Goal: Task Accomplishment & Management: Manage account settings

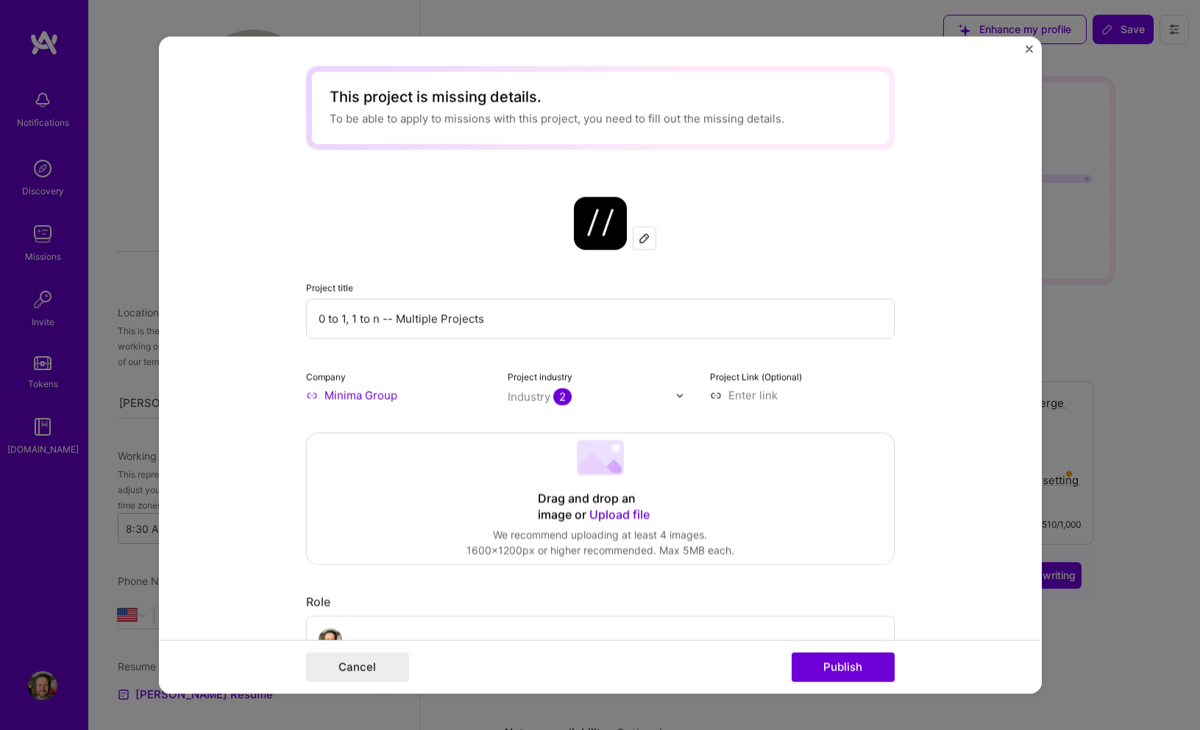
select select "US"
select select "Right Now"
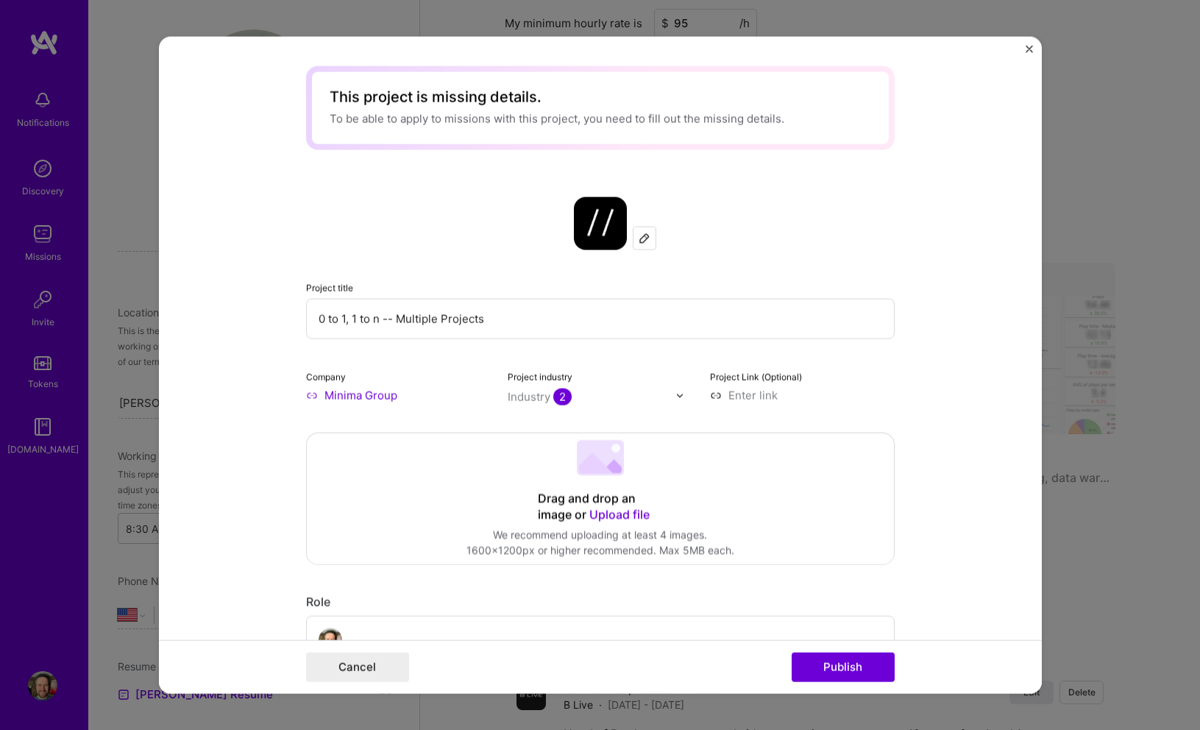
scroll to position [3804, 0]
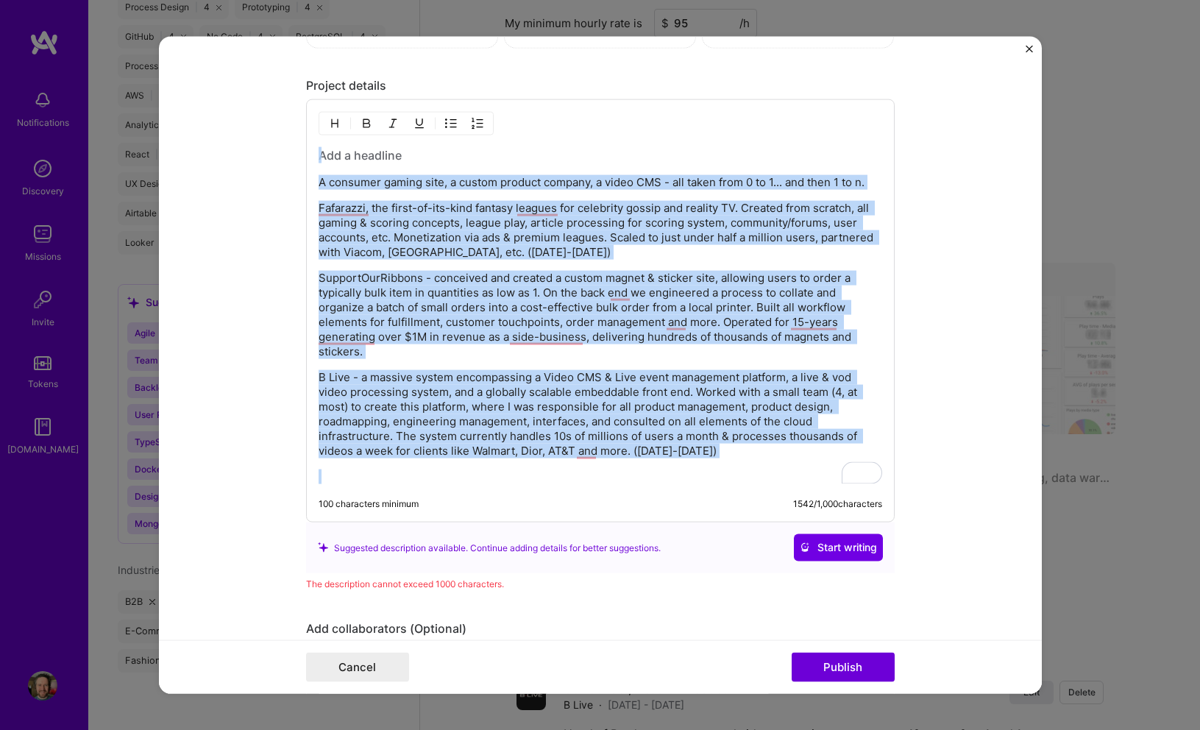
click at [576, 292] on p "SupportOurRibbons - conceived and created a custom magnet & sticker site, allow…" at bounding box center [601, 315] width 564 height 88
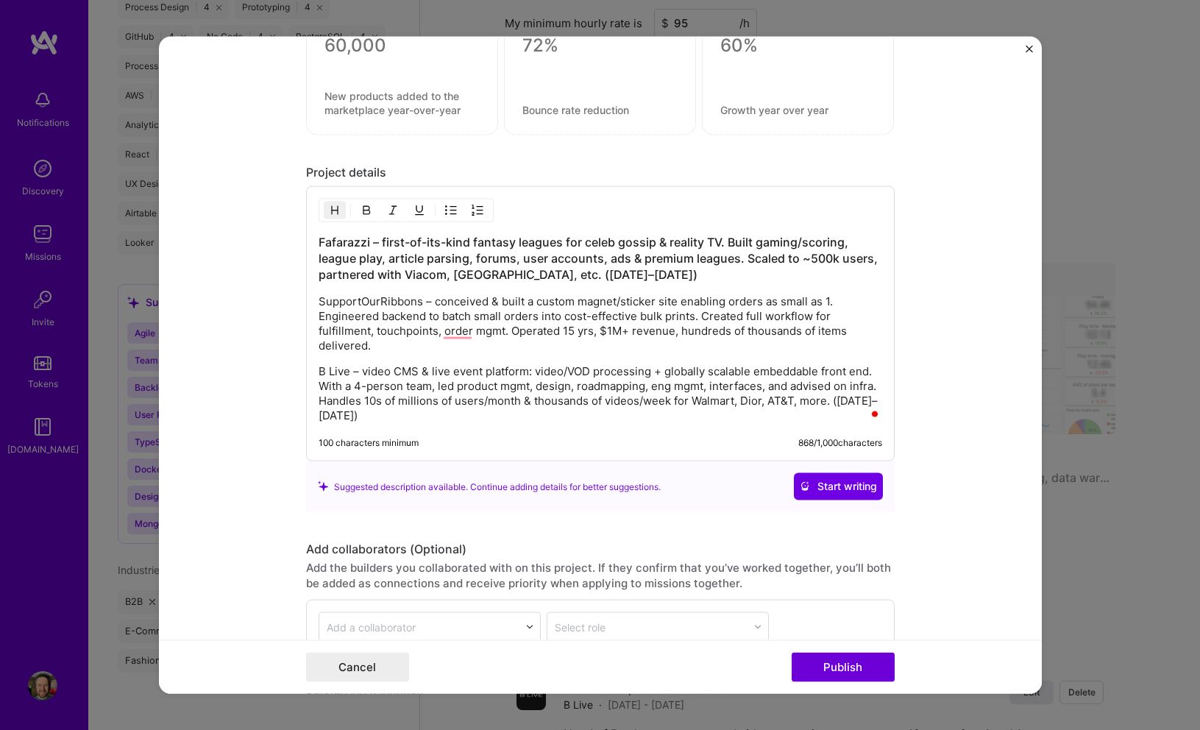
scroll to position [3681, 0]
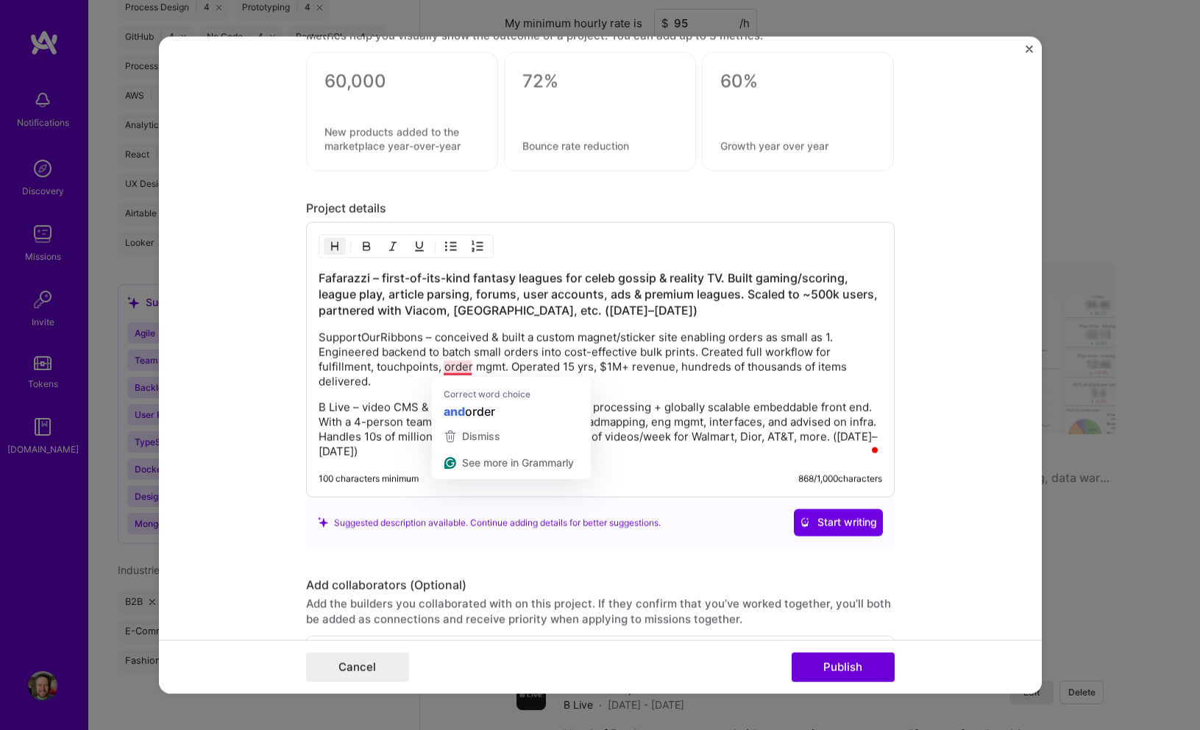
click at [395, 380] on p "SupportOurRibbons – conceived & built a custom magnet/sticker site enabling ord…" at bounding box center [601, 359] width 564 height 59
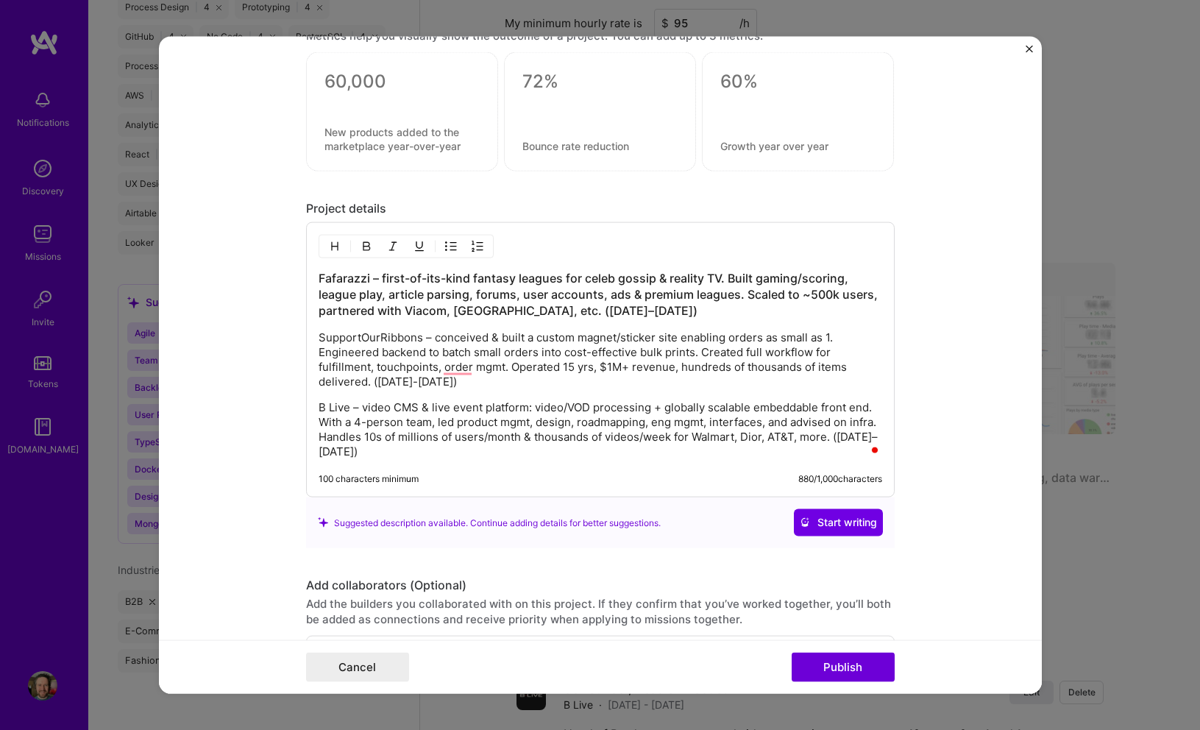
click at [416, 453] on p "B Live – video CMS & live event platform: video/VOD processing + globally scala…" at bounding box center [601, 429] width 564 height 59
click at [819, 663] on button "Publish" at bounding box center [843, 666] width 103 height 29
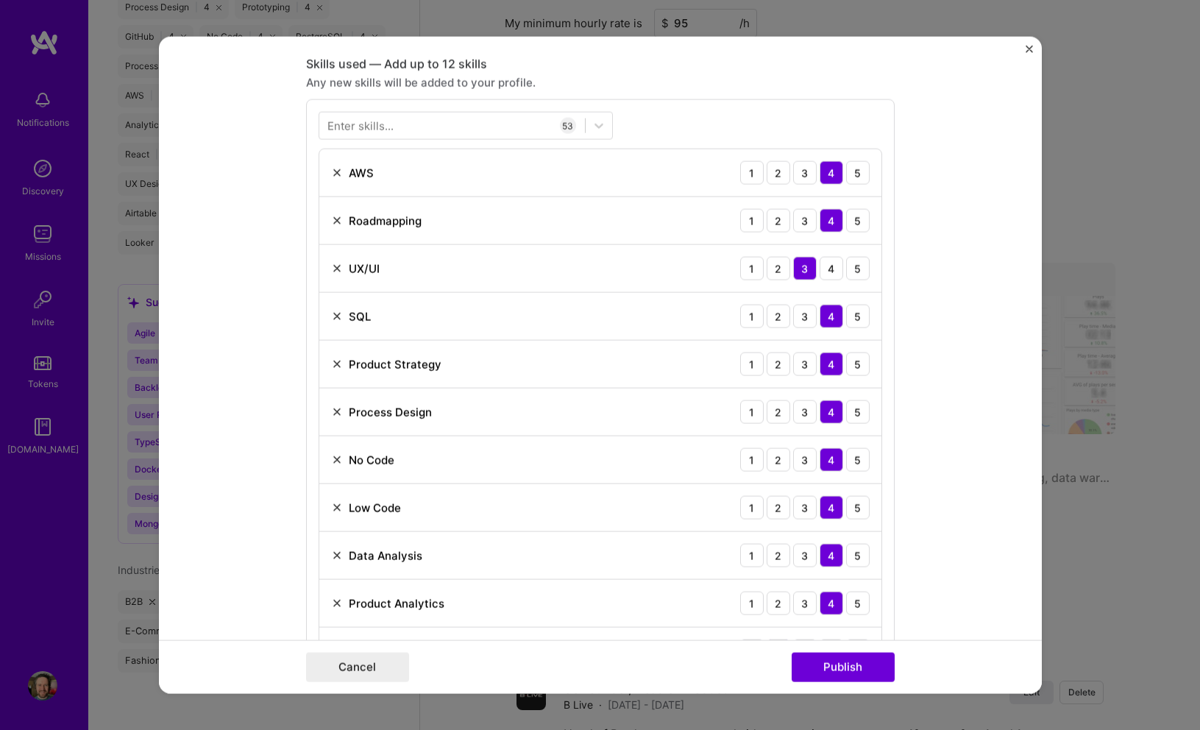
scroll to position [749, 0]
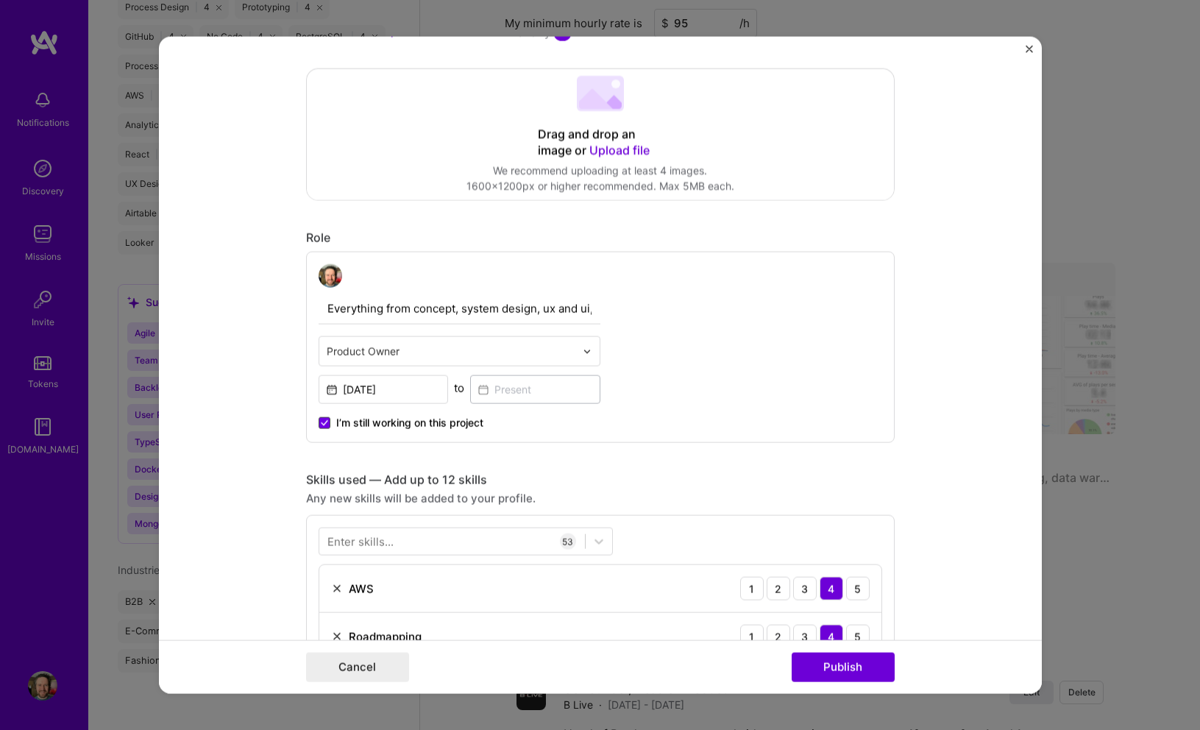
click at [324, 420] on icon at bounding box center [324, 423] width 7 height 6
click at [0, 0] on input "I’m still working on this project" at bounding box center [0, 0] width 0 height 0
click at [518, 393] on input at bounding box center [535, 389] width 130 height 29
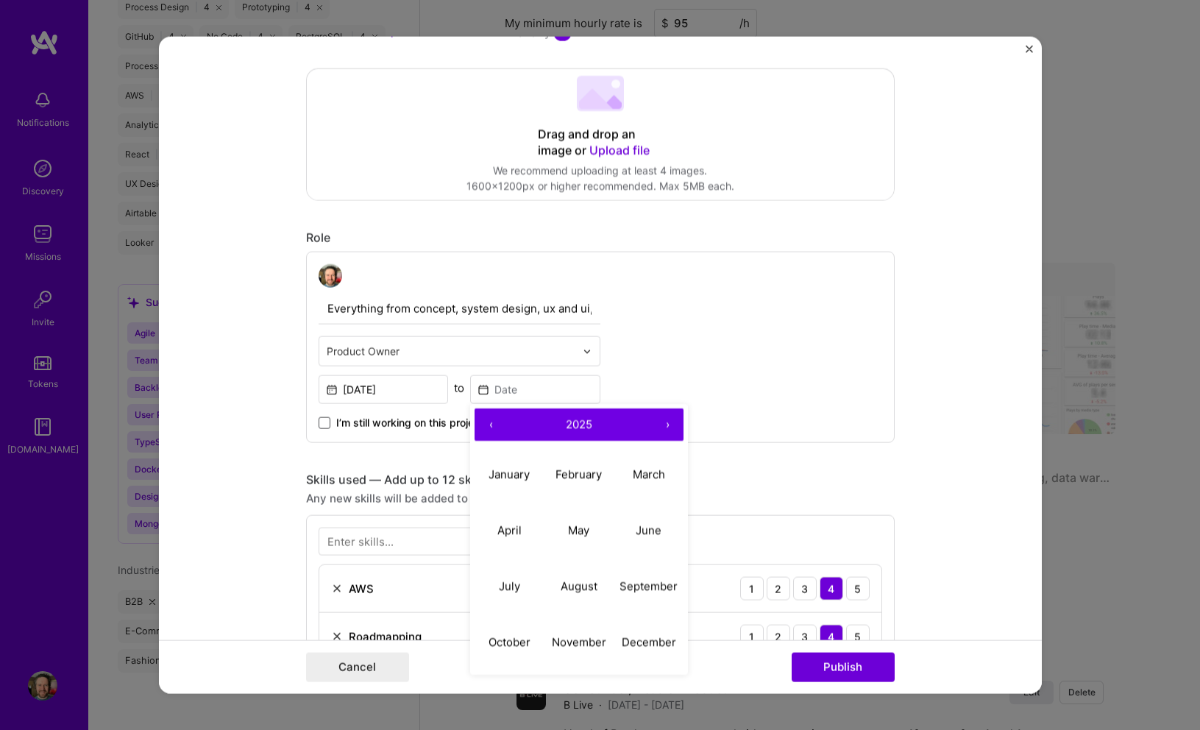
click at [490, 427] on button "‹" at bounding box center [491, 425] width 32 height 32
click at [584, 470] on abbr "February" at bounding box center [579, 474] width 46 height 14
type input "[DATE]"
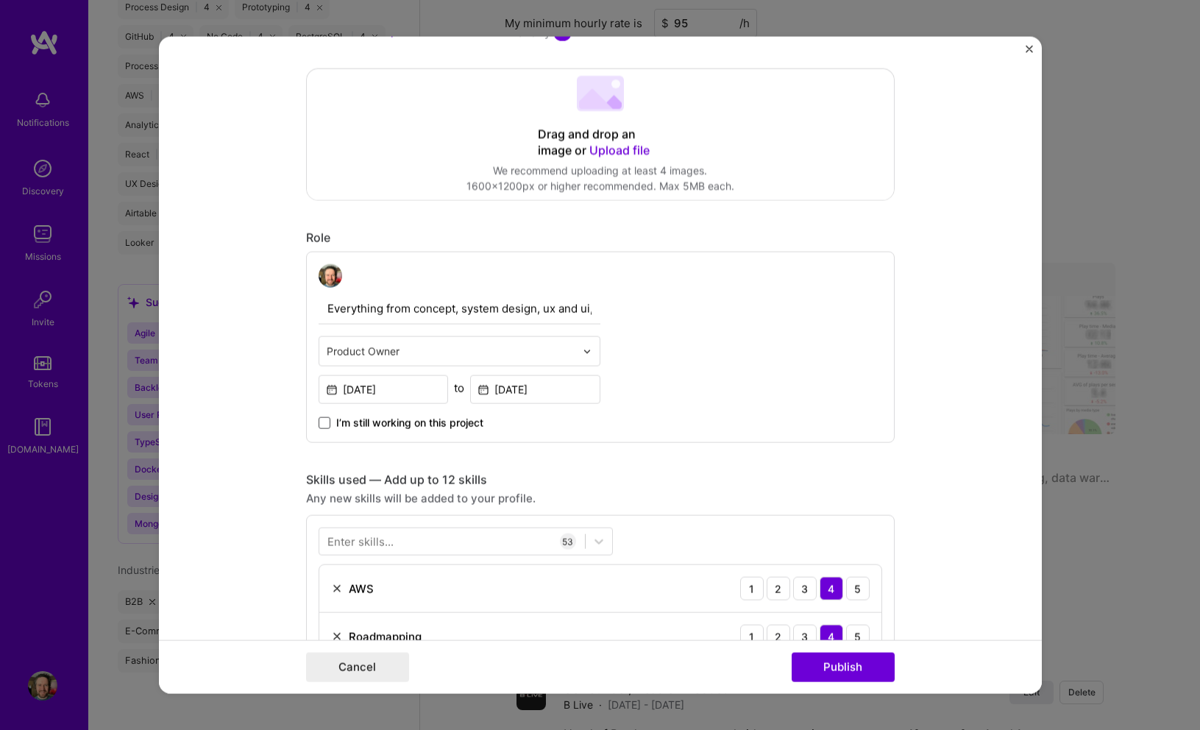
click at [708, 356] on div "Everything from concept, system design, ux and ui, dev management, qa, deploy, …" at bounding box center [600, 347] width 589 height 191
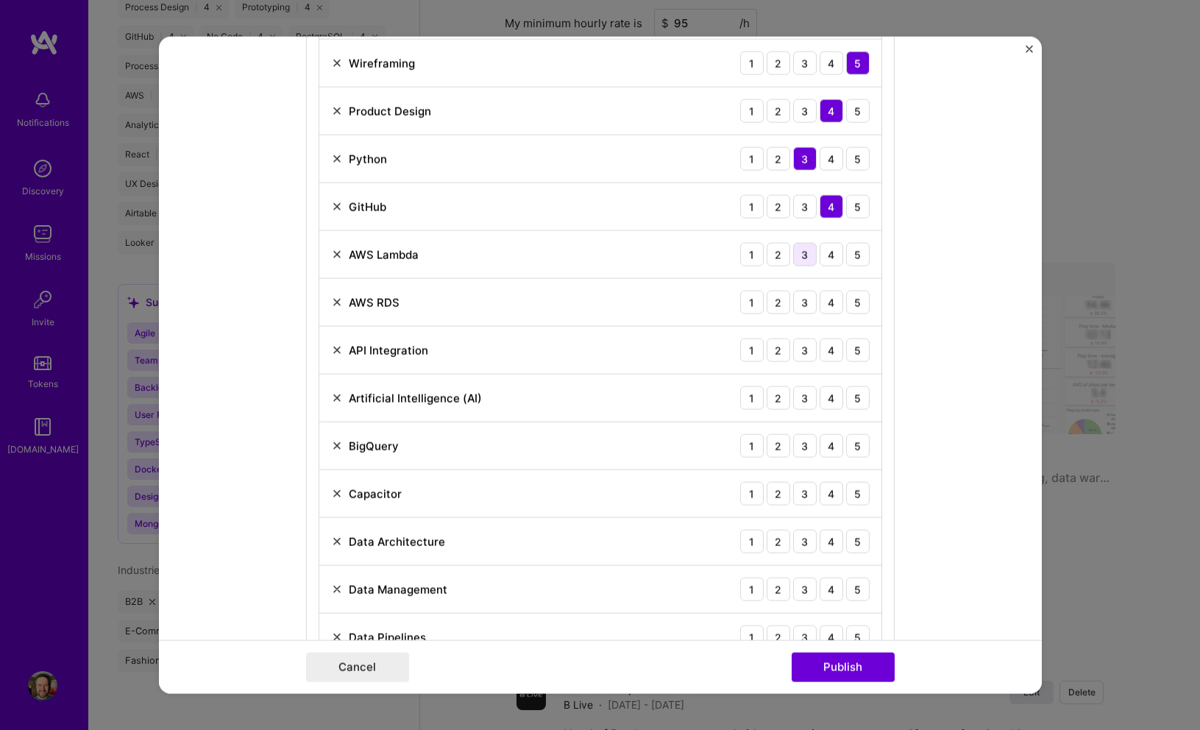
click at [805, 255] on div "3" at bounding box center [805, 255] width 24 height 24
click at [806, 304] on div "3" at bounding box center [805, 303] width 24 height 24
click at [835, 355] on div "4" at bounding box center [832, 351] width 24 height 24
click at [838, 400] on div "4" at bounding box center [832, 398] width 24 height 24
click at [830, 453] on div "4" at bounding box center [832, 446] width 24 height 24
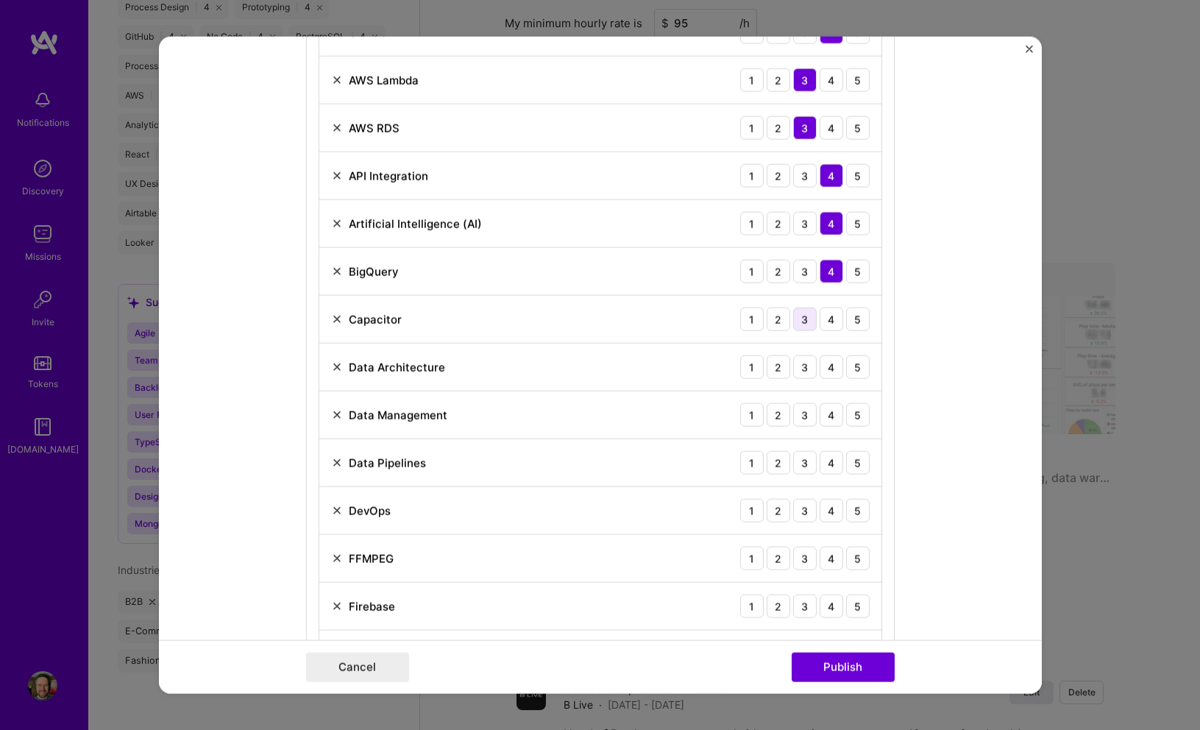
click at [802, 322] on div "3" at bounding box center [805, 320] width 24 height 24
click at [807, 372] on div "3" at bounding box center [805, 368] width 24 height 24
click at [827, 364] on div "4" at bounding box center [832, 368] width 24 height 24
click at [804, 424] on div "3" at bounding box center [805, 415] width 24 height 24
click at [799, 467] on div "3" at bounding box center [805, 463] width 24 height 24
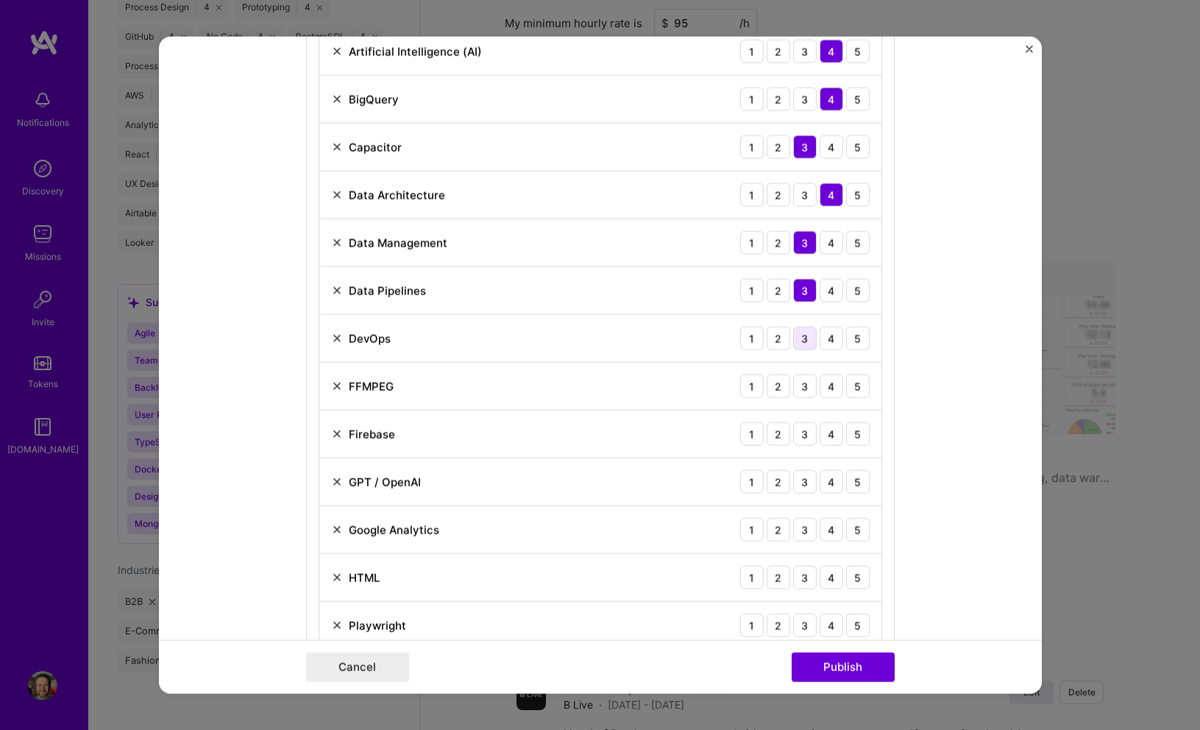
click at [801, 339] on div "3" at bounding box center [805, 339] width 24 height 24
click at [804, 386] on div "3" at bounding box center [805, 387] width 24 height 24
click at [804, 440] on div "3" at bounding box center [805, 434] width 24 height 24
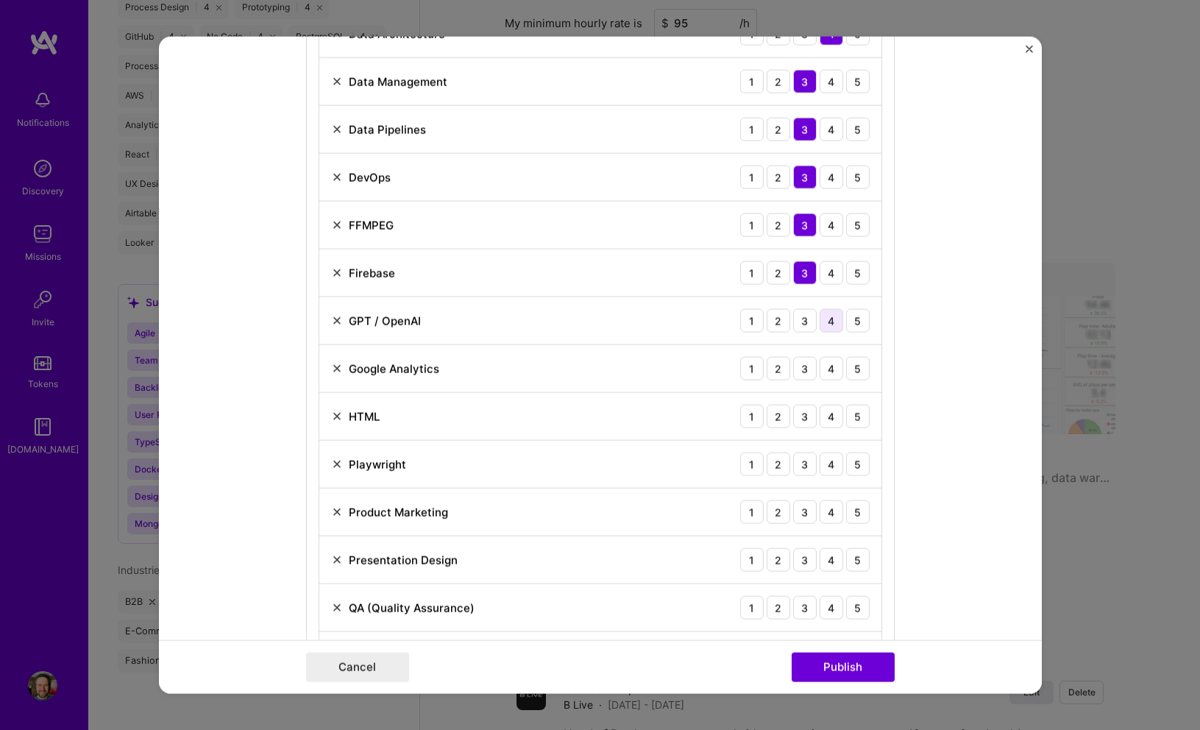
click at [827, 326] on div "4" at bounding box center [832, 321] width 24 height 24
click at [831, 372] on div "4" at bounding box center [832, 369] width 24 height 24
click at [853, 422] on div "5" at bounding box center [858, 417] width 24 height 24
click at [813, 467] on div "3" at bounding box center [805, 465] width 24 height 24
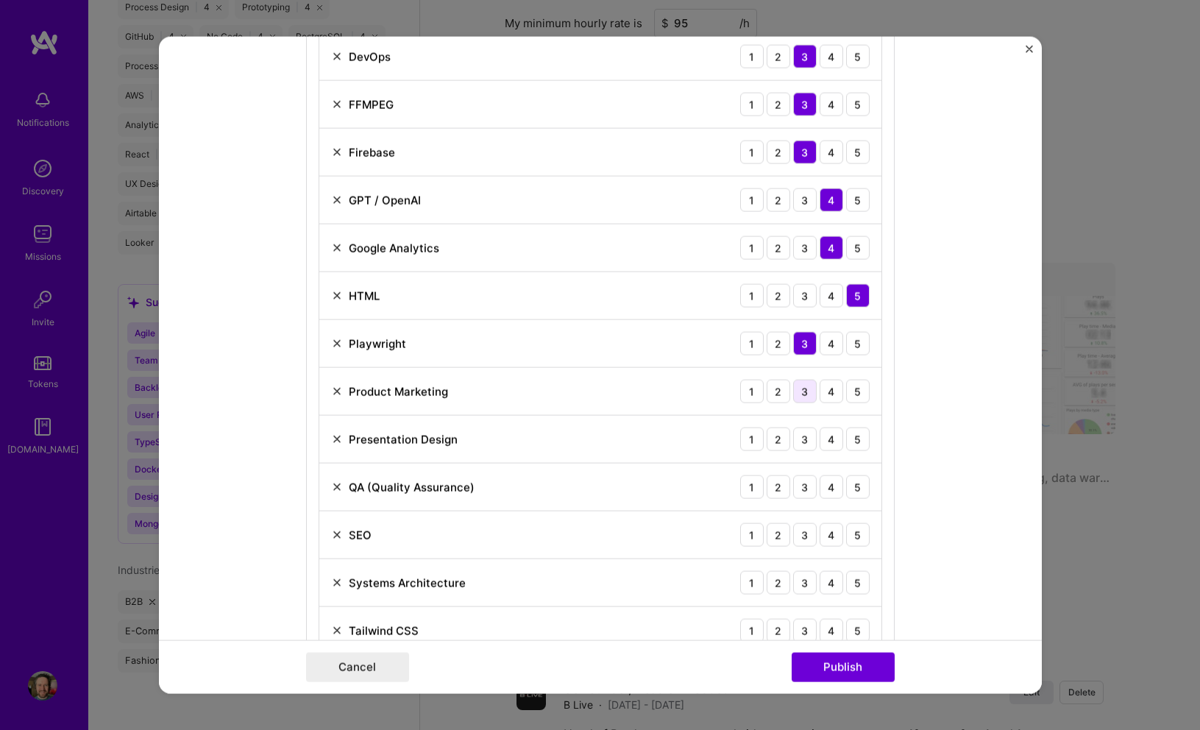
click at [802, 390] on div "3" at bounding box center [805, 392] width 24 height 24
click at [830, 440] on div "4" at bounding box center [832, 440] width 24 height 24
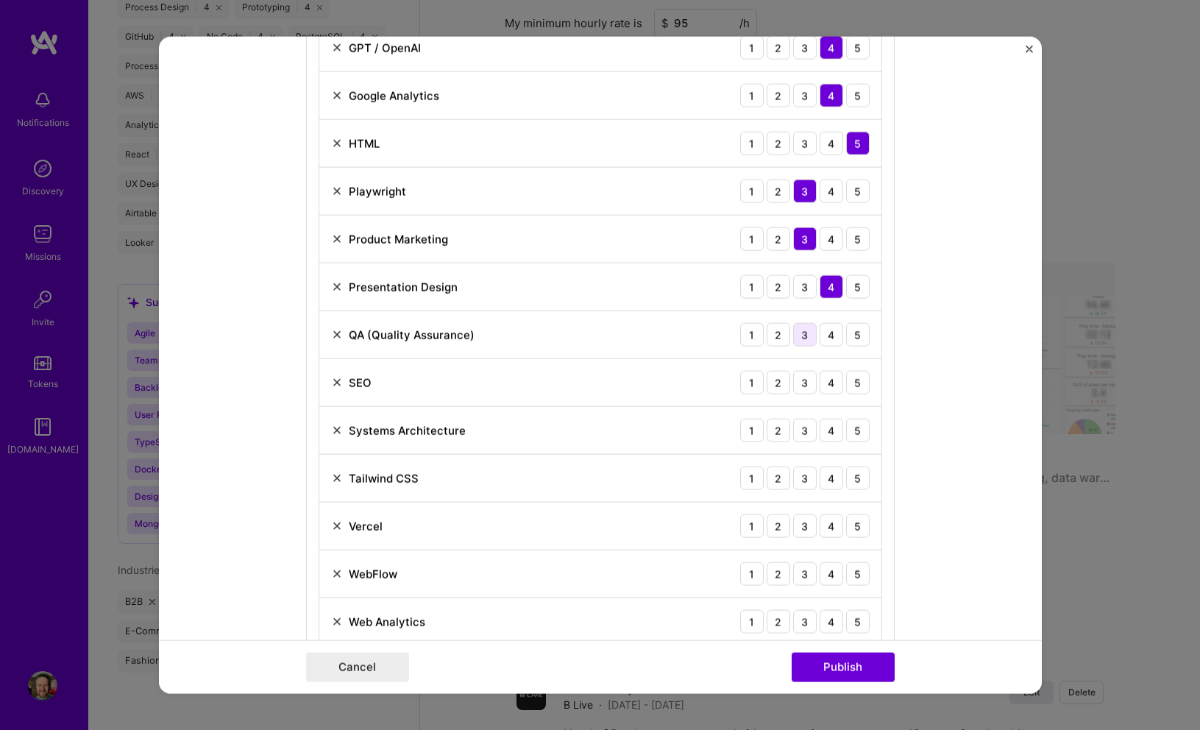
click at [802, 333] on div "3" at bounding box center [805, 335] width 24 height 24
click at [803, 384] on div "3" at bounding box center [805, 383] width 24 height 24
click at [807, 433] on div "3" at bounding box center [805, 431] width 24 height 24
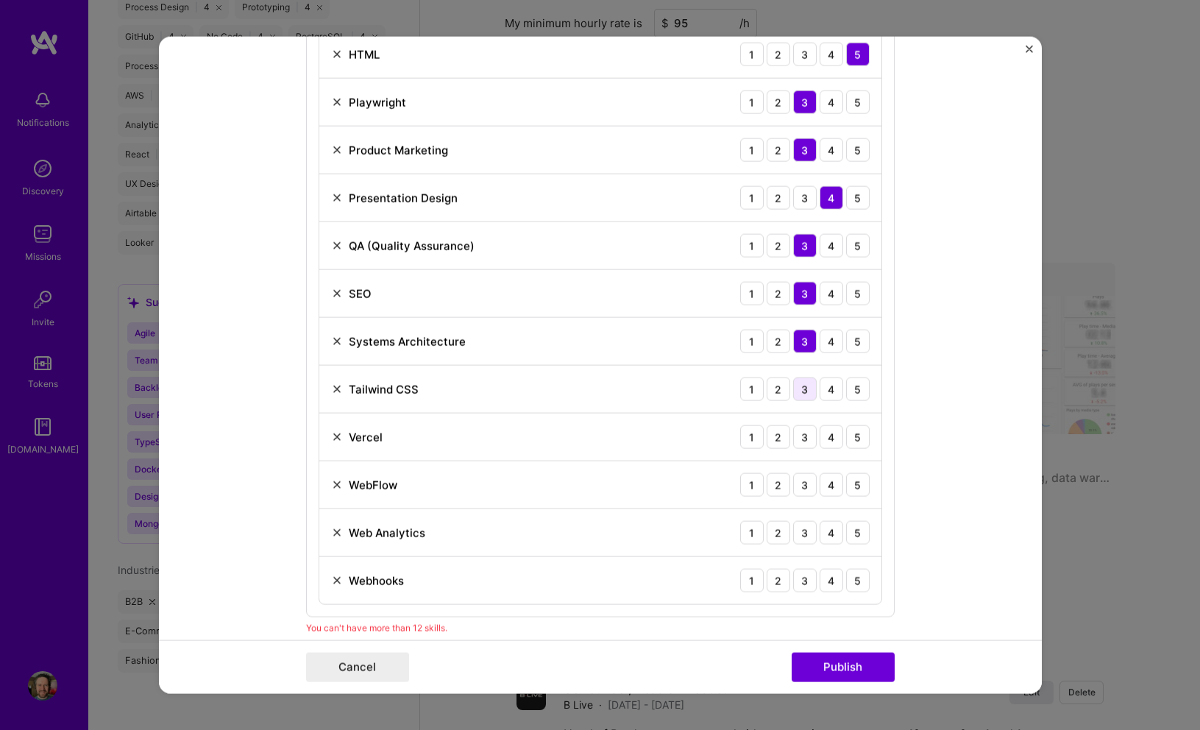
click at [804, 385] on div "3" at bounding box center [805, 390] width 24 height 24
click at [805, 435] on div "3" at bounding box center [805, 437] width 24 height 24
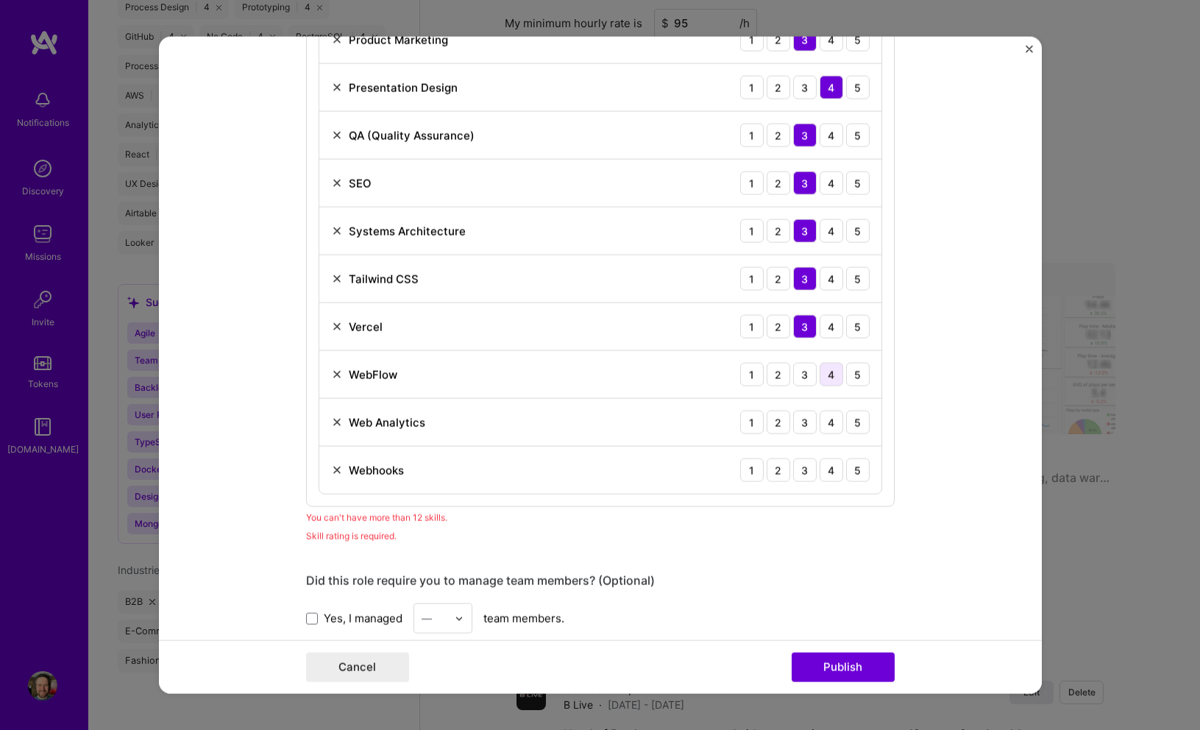
click at [838, 373] on div "4" at bounding box center [832, 375] width 24 height 24
click at [833, 424] on div "4" at bounding box center [832, 423] width 24 height 24
click at [805, 473] on div "3" at bounding box center [805, 471] width 24 height 24
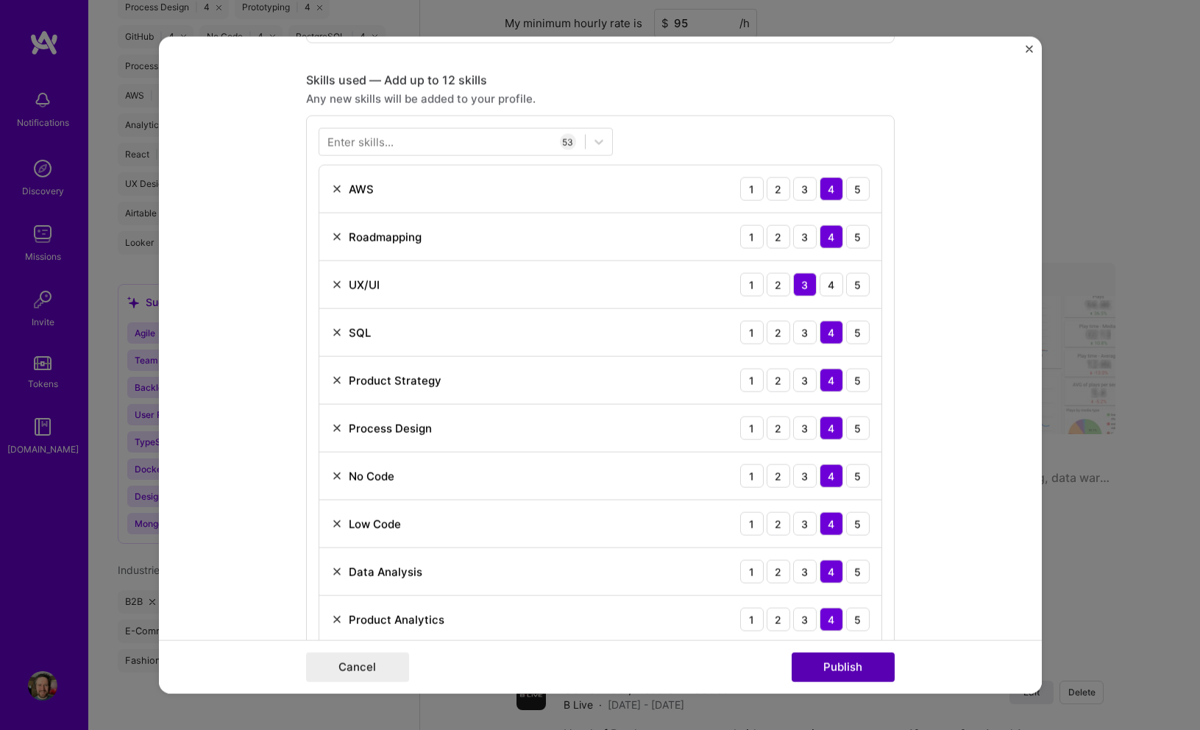
click at [835, 672] on button "Publish" at bounding box center [843, 666] width 103 height 29
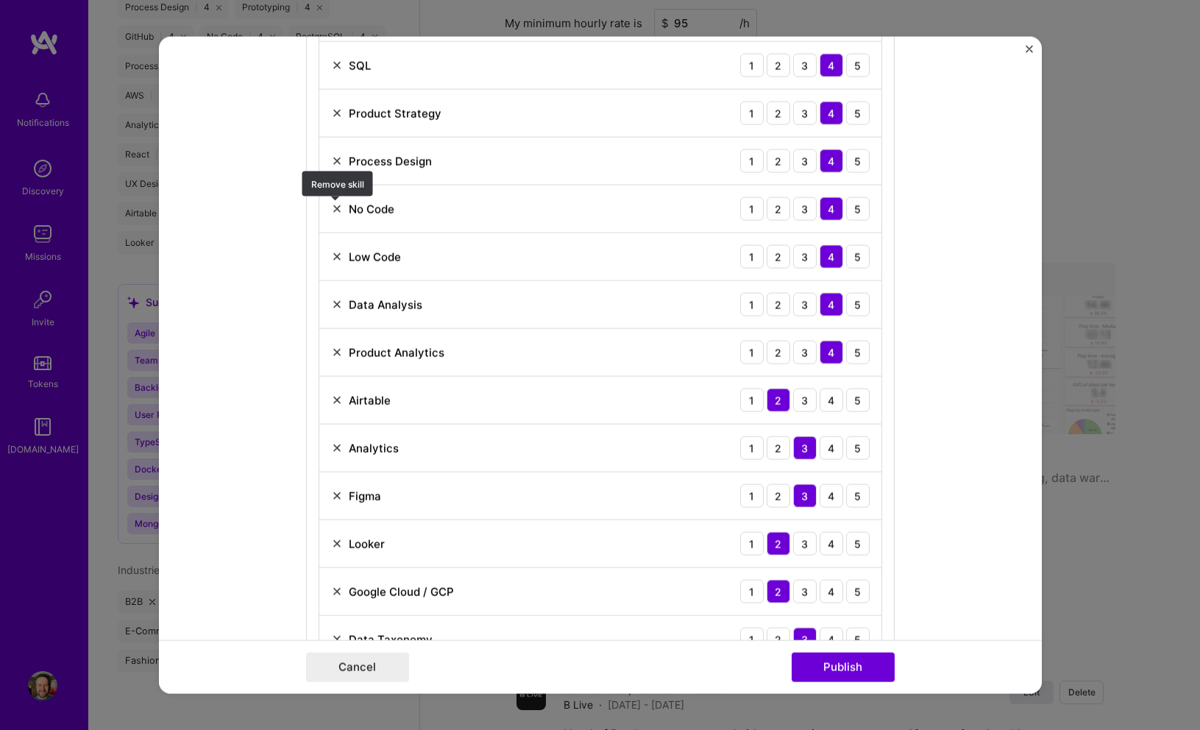
click at [335, 205] on img at bounding box center [337, 209] width 12 height 12
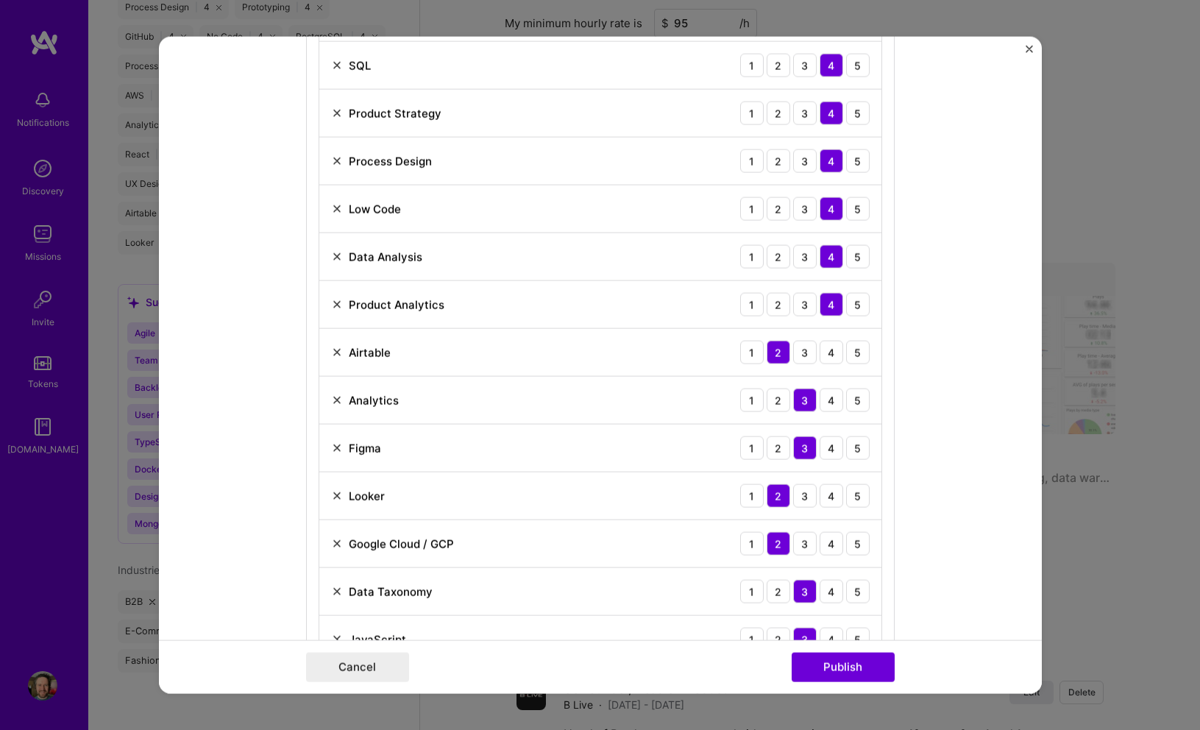
click at [334, 206] on img at bounding box center [337, 209] width 12 height 12
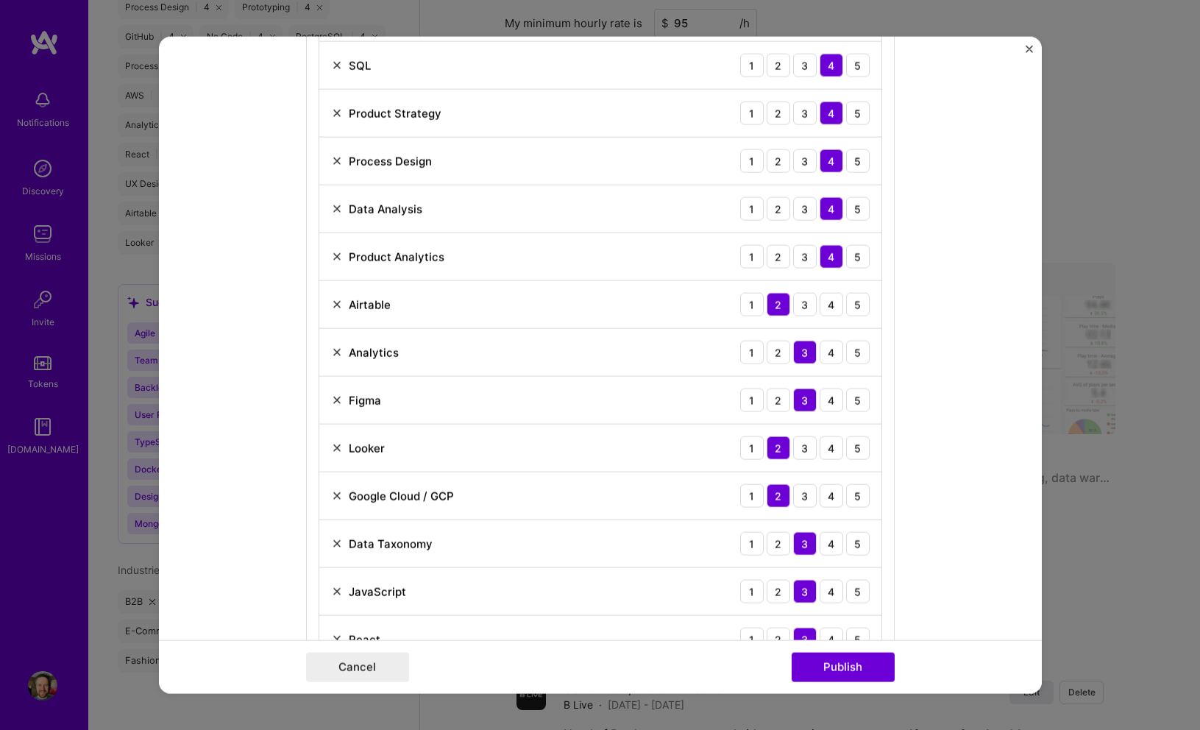
click at [335, 305] on img at bounding box center [337, 305] width 12 height 12
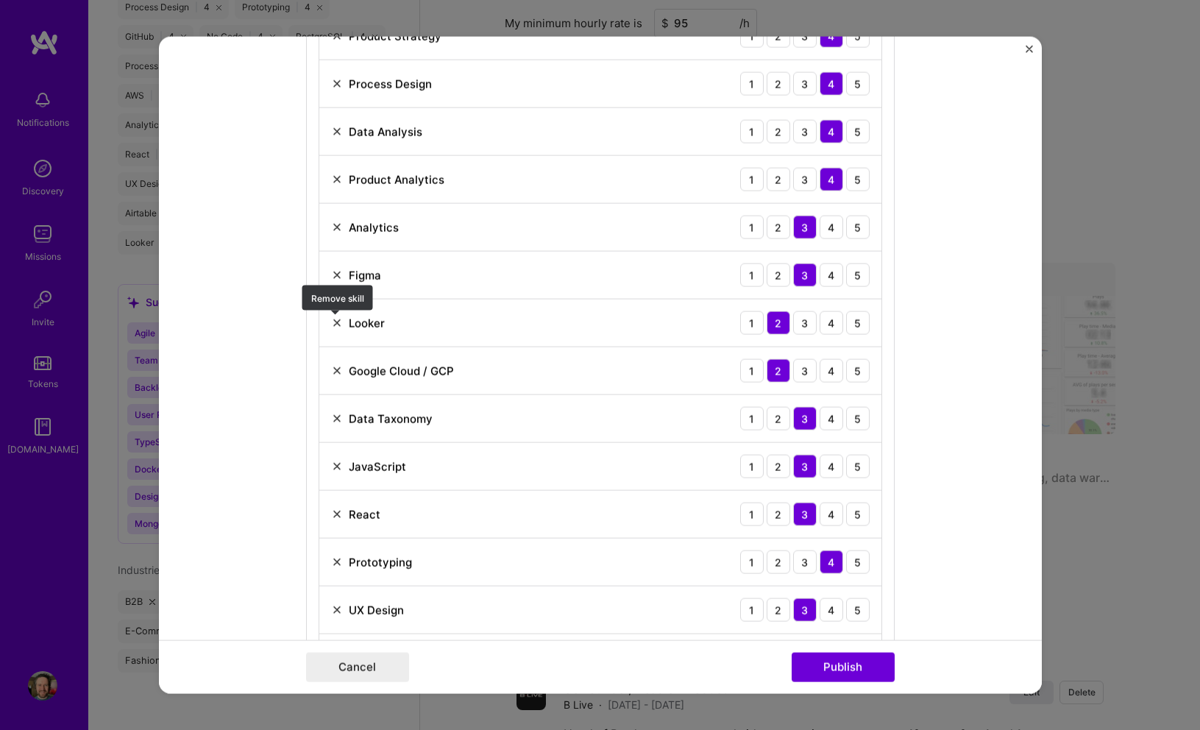
click at [333, 324] on img at bounding box center [337, 323] width 12 height 12
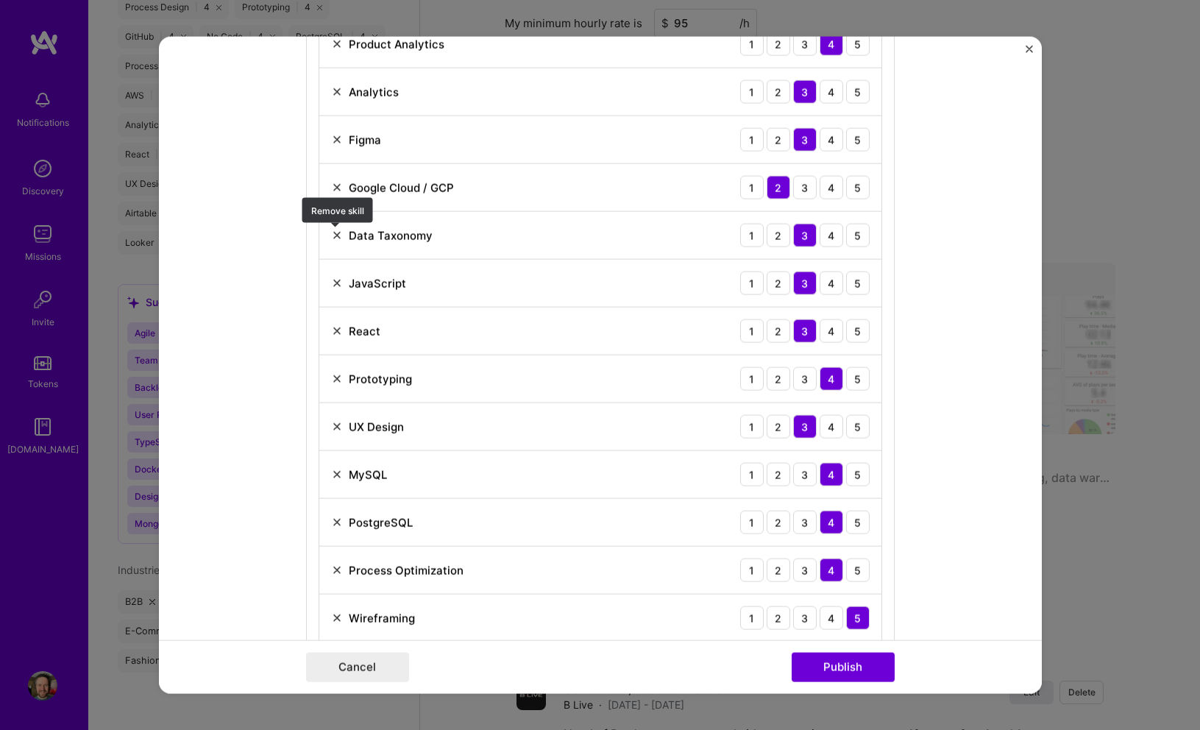
click at [337, 230] on img at bounding box center [337, 236] width 12 height 12
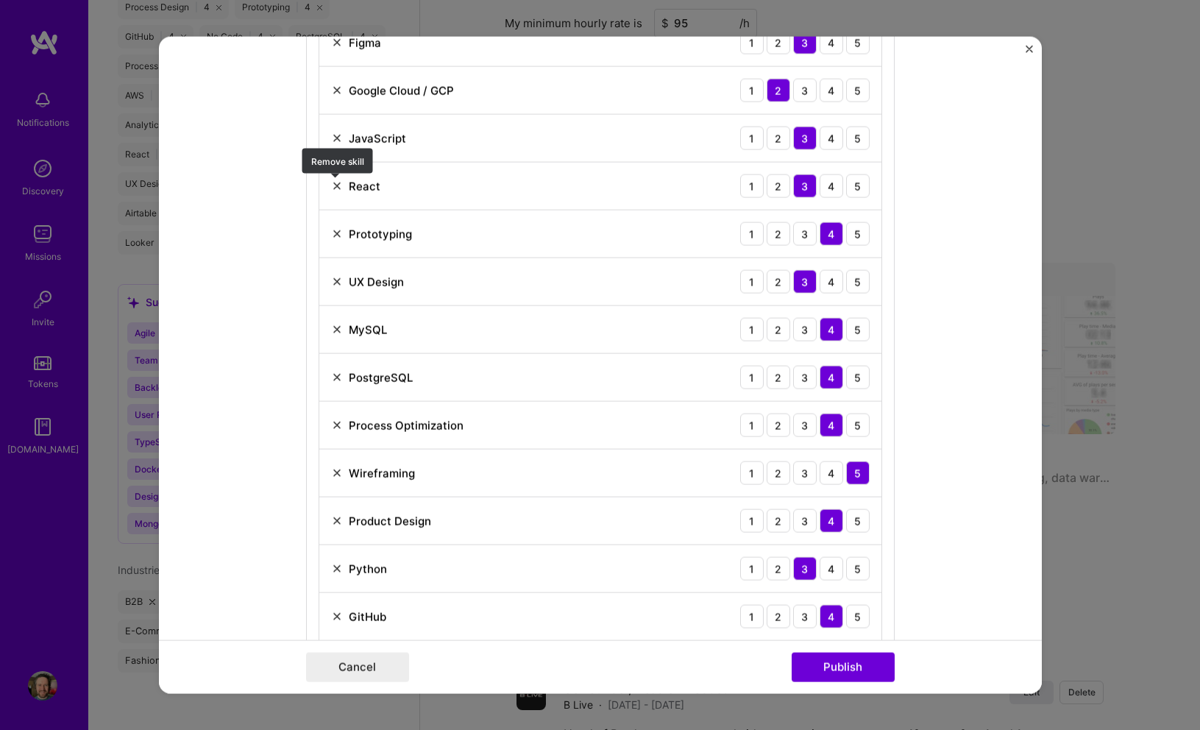
click at [333, 184] on img at bounding box center [337, 186] width 12 height 12
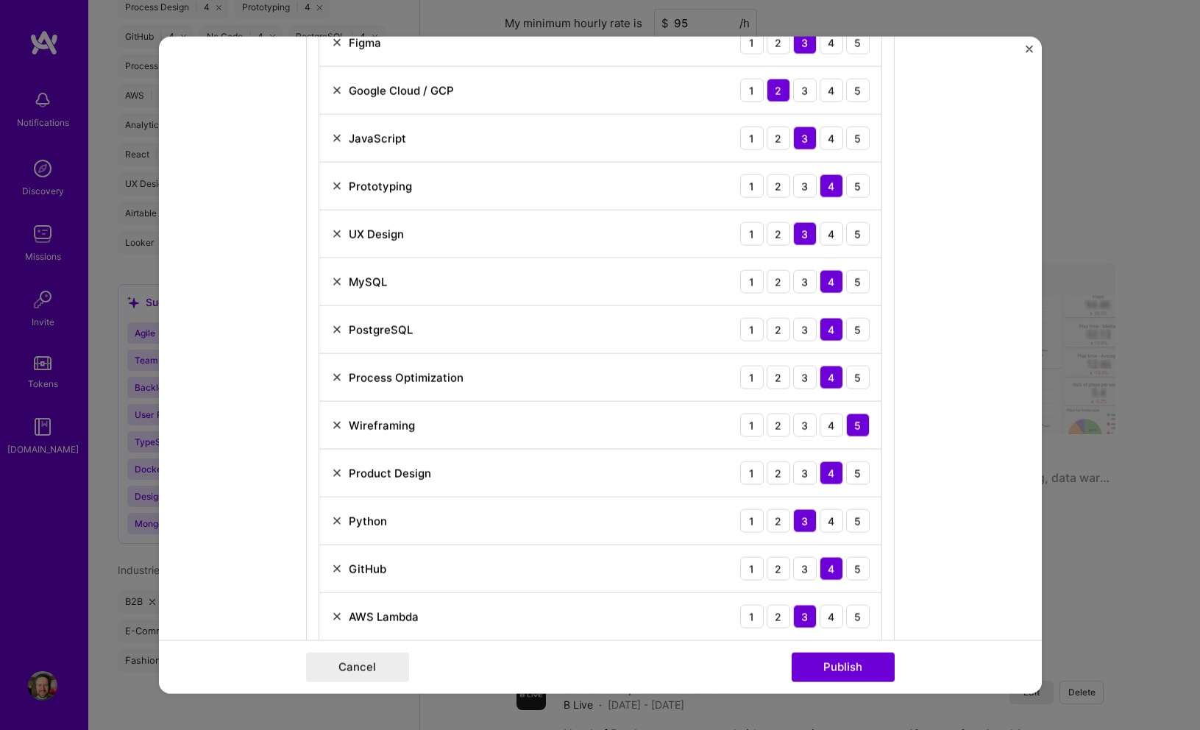
click at [333, 280] on img at bounding box center [337, 282] width 12 height 12
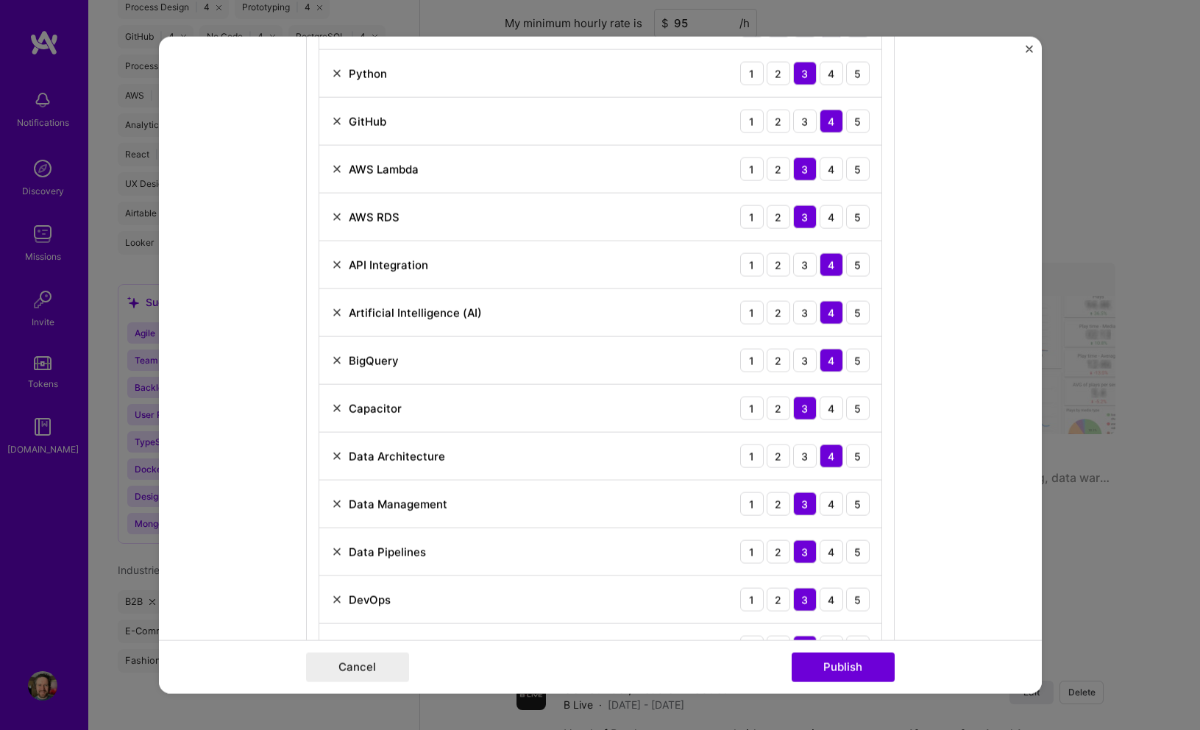
click at [340, 169] on img at bounding box center [337, 169] width 12 height 12
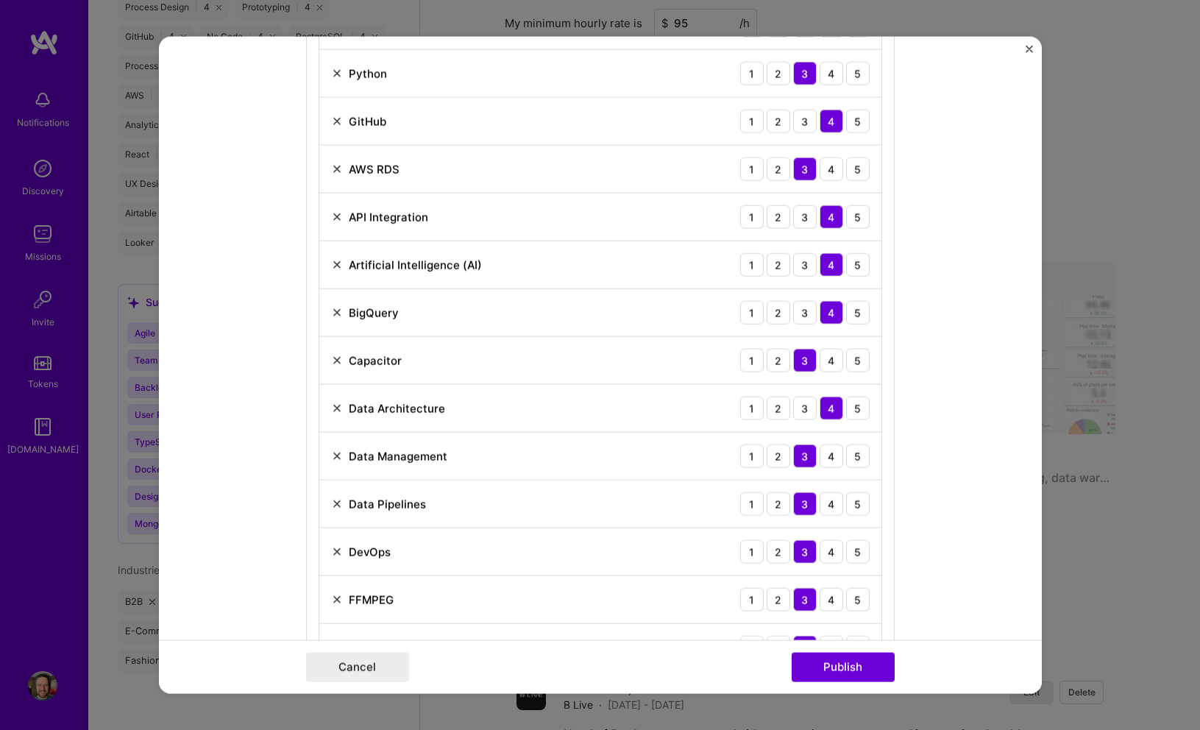
click at [335, 170] on img at bounding box center [337, 169] width 12 height 12
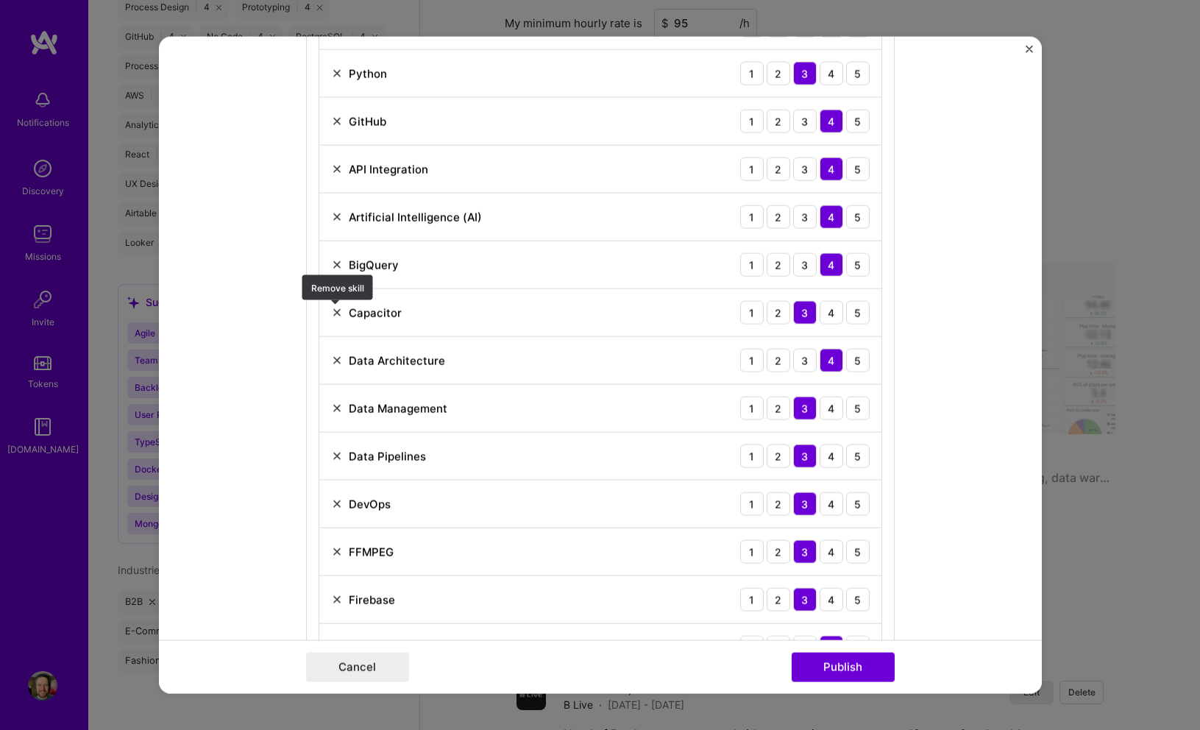
click at [339, 312] on img at bounding box center [337, 313] width 12 height 12
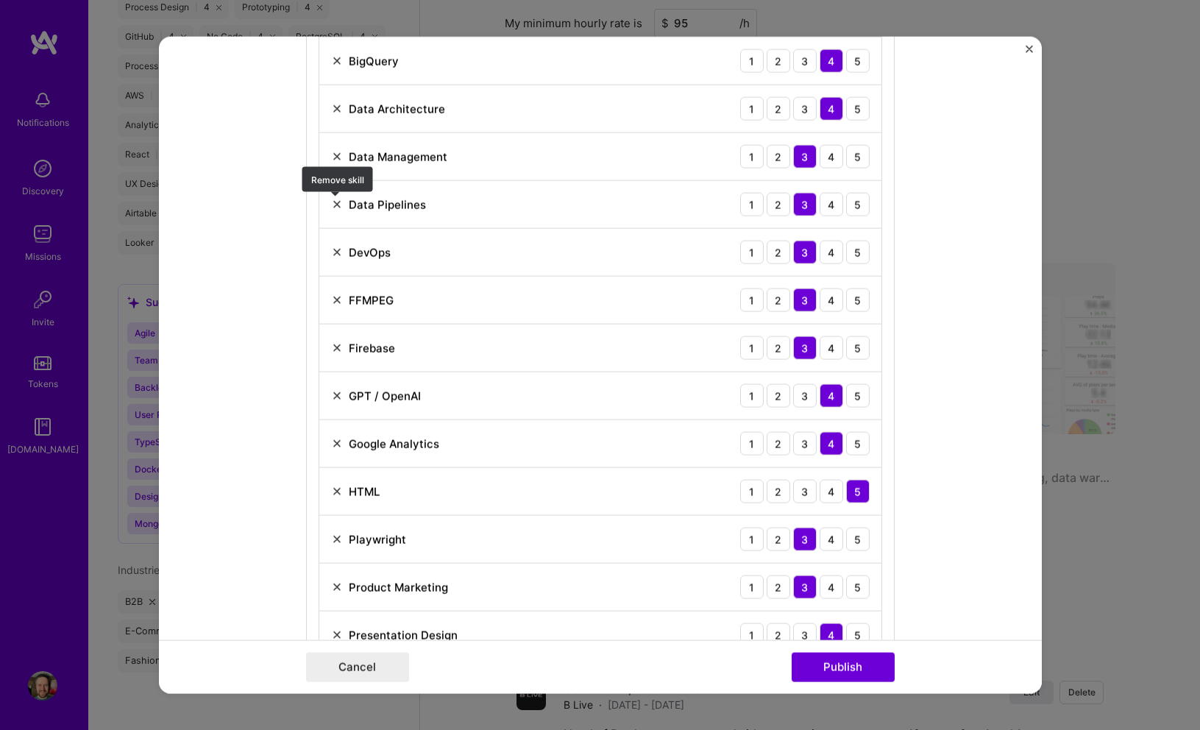
click at [338, 206] on img at bounding box center [337, 205] width 12 height 12
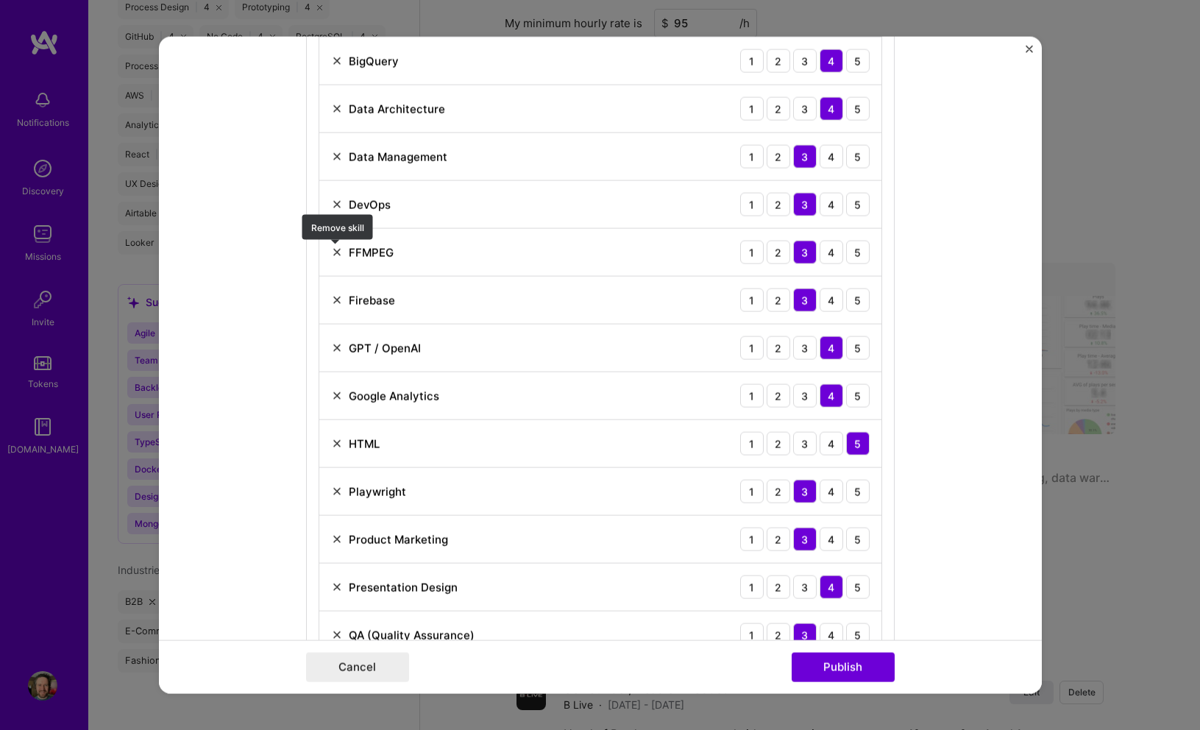
click at [336, 255] on img at bounding box center [337, 253] width 12 height 12
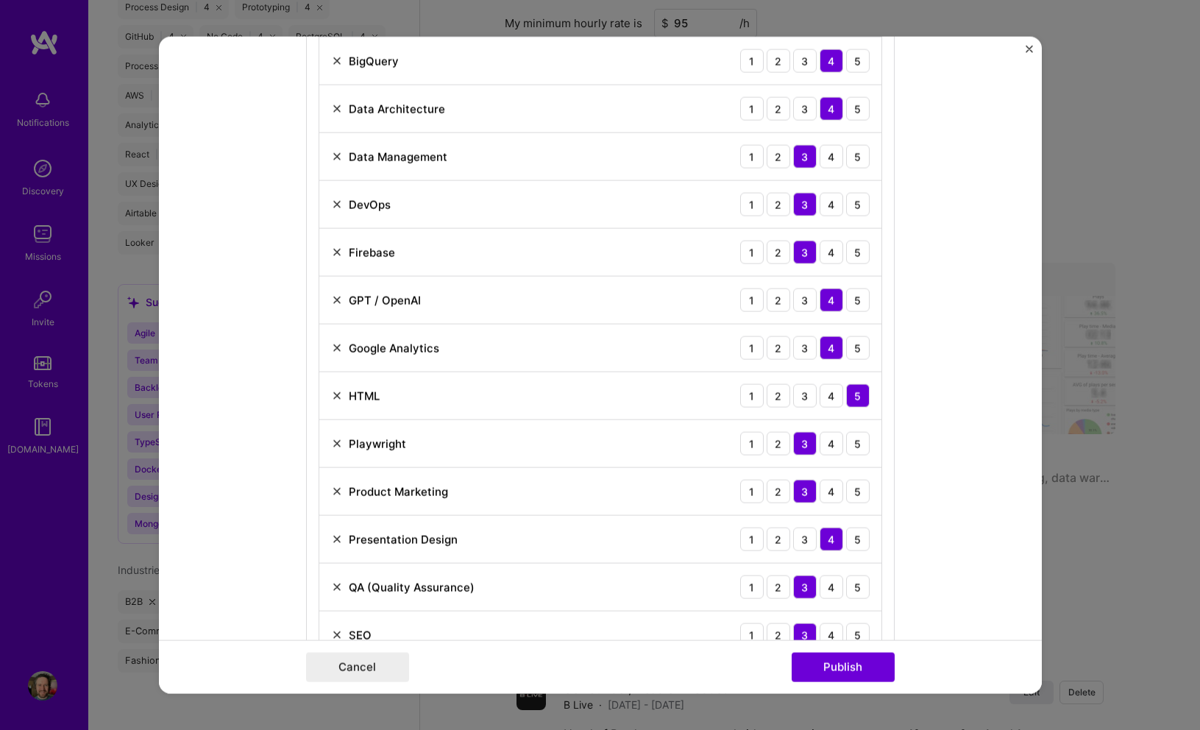
click at [336, 255] on img at bounding box center [337, 253] width 12 height 12
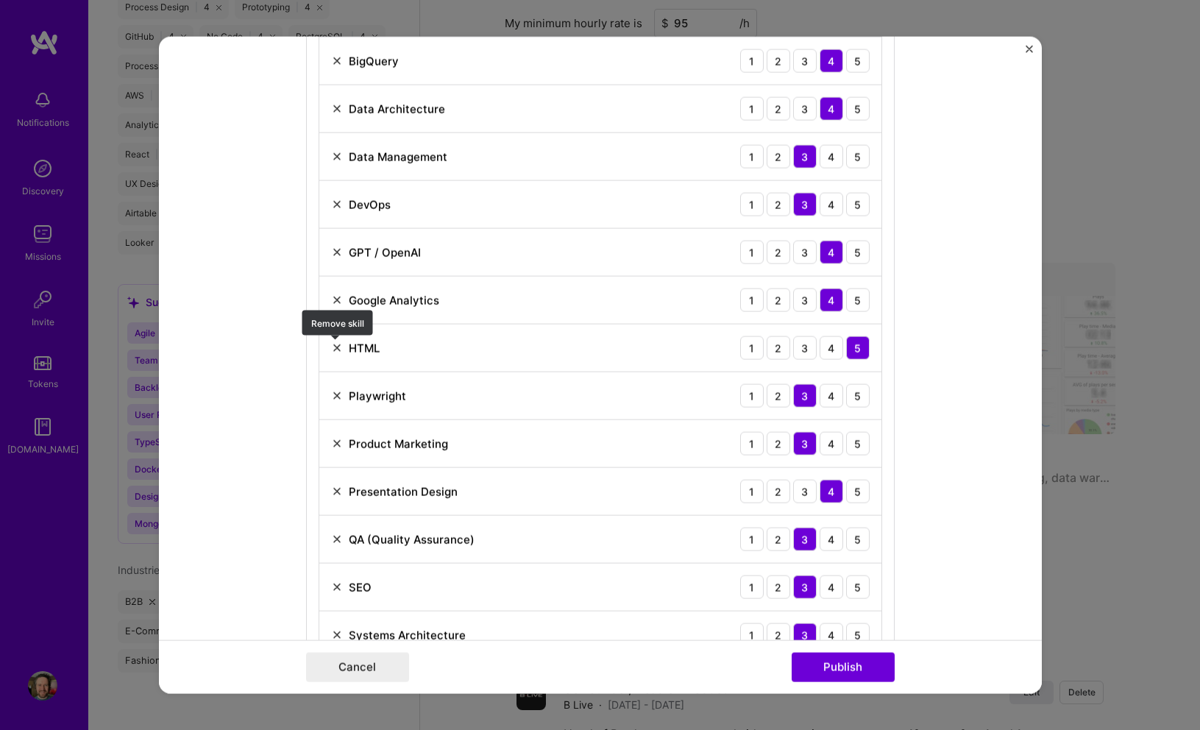
click at [338, 350] on img at bounding box center [337, 348] width 12 height 12
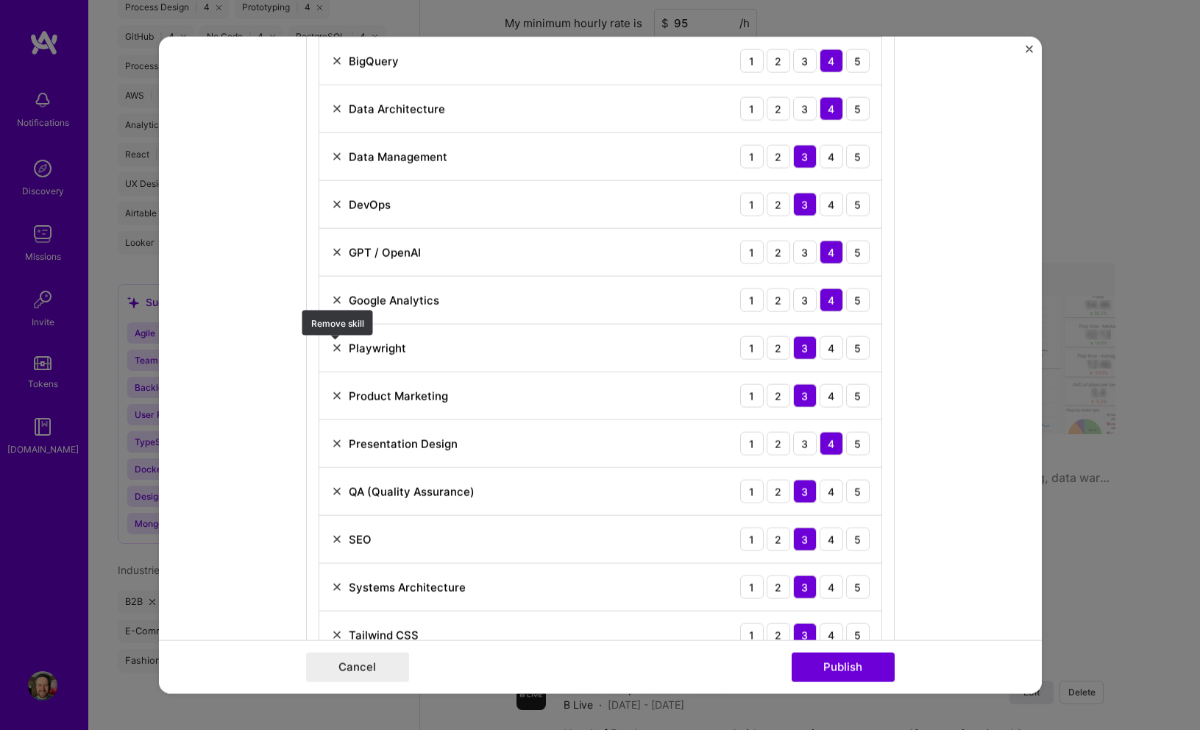
click at [338, 350] on img at bounding box center [337, 348] width 12 height 12
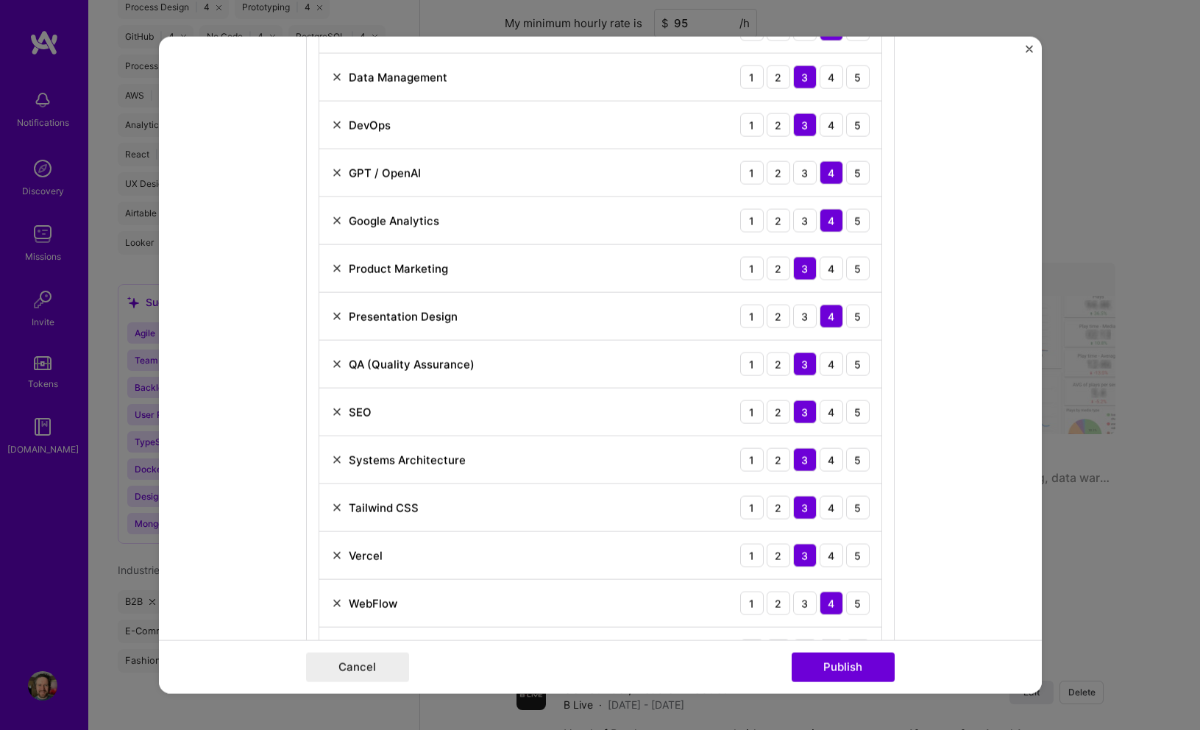
click at [334, 263] on img at bounding box center [337, 269] width 12 height 12
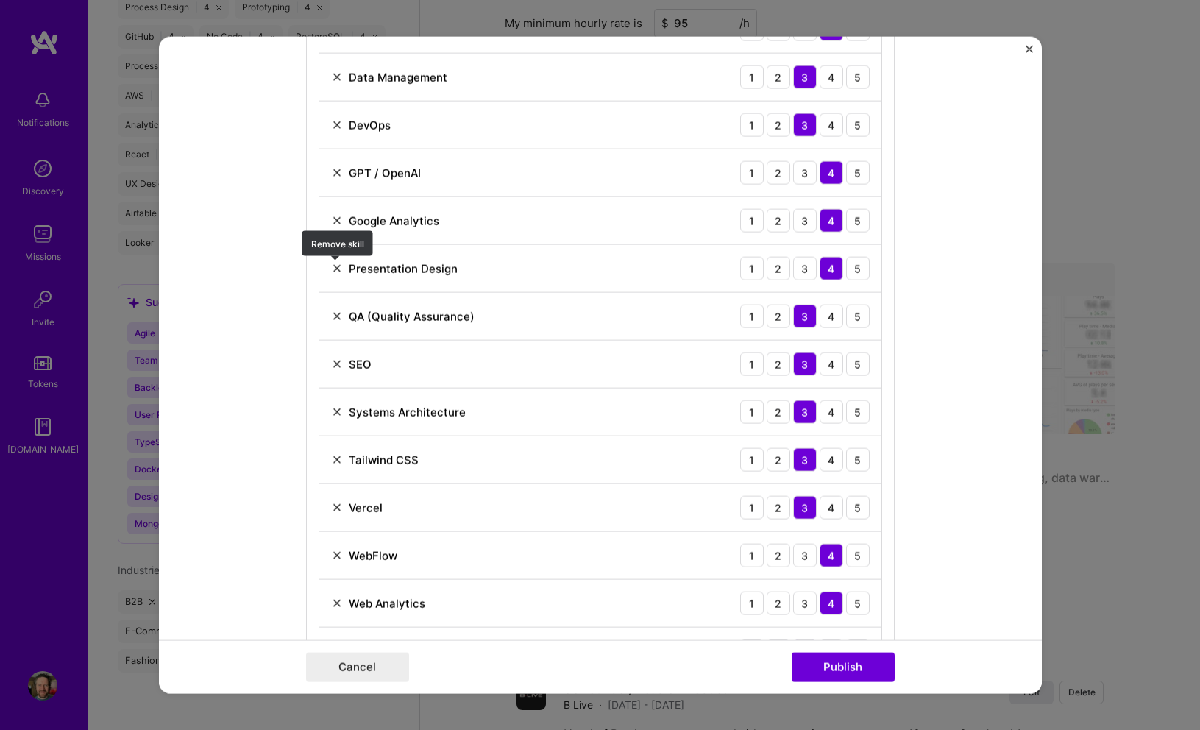
click at [334, 263] on img at bounding box center [337, 269] width 12 height 12
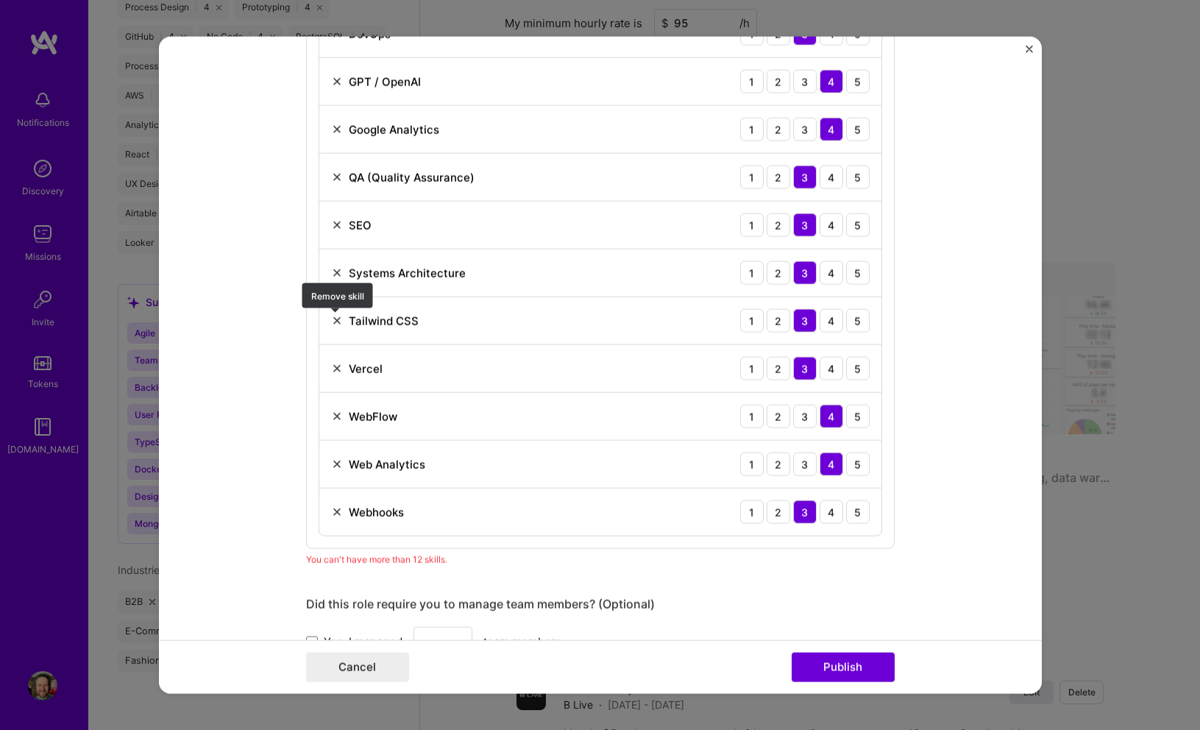
click at [333, 315] on img at bounding box center [337, 321] width 12 height 12
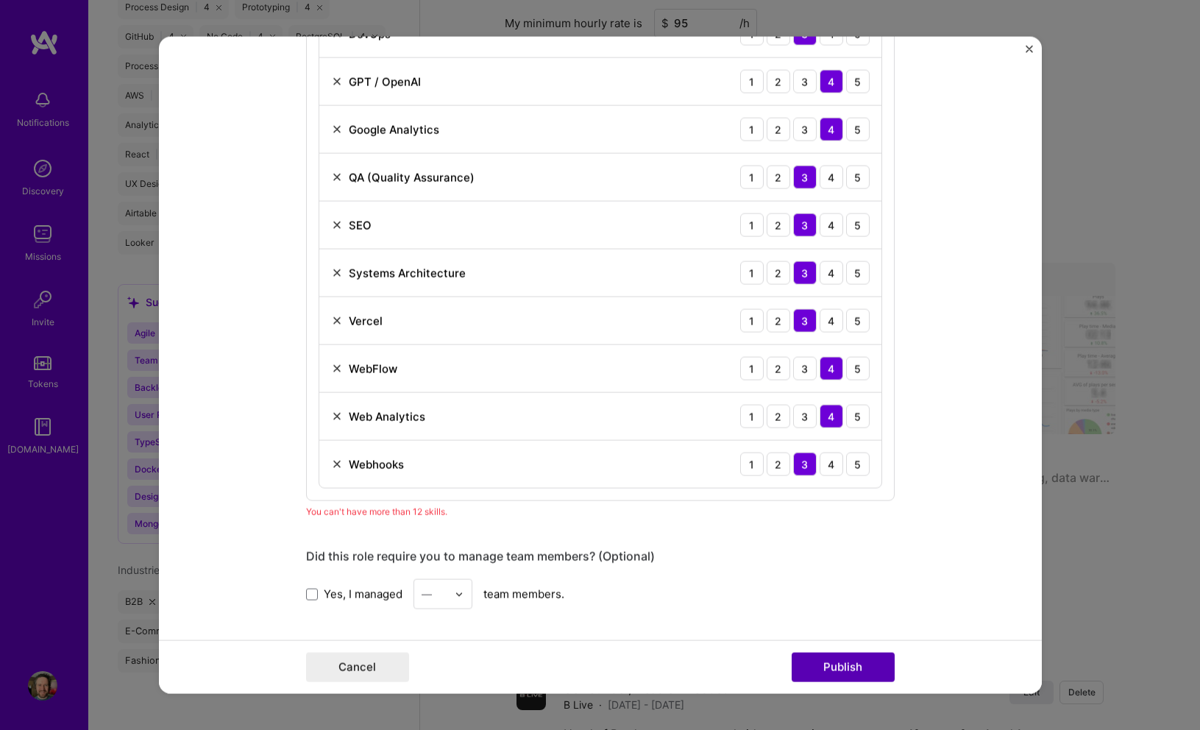
click at [863, 669] on button "Publish" at bounding box center [843, 666] width 103 height 29
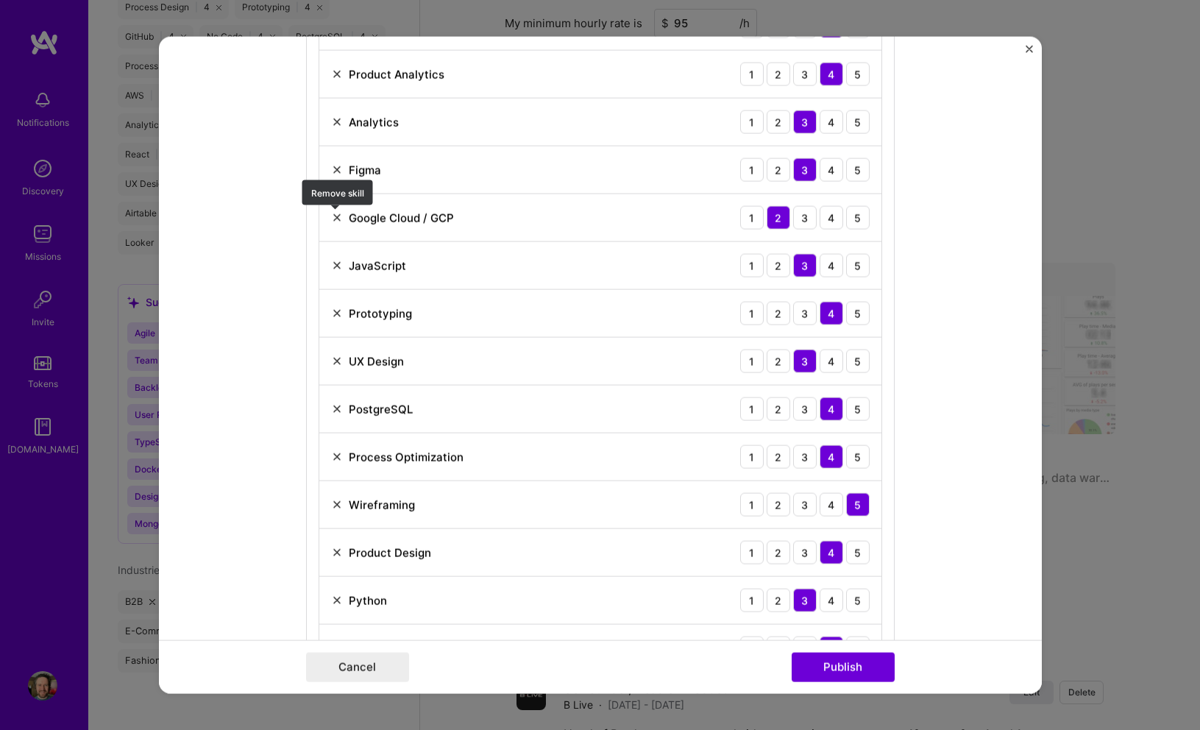
click at [336, 222] on img at bounding box center [337, 218] width 12 height 12
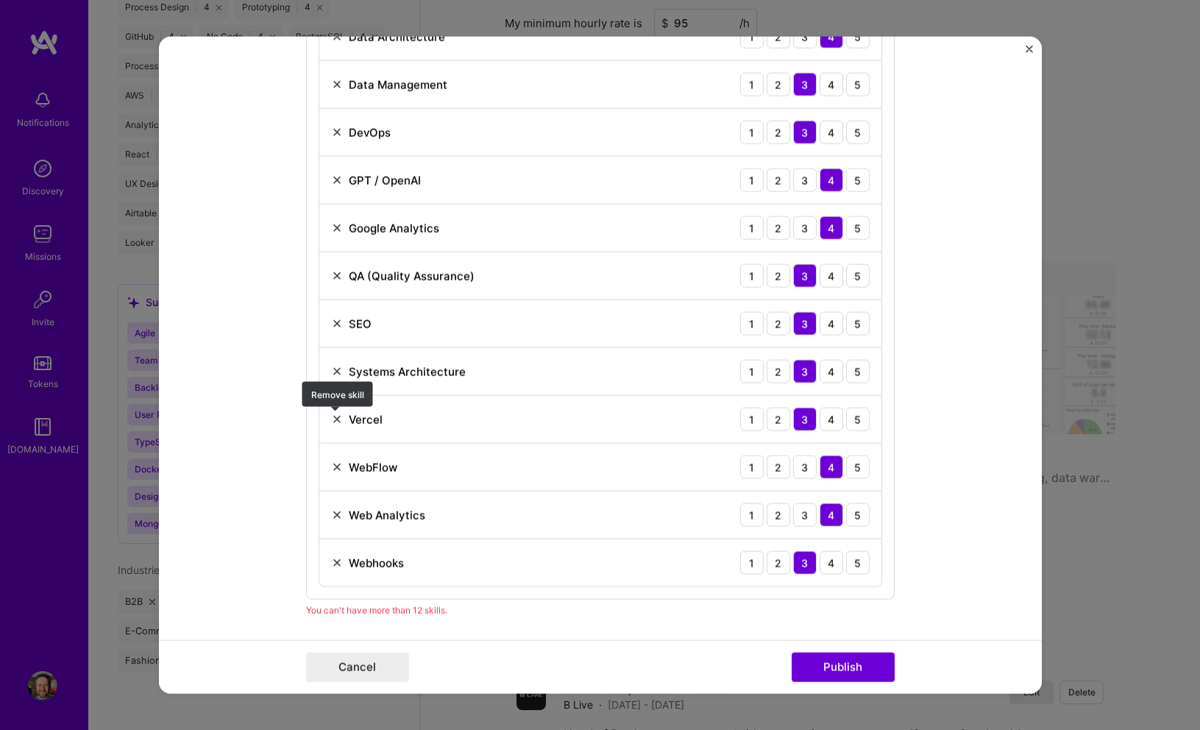
click at [338, 415] on img at bounding box center [337, 420] width 12 height 12
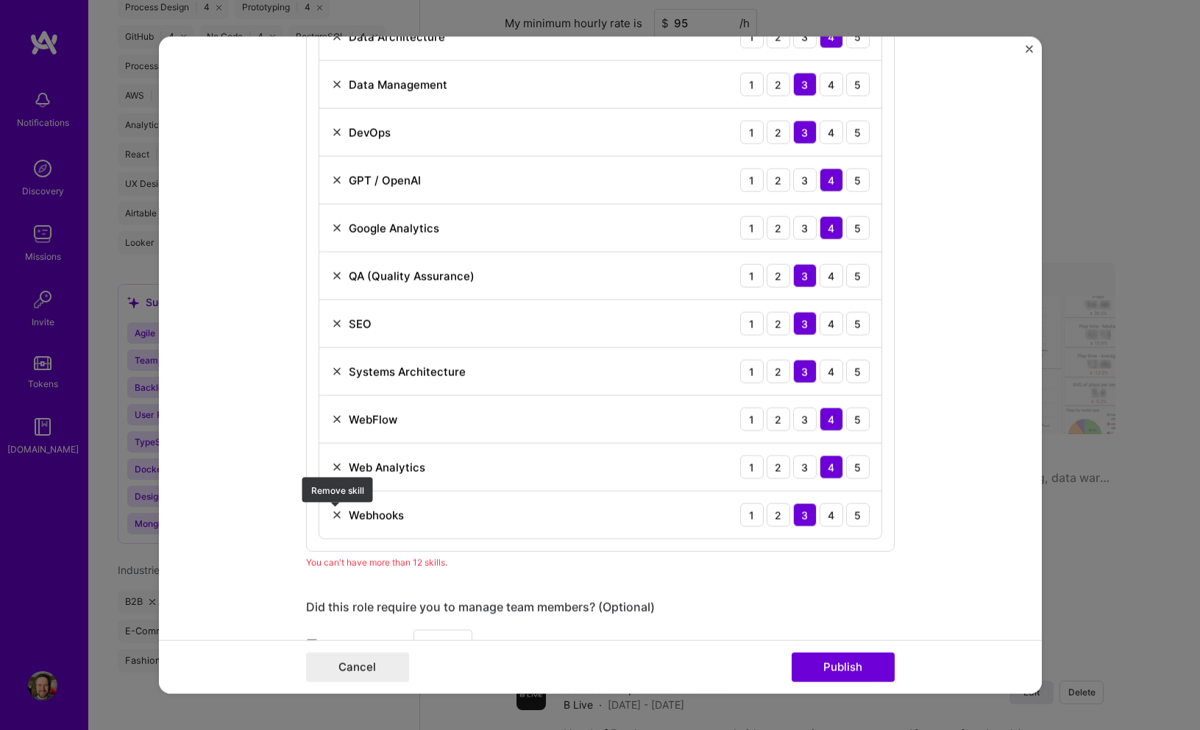
click at [335, 517] on img at bounding box center [337, 515] width 12 height 12
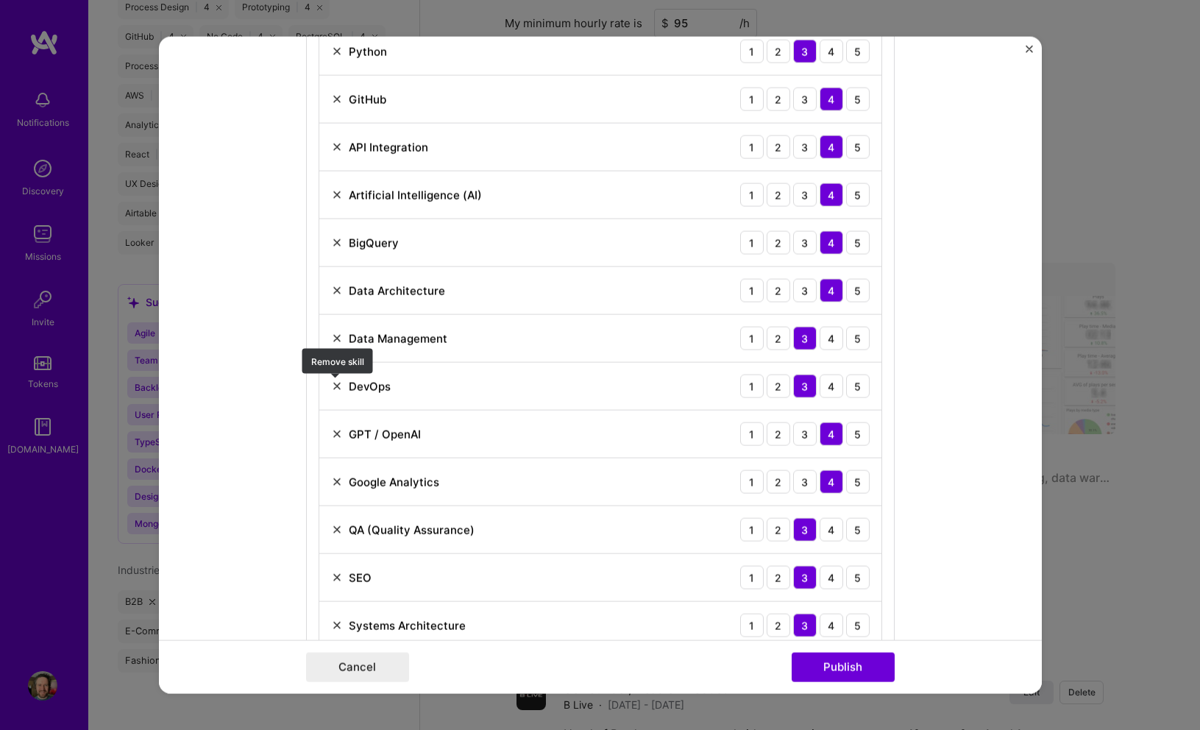
click at [336, 389] on img at bounding box center [337, 387] width 12 height 12
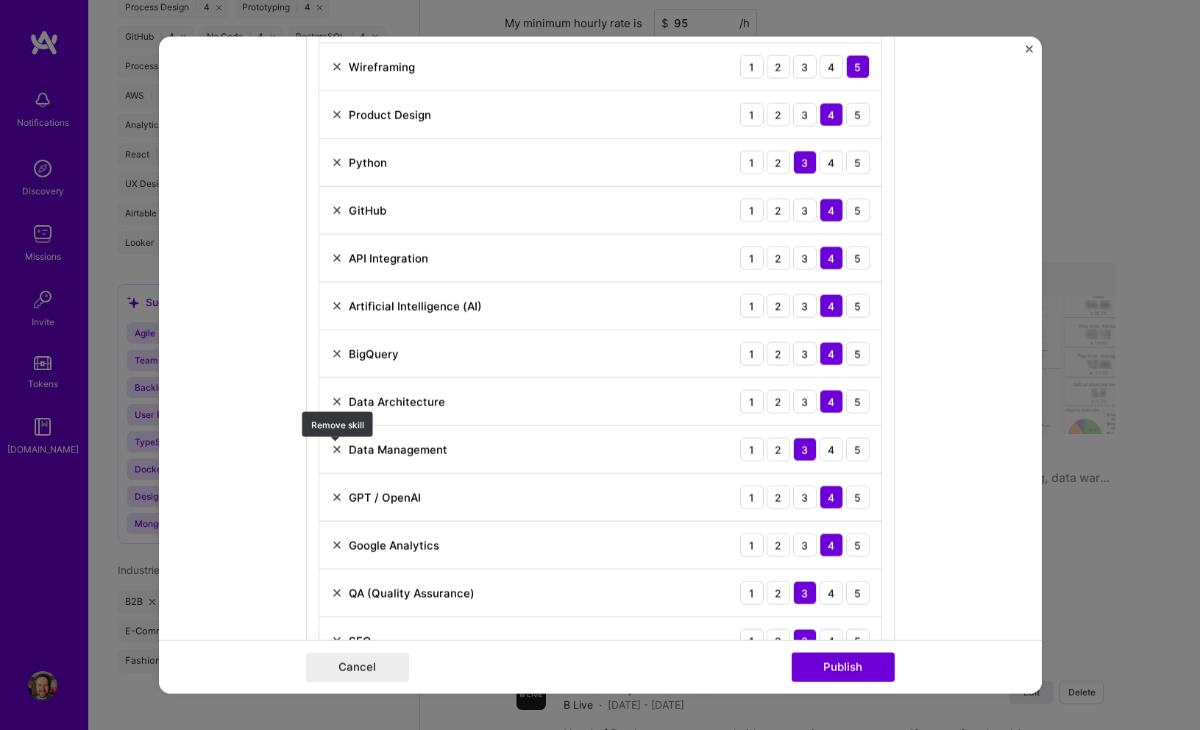
click at [334, 449] on img at bounding box center [337, 450] width 12 height 12
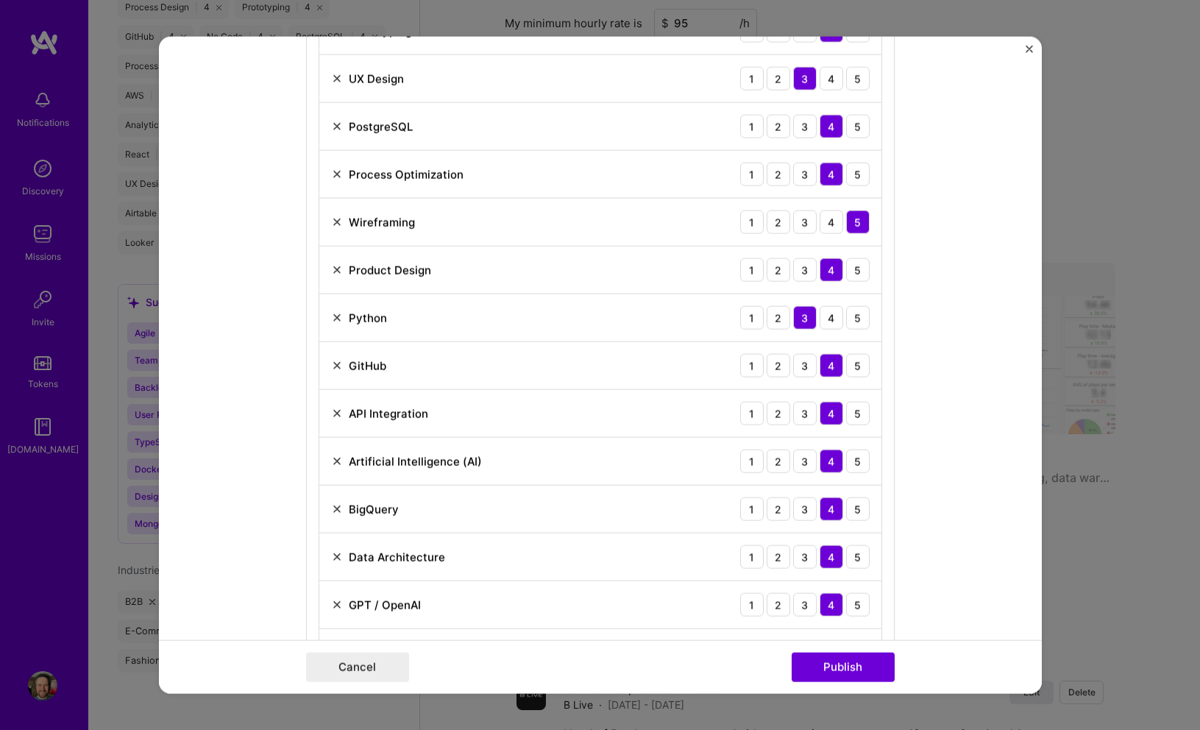
click at [336, 367] on img at bounding box center [337, 366] width 12 height 12
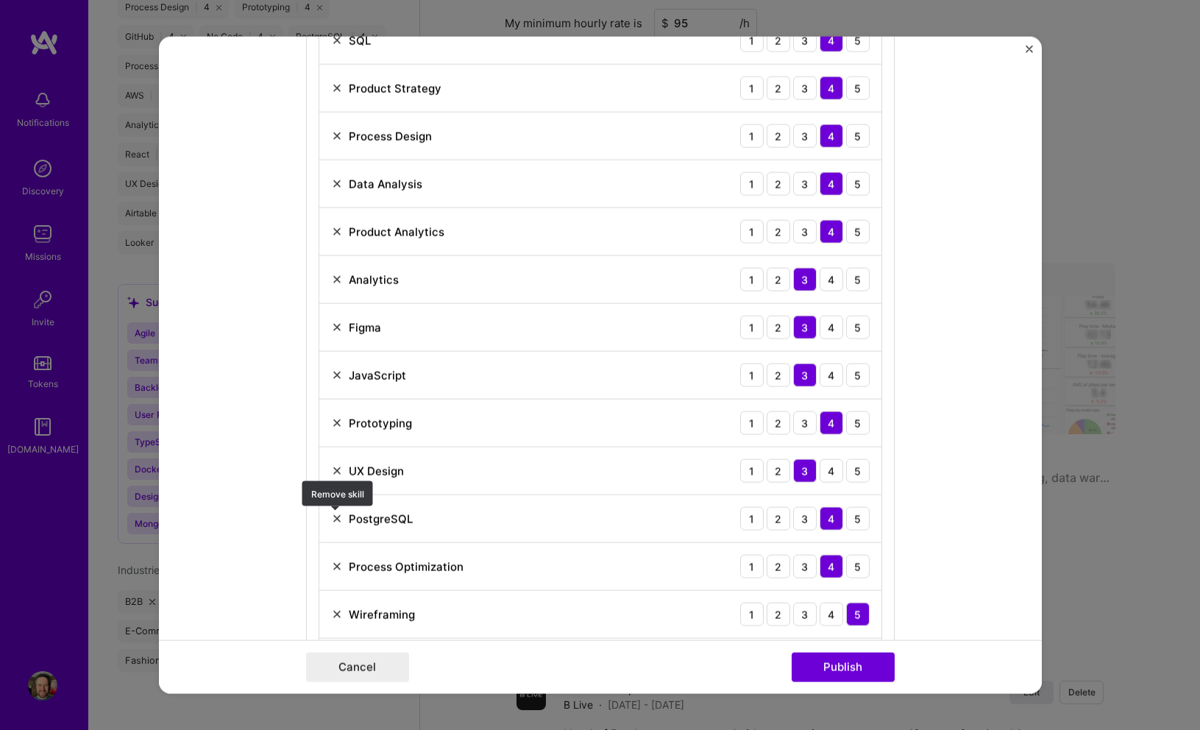
click at [337, 516] on img at bounding box center [337, 519] width 12 height 12
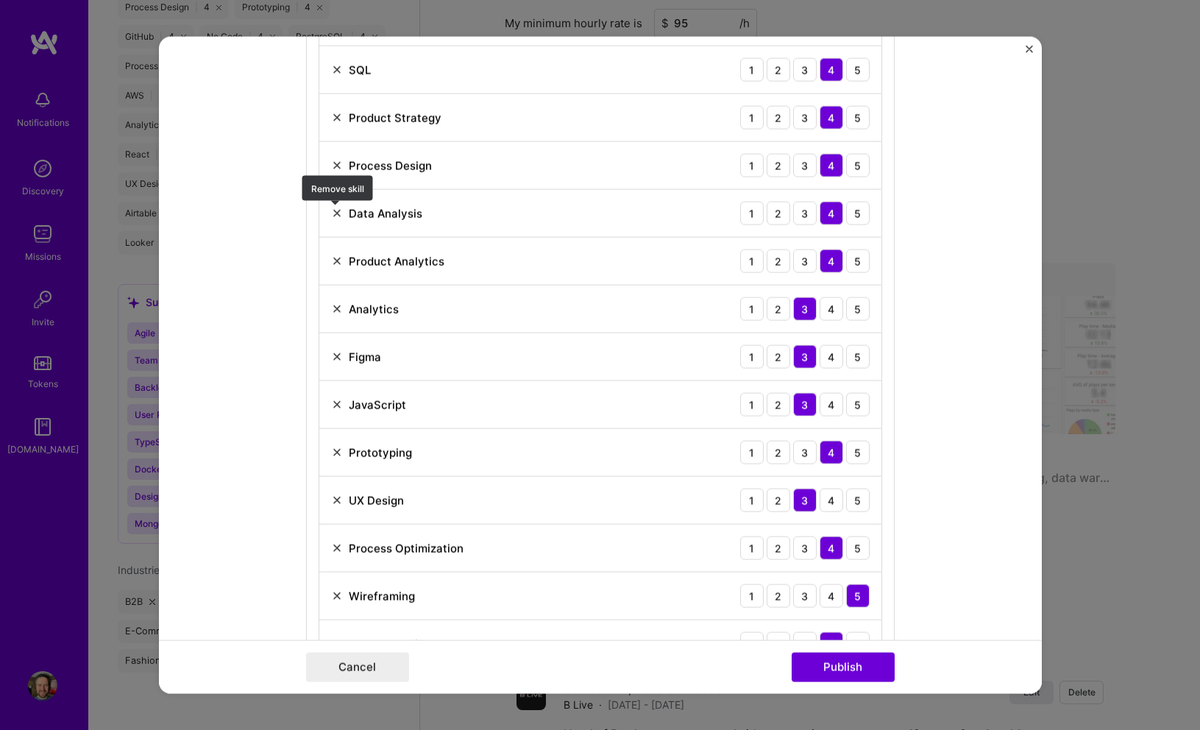
click at [336, 211] on img at bounding box center [337, 214] width 12 height 12
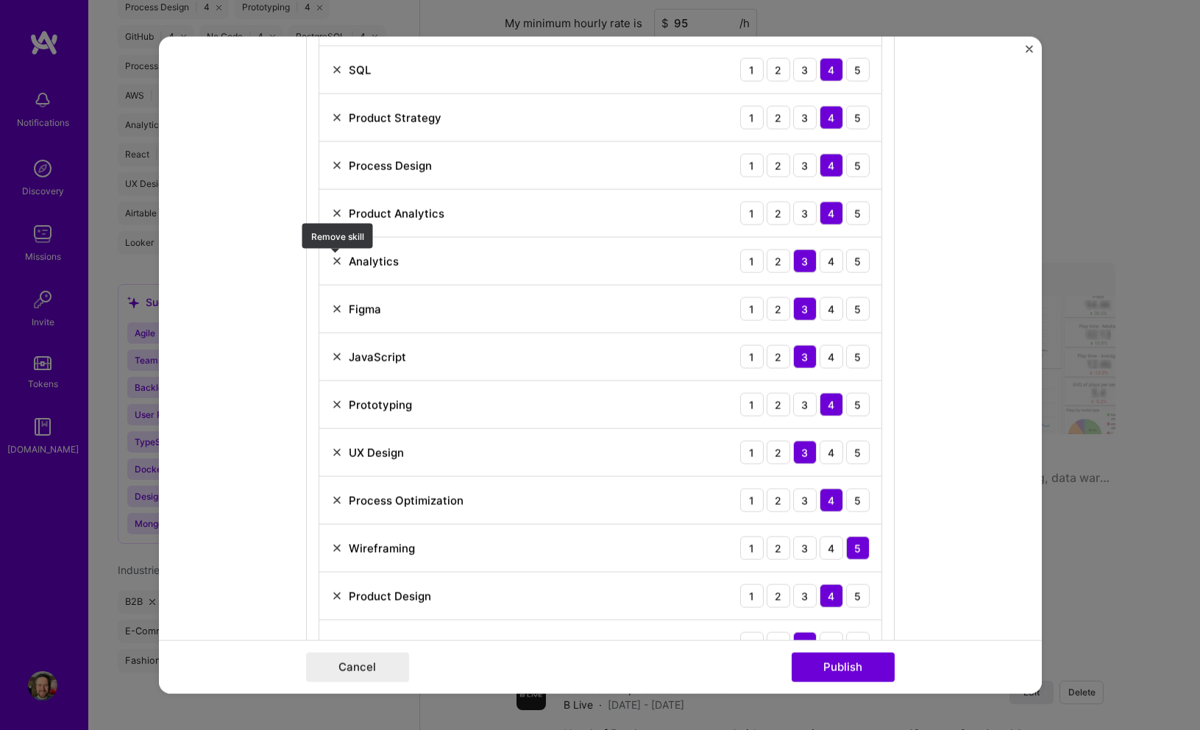
click at [334, 261] on img at bounding box center [337, 261] width 12 height 12
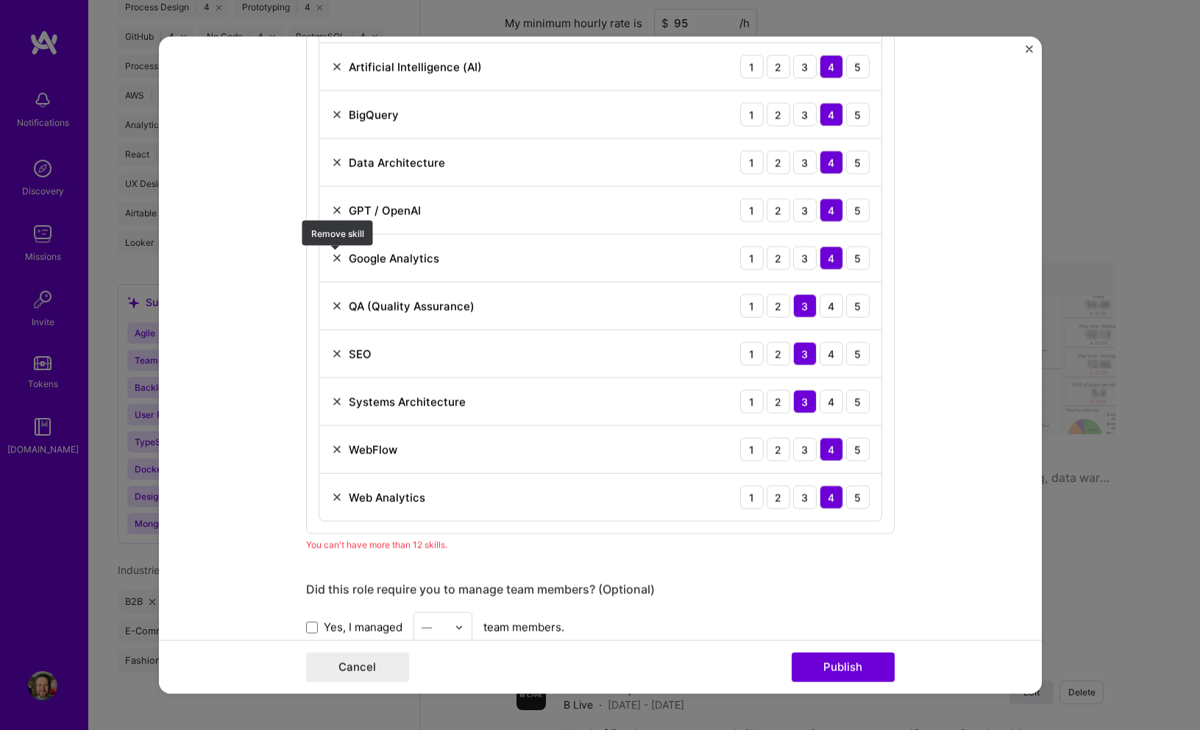
click at [336, 262] on img at bounding box center [337, 258] width 12 height 12
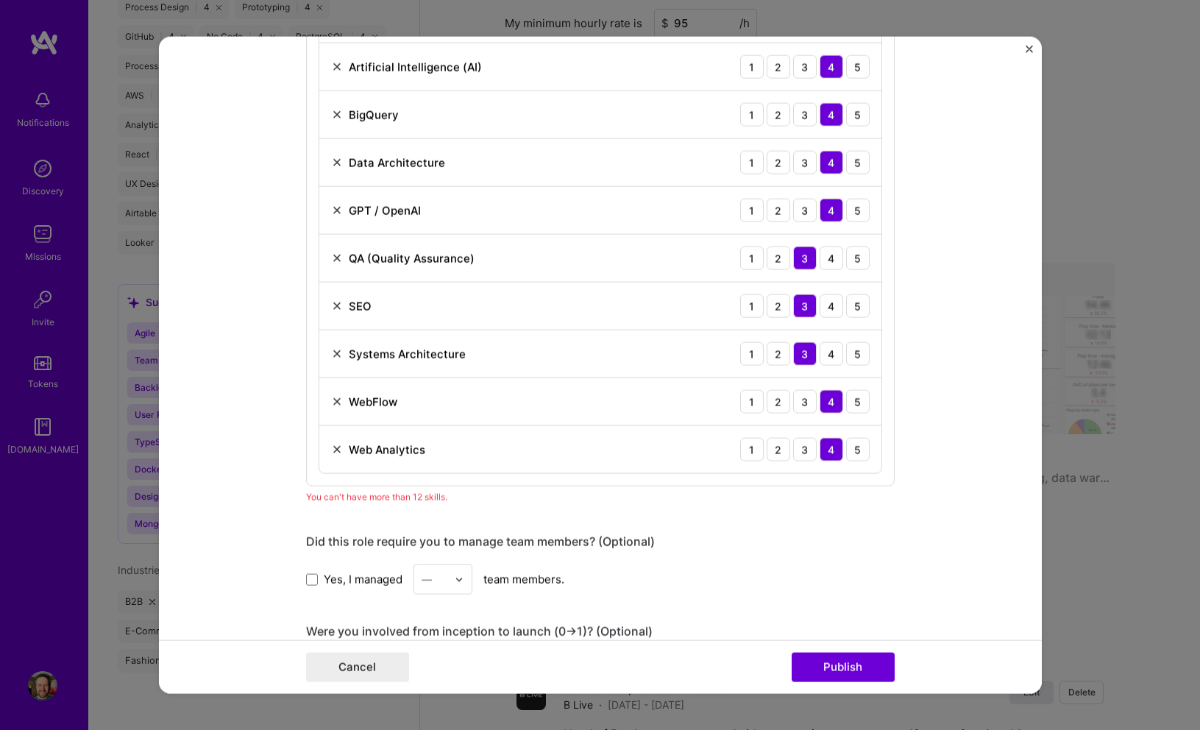
click at [336, 262] on img at bounding box center [337, 258] width 12 height 12
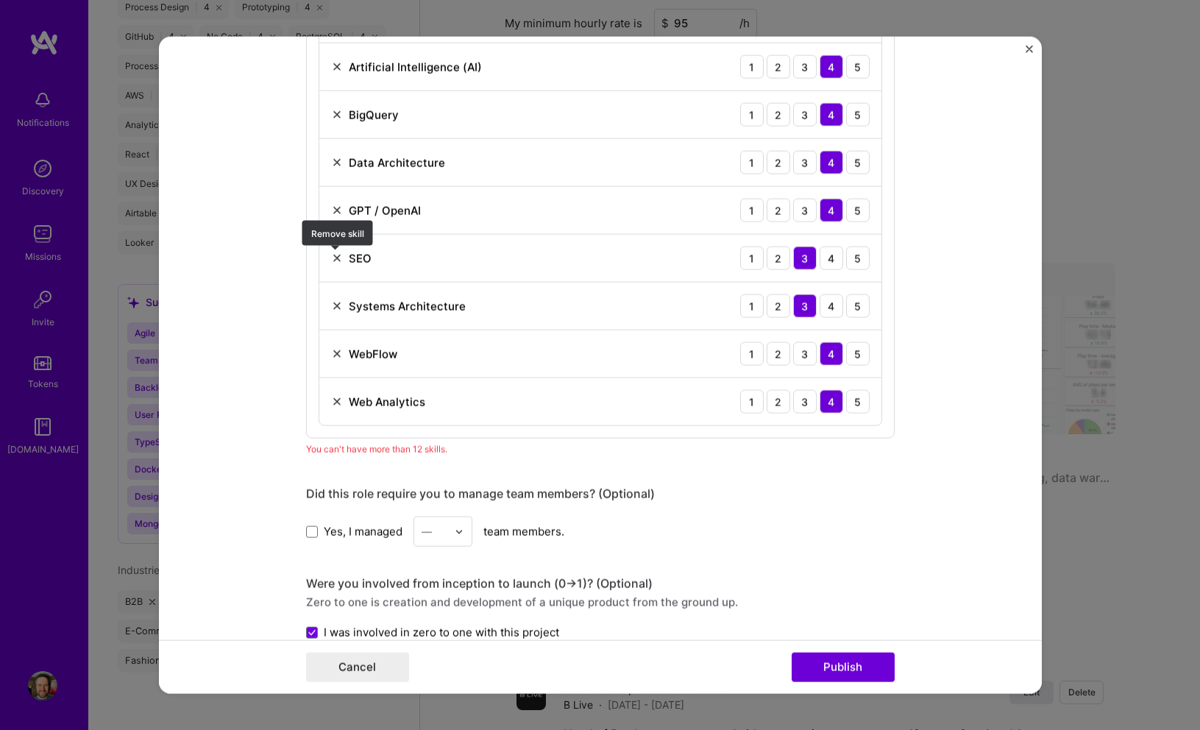
click at [336, 262] on img at bounding box center [337, 258] width 12 height 12
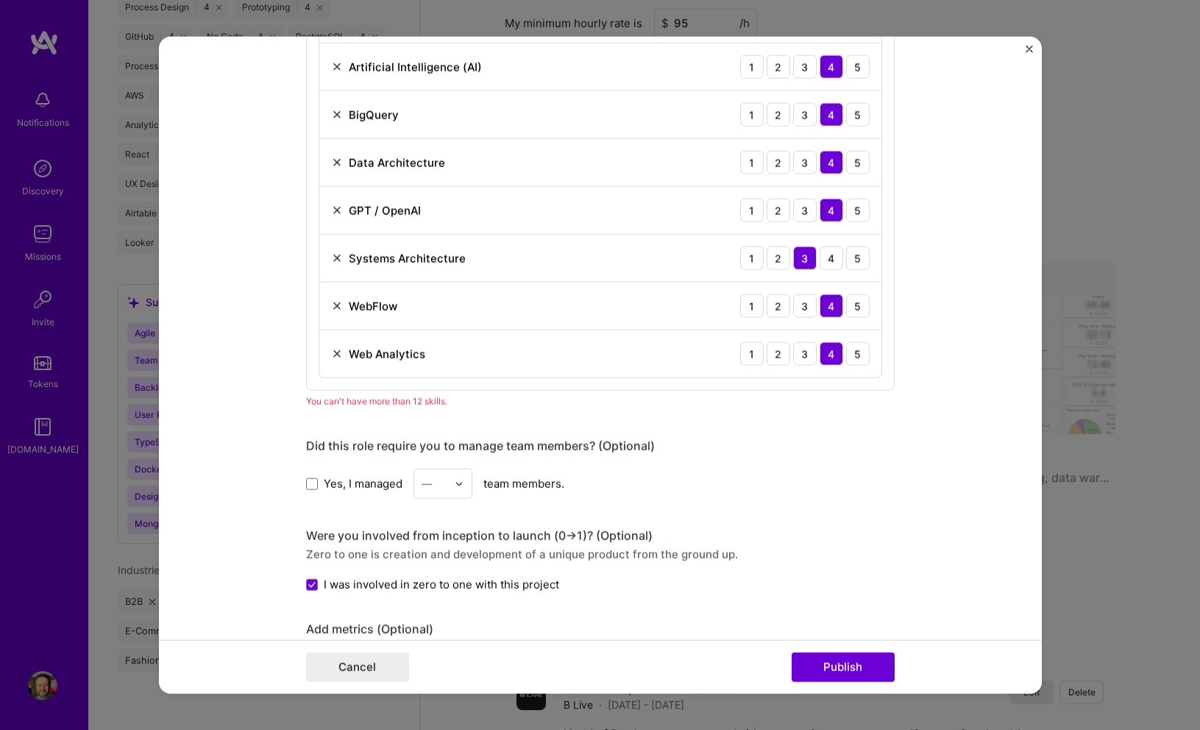
click at [336, 303] on img at bounding box center [337, 306] width 12 height 12
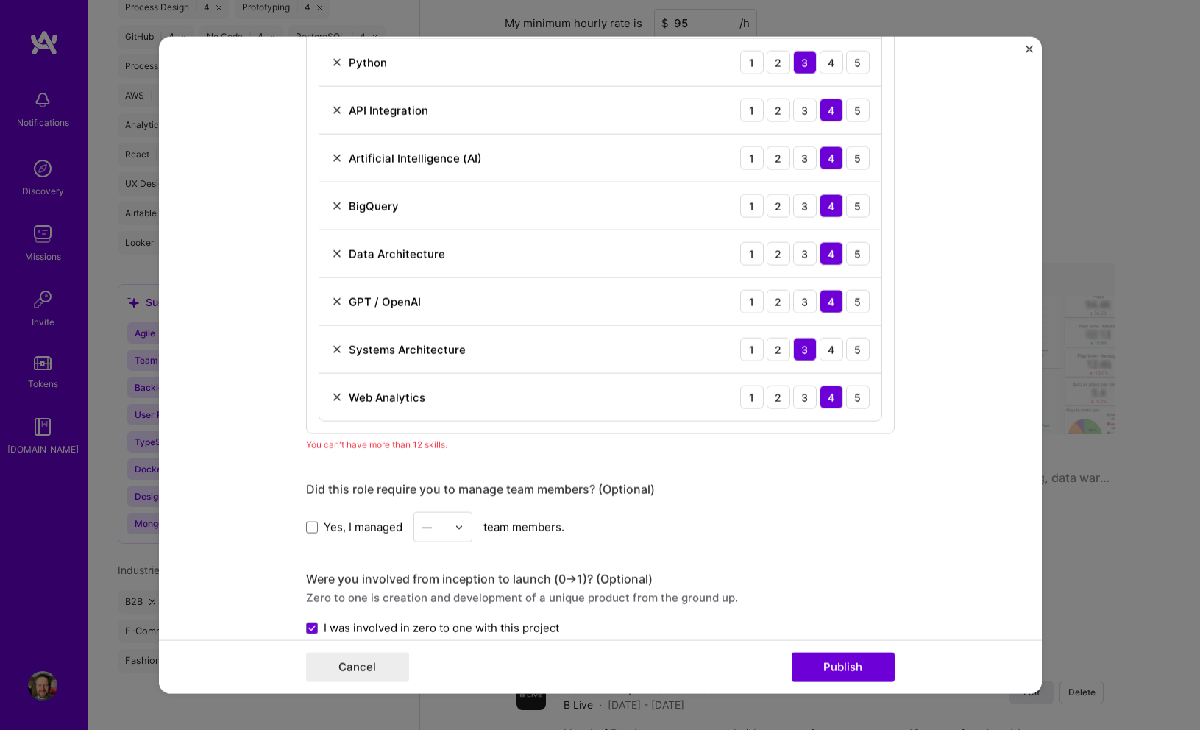
click at [336, 402] on img at bounding box center [337, 398] width 12 height 12
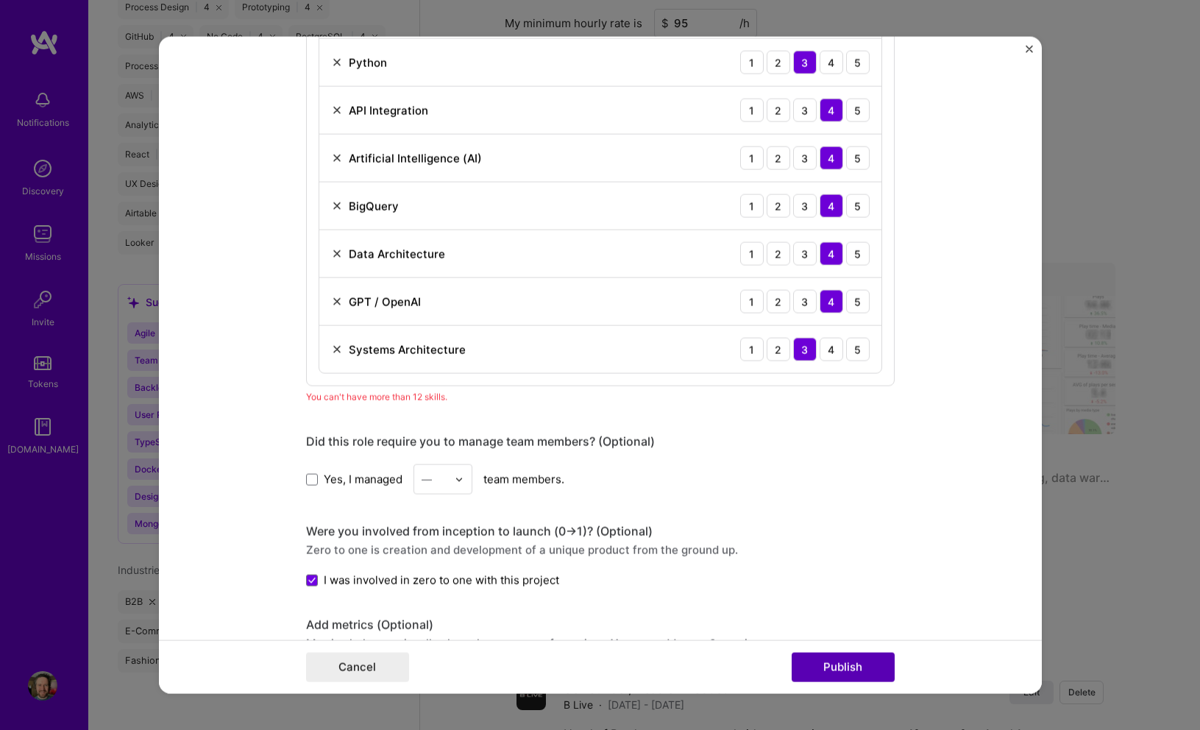
click at [866, 660] on button "Publish" at bounding box center [843, 666] width 103 height 29
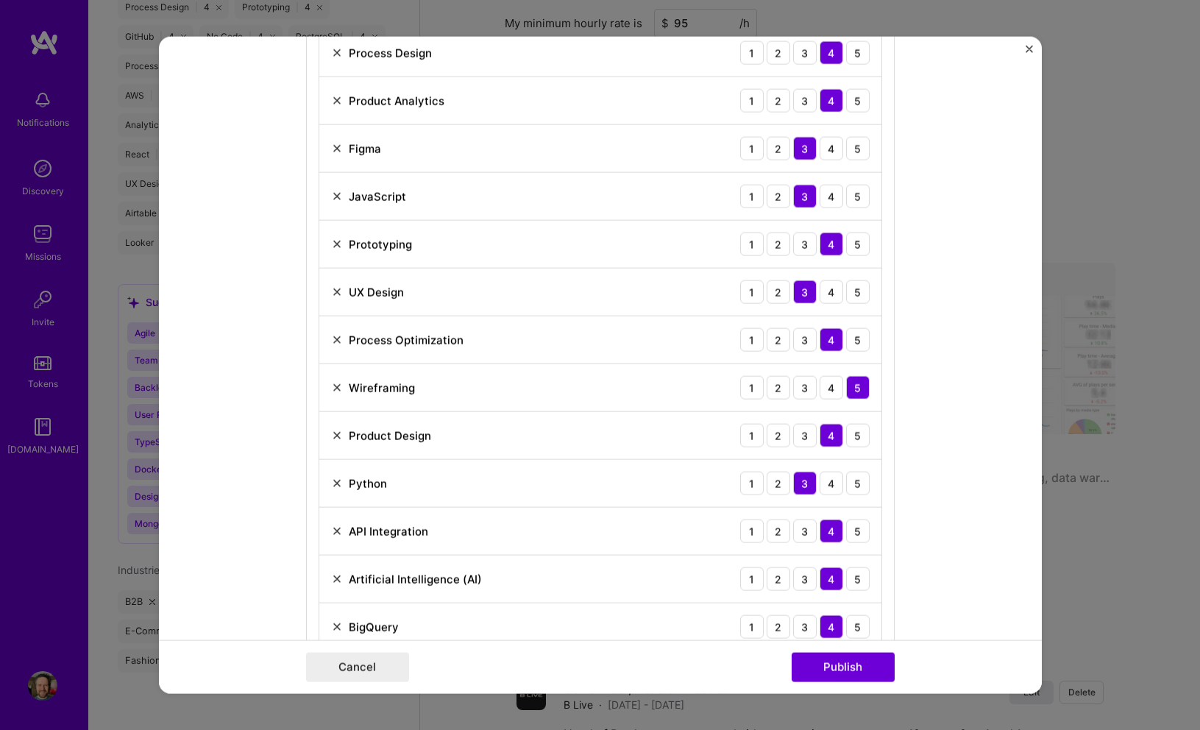
click at [336, 342] on img at bounding box center [337, 340] width 12 height 12
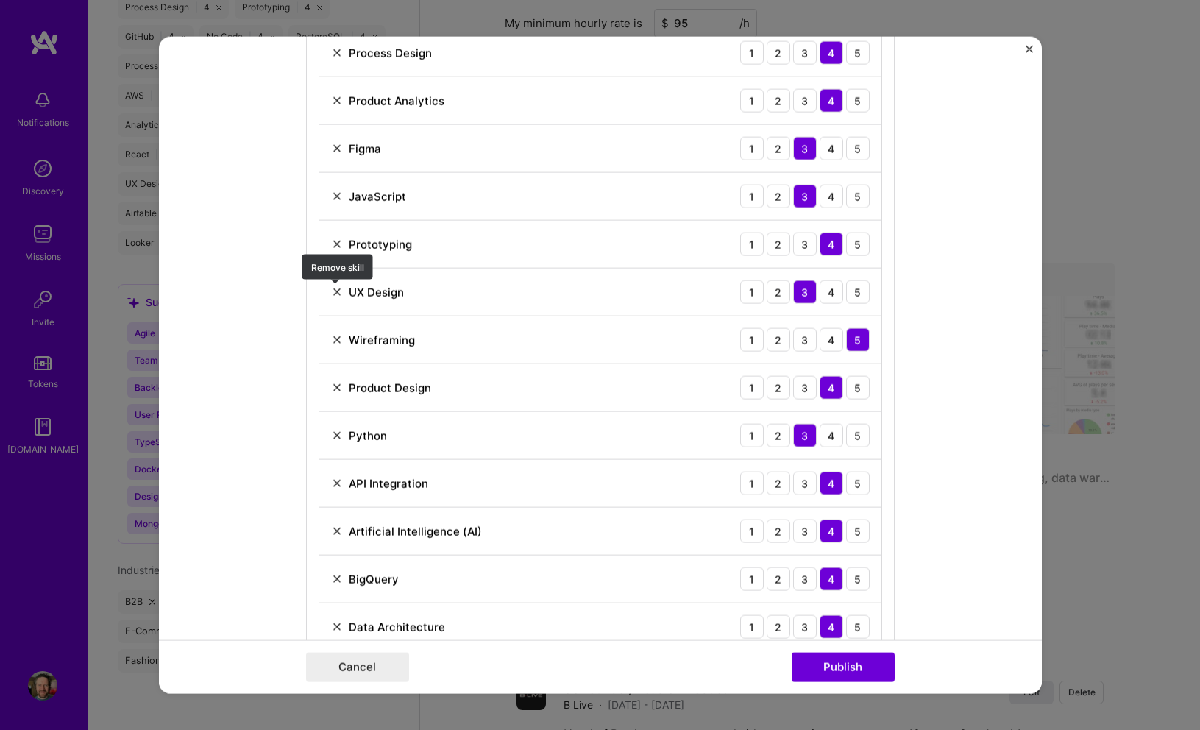
click at [336, 290] on img at bounding box center [337, 292] width 12 height 12
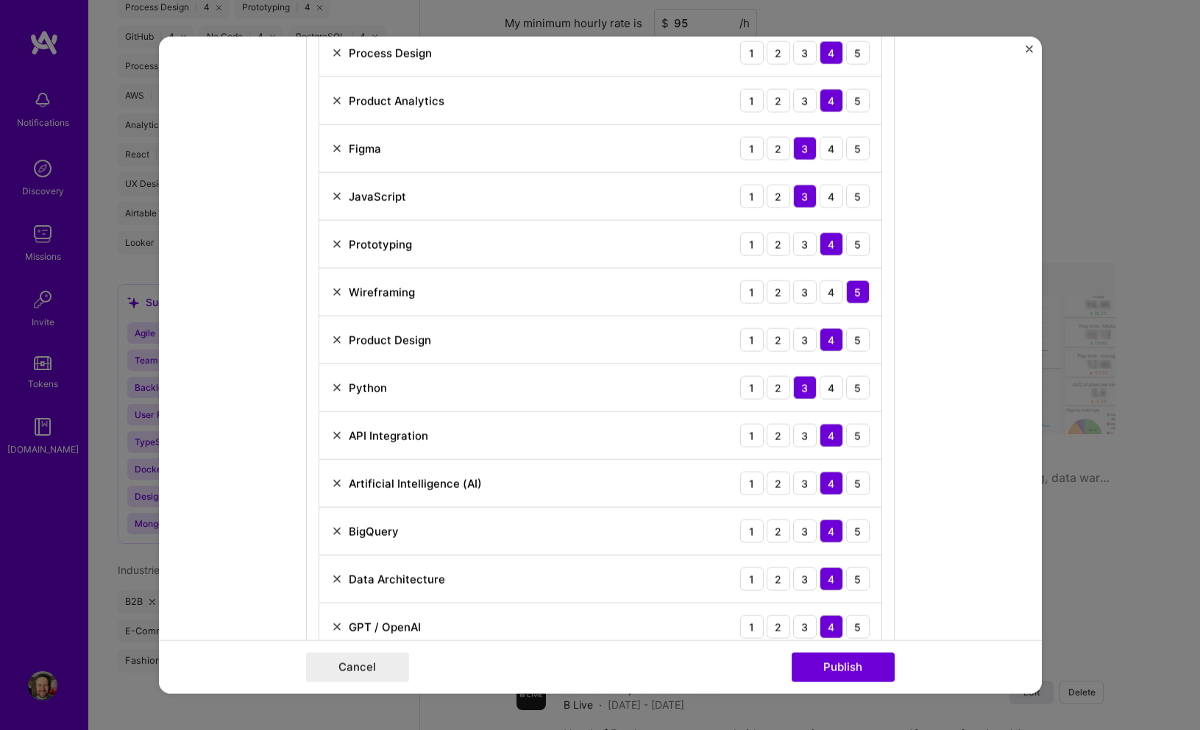
click at [339, 197] on img at bounding box center [337, 197] width 12 height 12
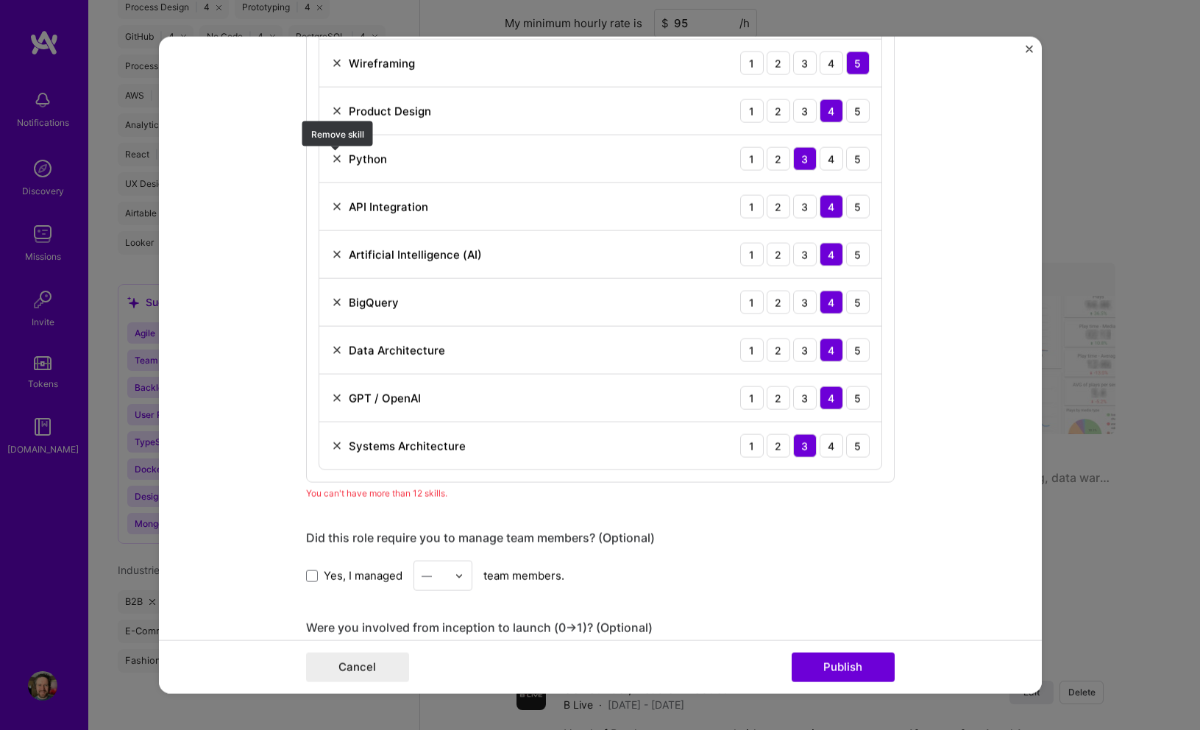
click at [337, 159] on img at bounding box center [337, 159] width 12 height 12
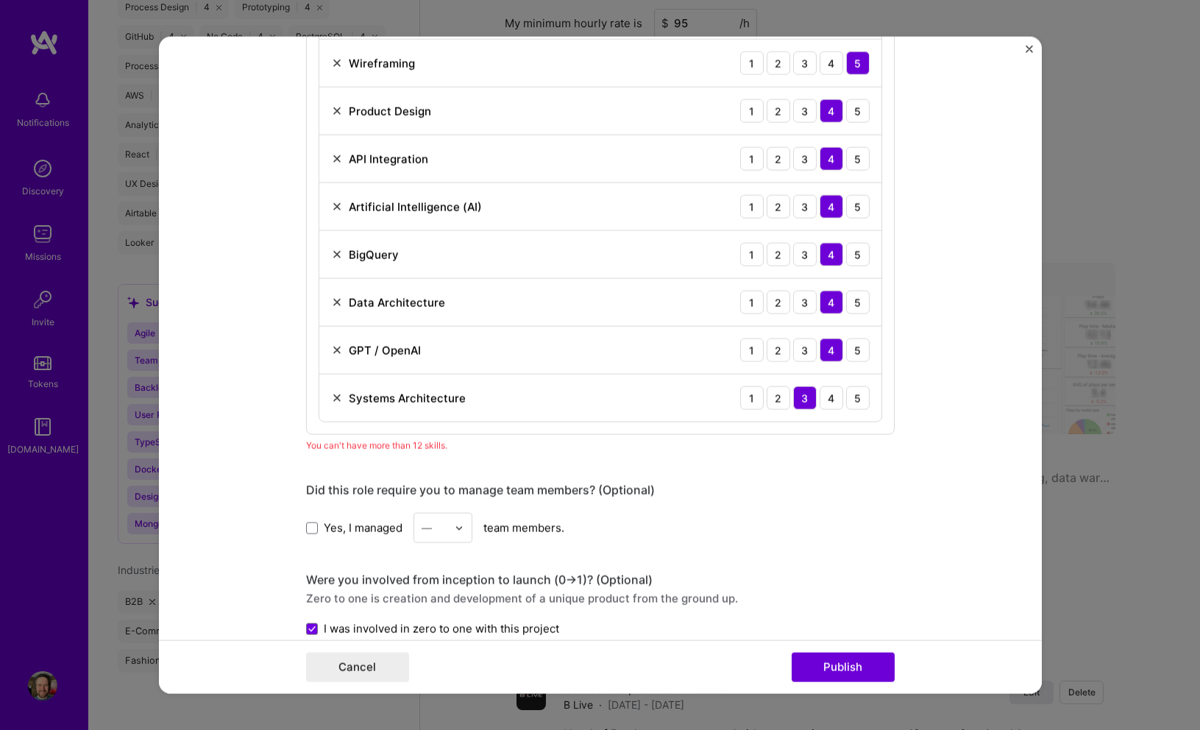
click at [333, 253] on img at bounding box center [337, 255] width 12 height 12
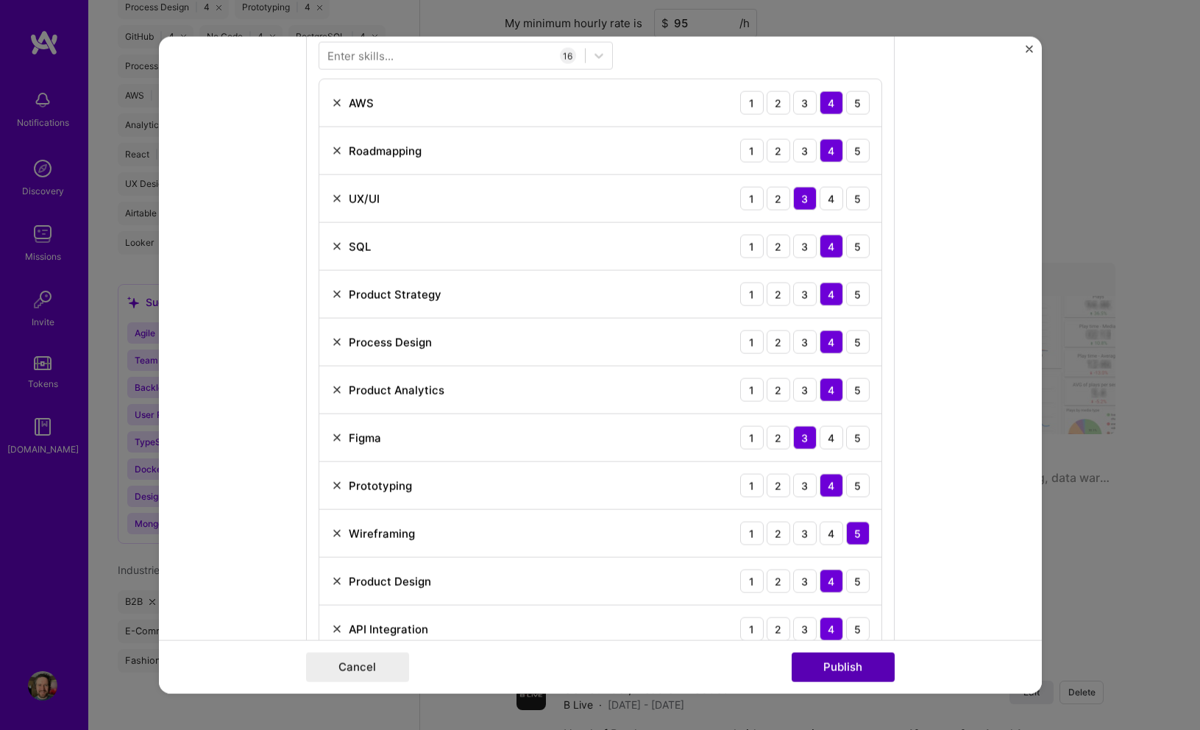
click at [844, 667] on button "Publish" at bounding box center [843, 666] width 103 height 29
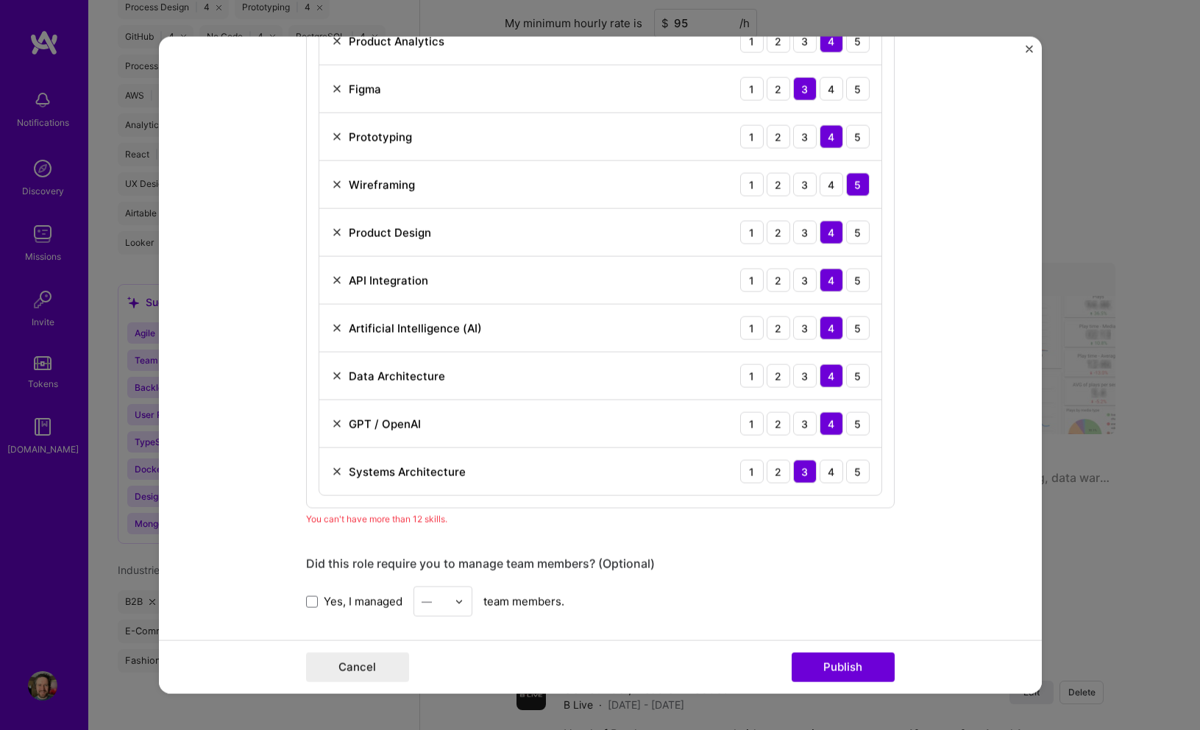
click at [334, 470] on img at bounding box center [337, 472] width 12 height 12
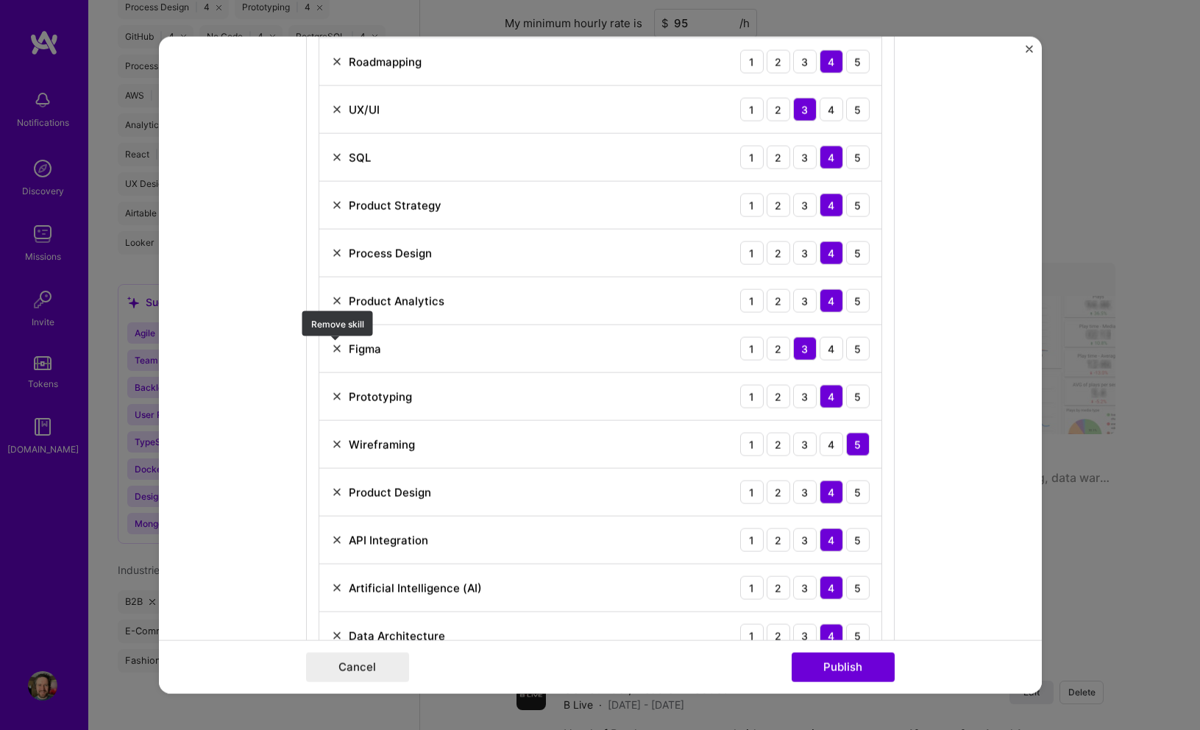
click at [338, 350] on img at bounding box center [337, 349] width 12 height 12
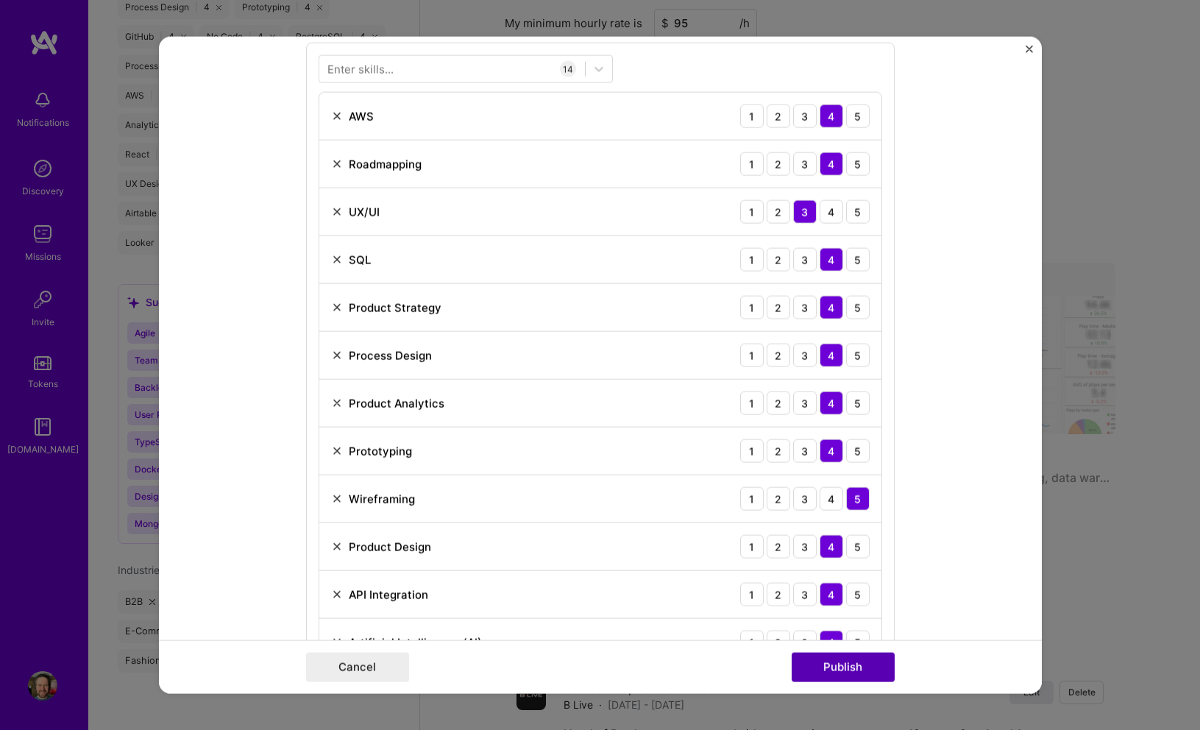
click at [845, 665] on button "Publish" at bounding box center [843, 666] width 103 height 29
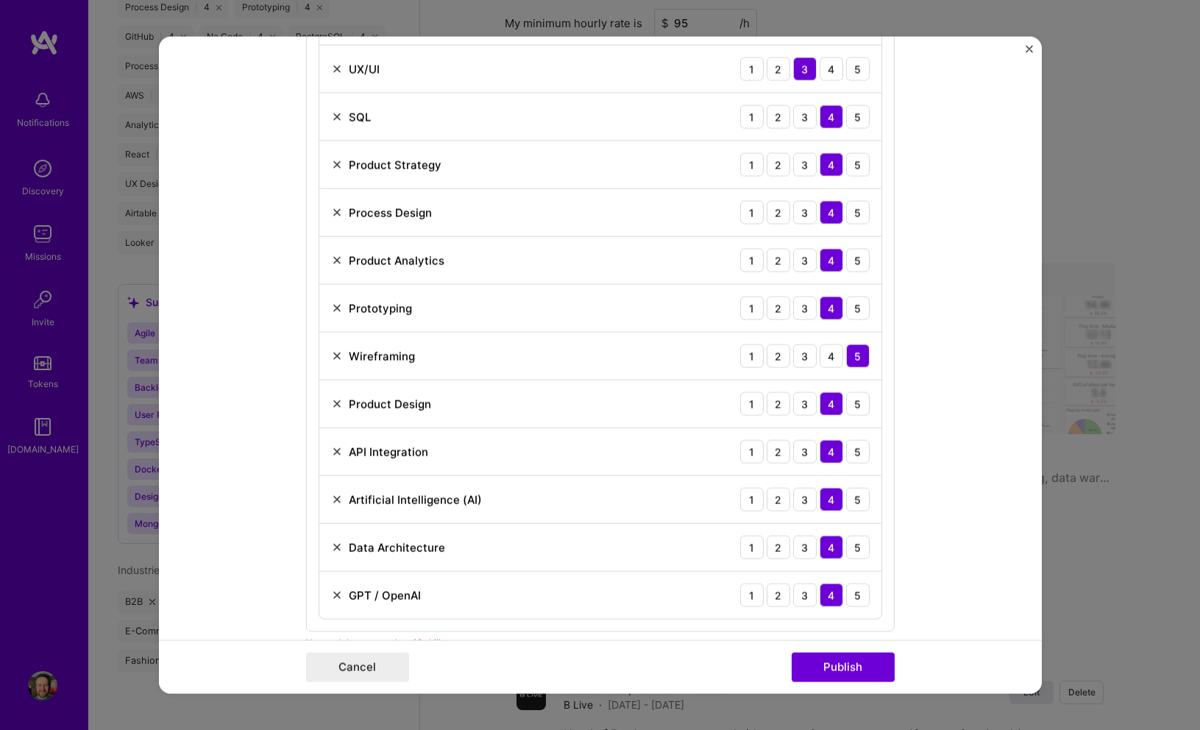
click at [339, 259] on img at bounding box center [337, 261] width 12 height 12
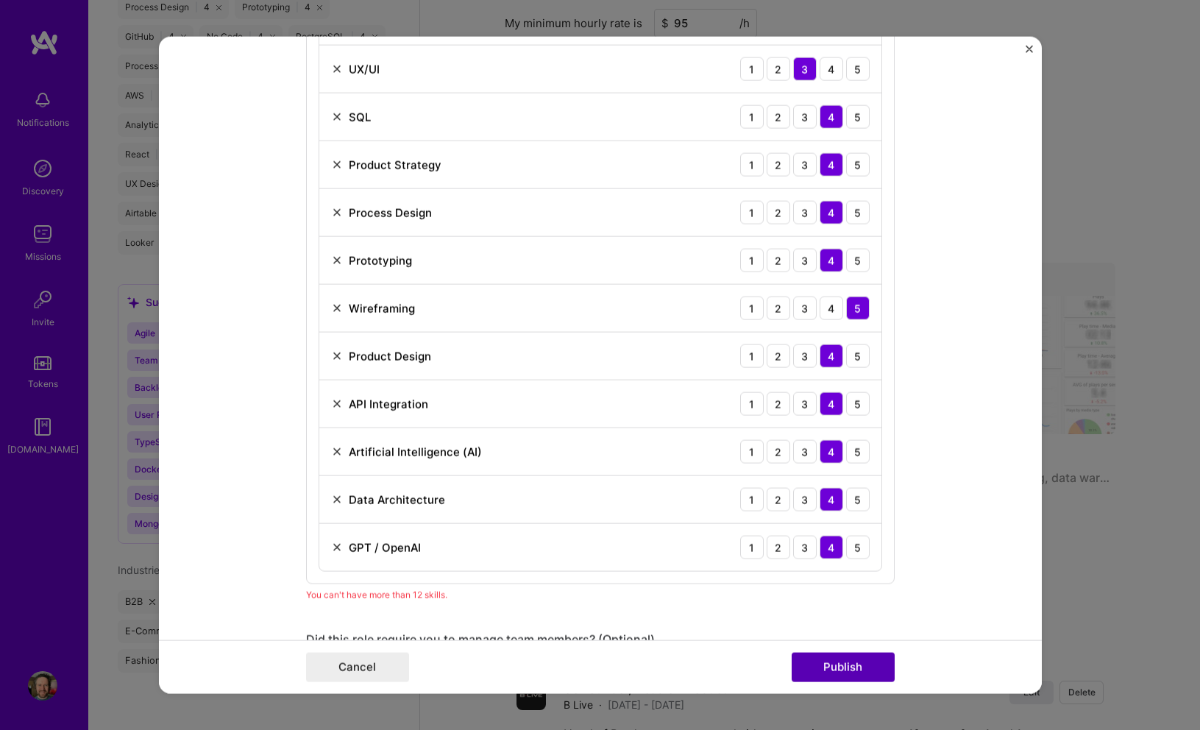
click at [863, 664] on button "Publish" at bounding box center [843, 666] width 103 height 29
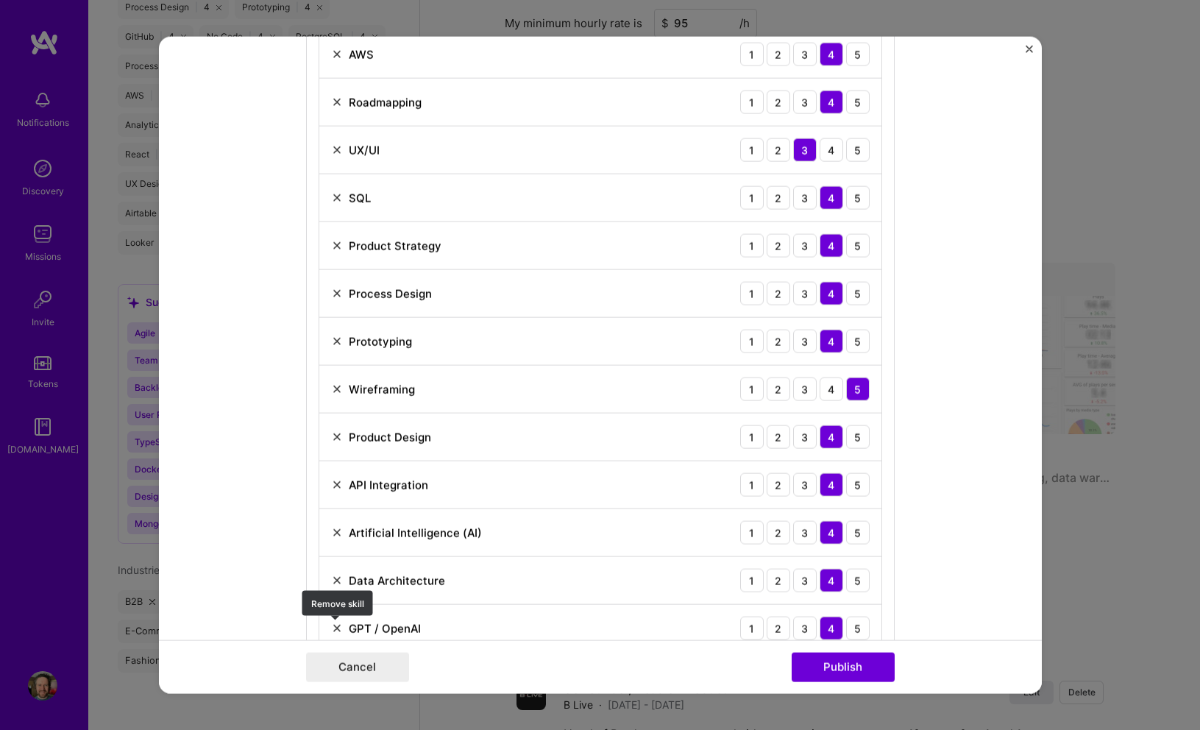
click at [339, 623] on img at bounding box center [337, 629] width 12 height 12
click at [860, 663] on button "Publish" at bounding box center [843, 666] width 103 height 29
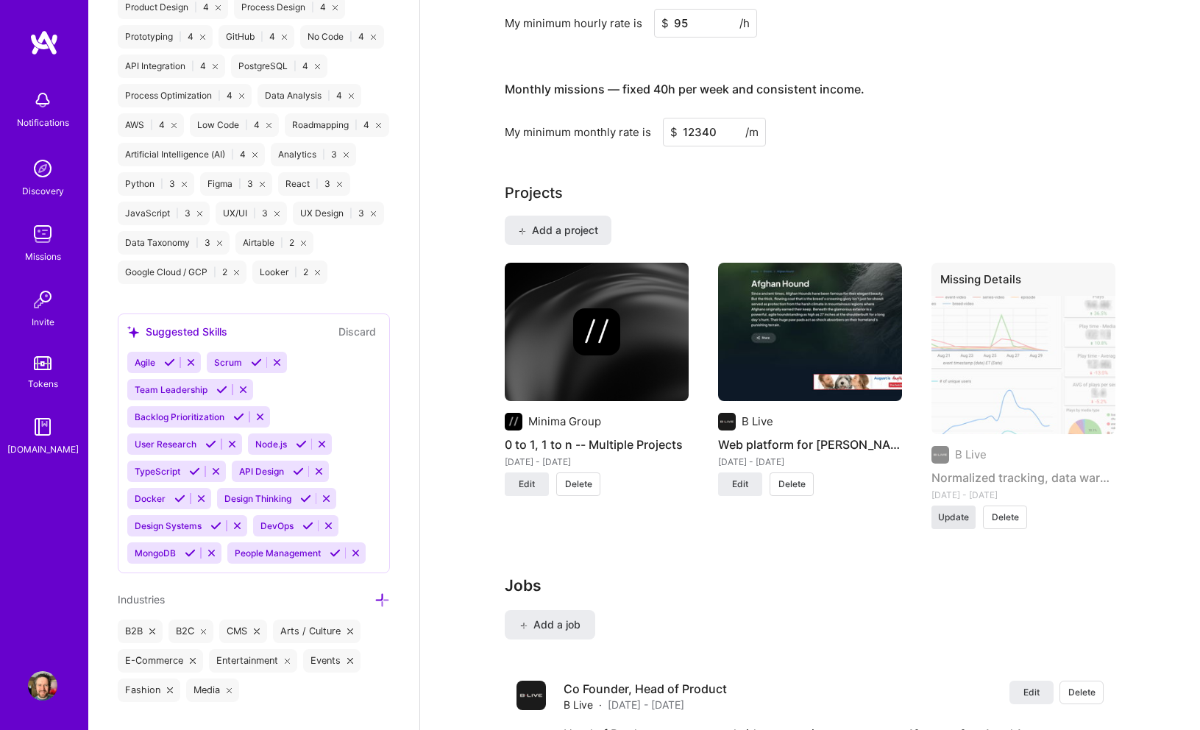
click at [957, 511] on span "Update" at bounding box center [953, 517] width 31 height 13
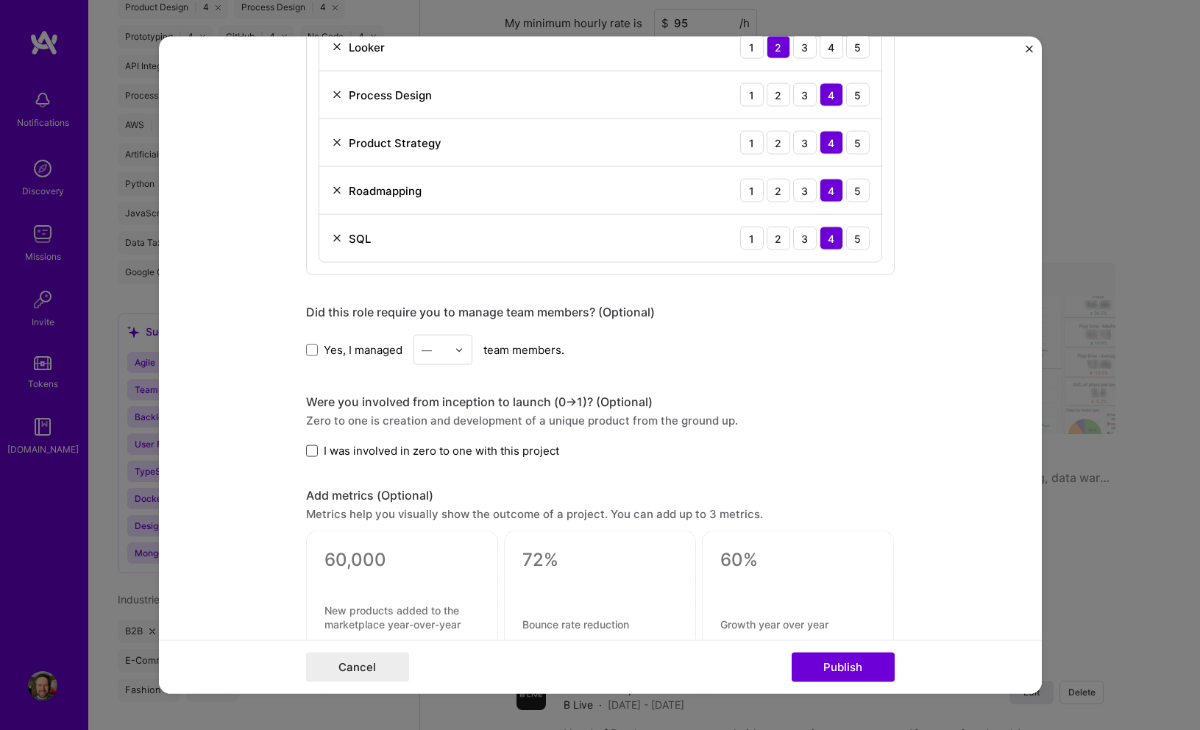
click at [311, 449] on span at bounding box center [312, 451] width 12 height 12
click at [0, 0] on input "I was involved in zero to one with this project" at bounding box center [0, 0] width 0 height 0
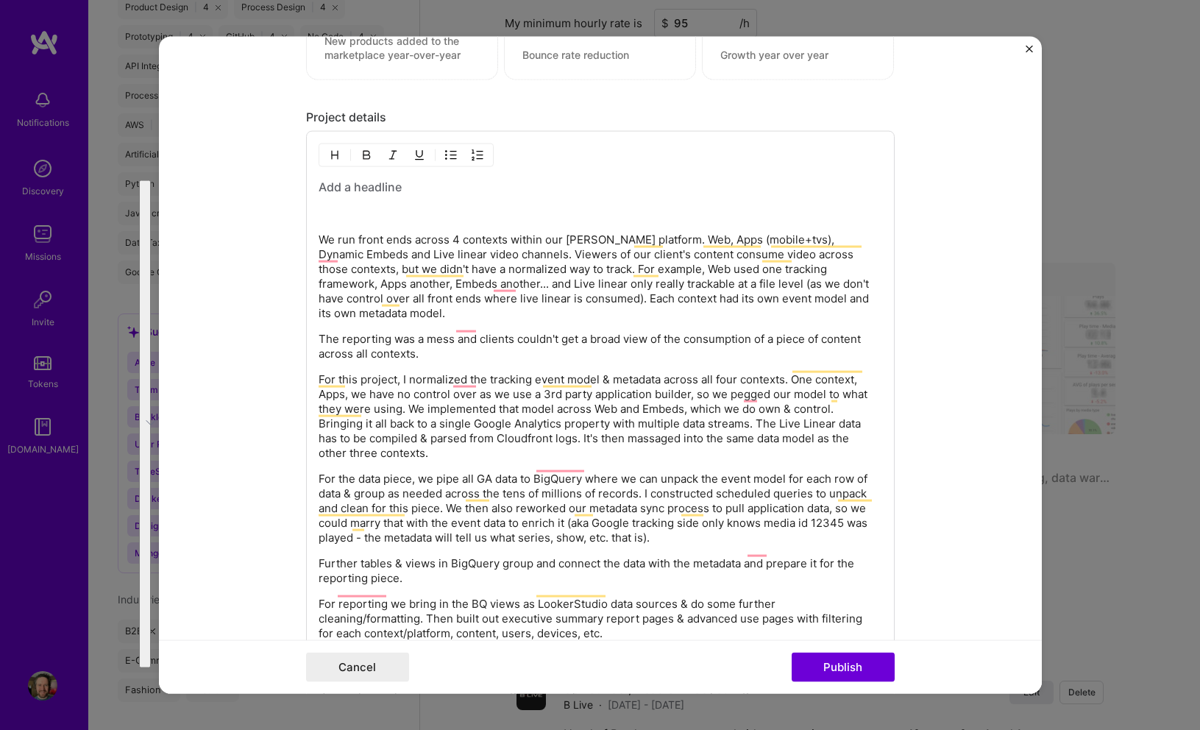
drag, startPoint x: 437, startPoint y: 559, endPoint x: 308, endPoint y: 240, distance: 344.0
click at [307, 238] on div "This project is missing details. To be able to apply to missions with this proj…" at bounding box center [600, 365] width 883 height 657
copy div "We run front ends across 4 contexts within our [PERSON_NAME] platform. Web, App…"
click at [604, 410] on p "For this project, I normalized the tracking event model & metadata across all f…" at bounding box center [601, 416] width 564 height 88
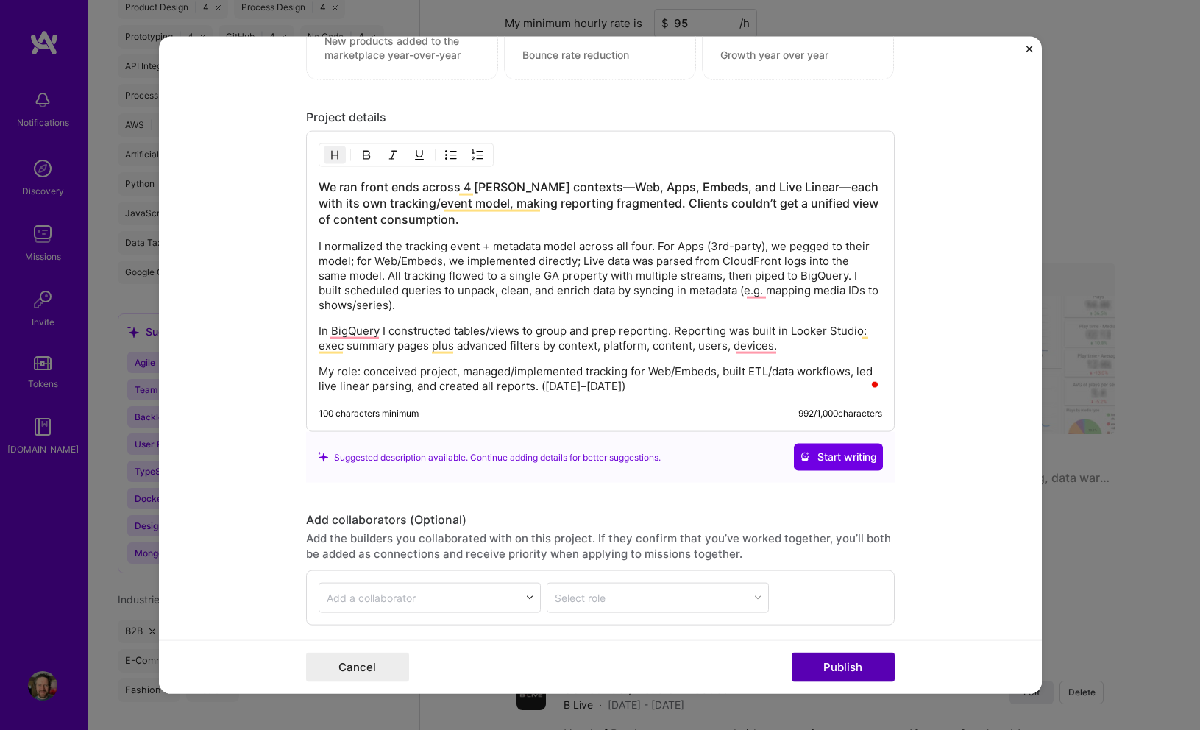
click at [832, 665] on button "Publish" at bounding box center [843, 666] width 103 height 29
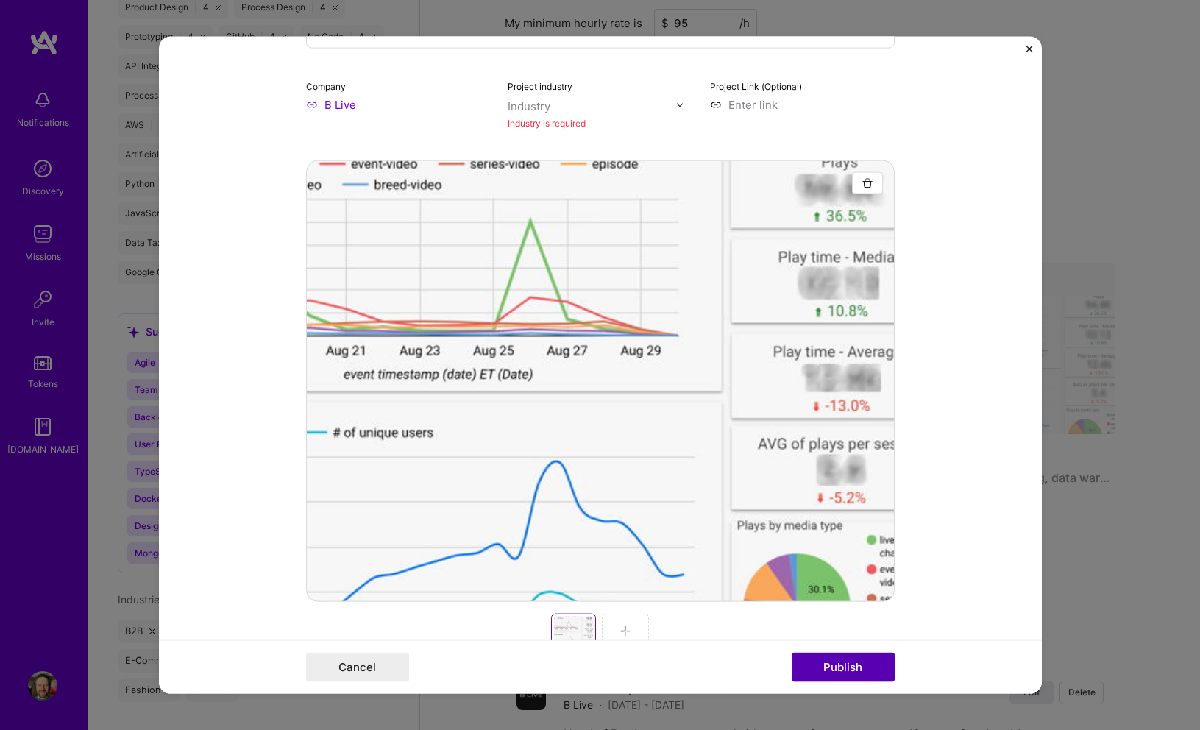
scroll to position [177, 0]
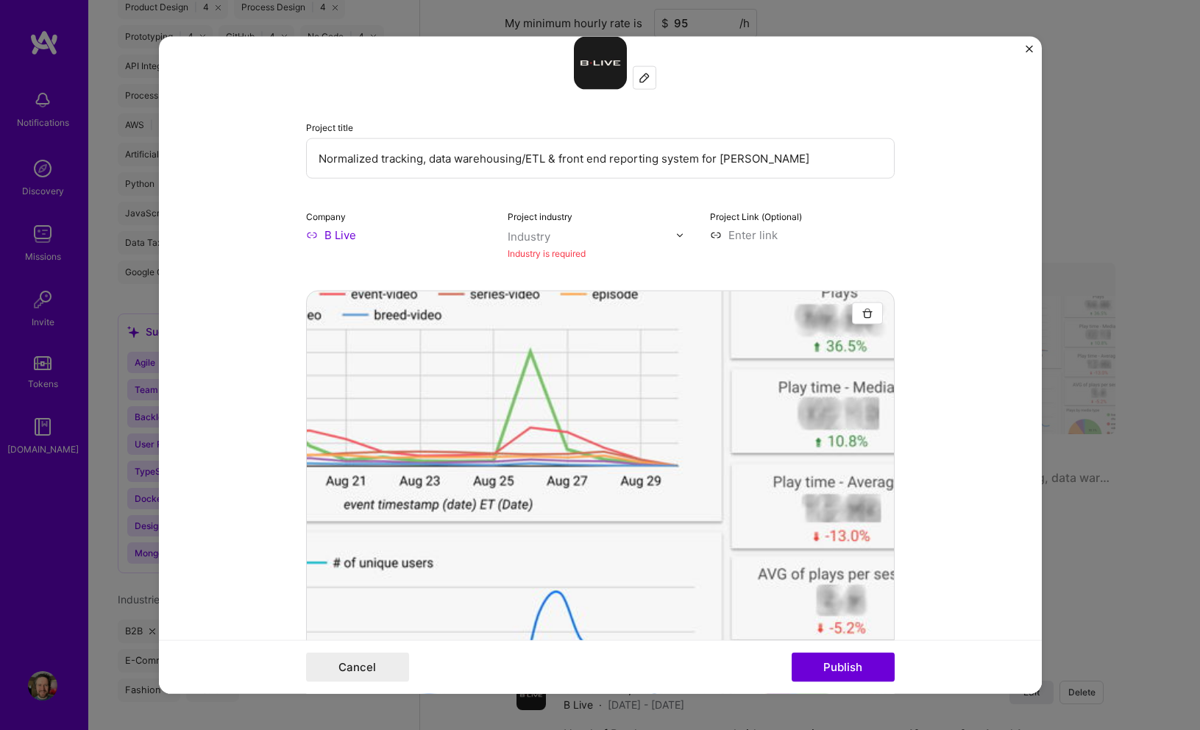
click at [537, 236] on div "Industry" at bounding box center [529, 236] width 43 height 15
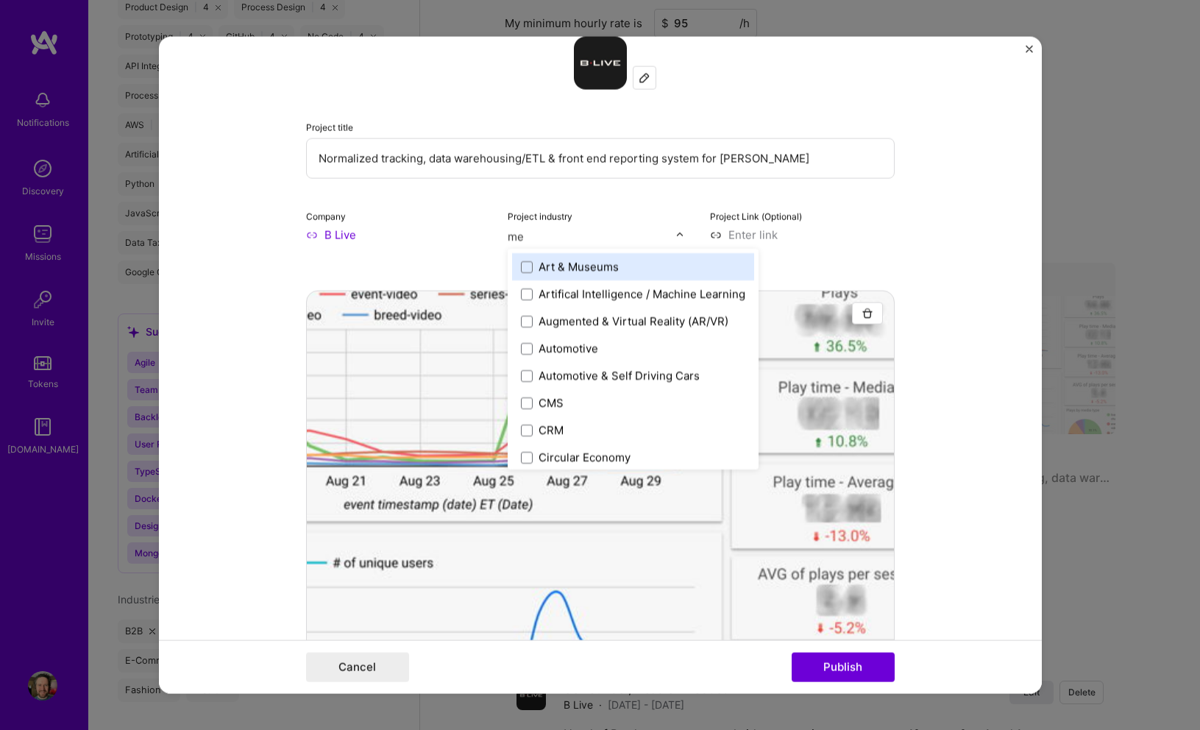
type input "med"
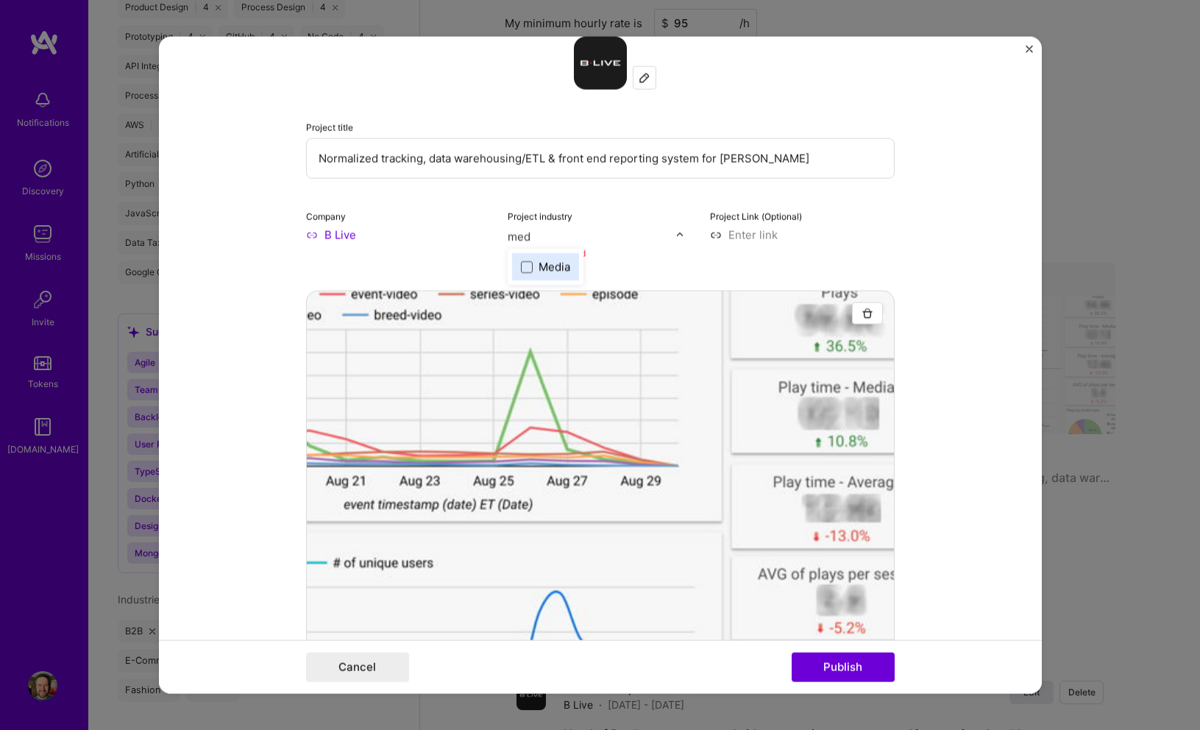
click at [522, 262] on span at bounding box center [527, 267] width 12 height 12
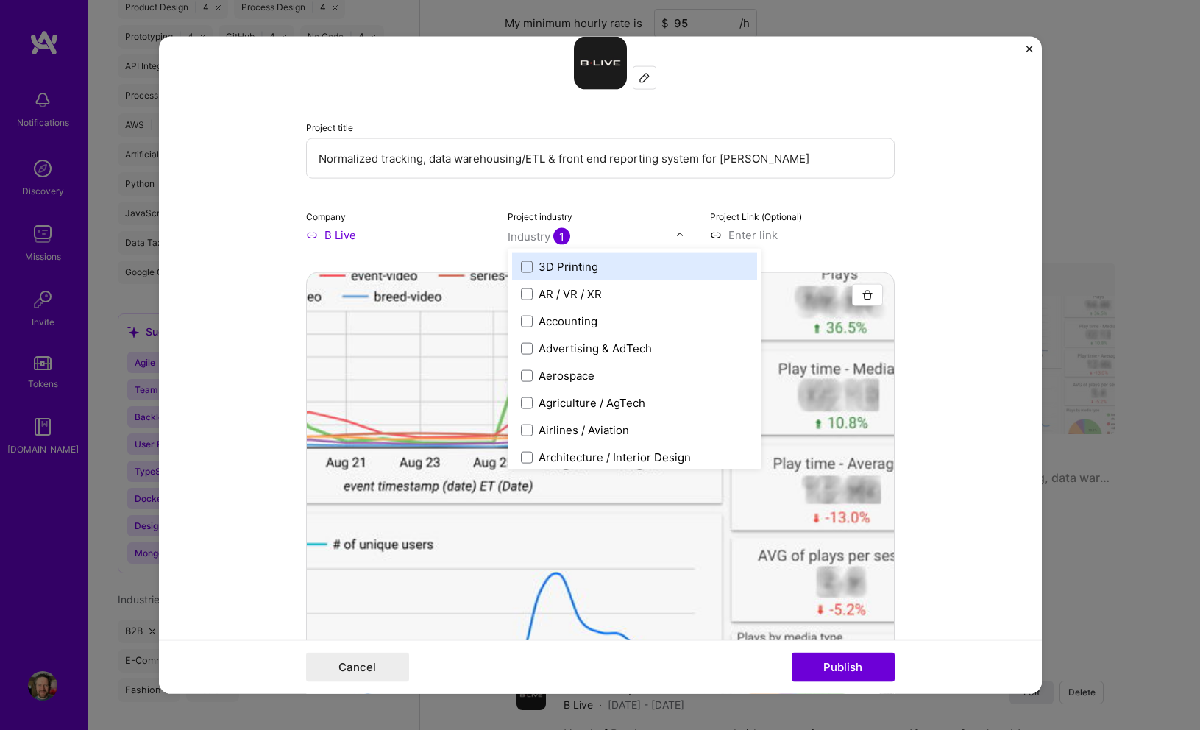
click at [944, 356] on form "This project is missing details. To be able to apply to missions with this proj…" at bounding box center [600, 365] width 883 height 657
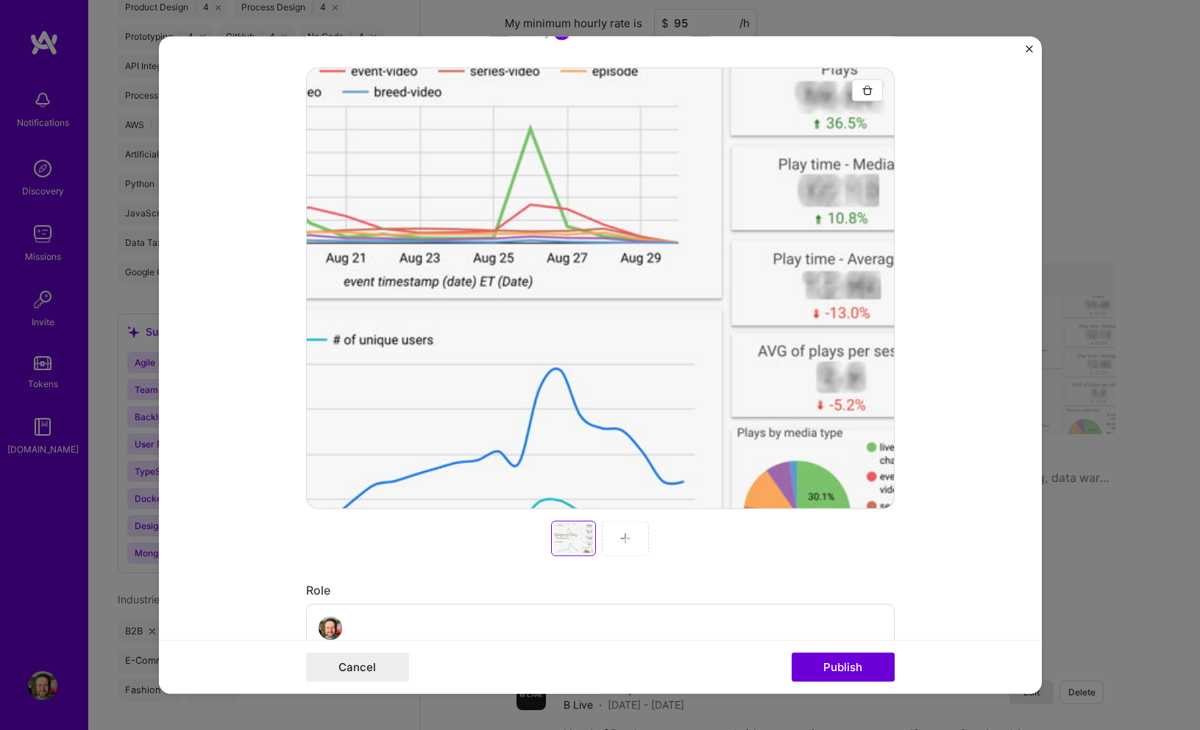
scroll to position [431, 0]
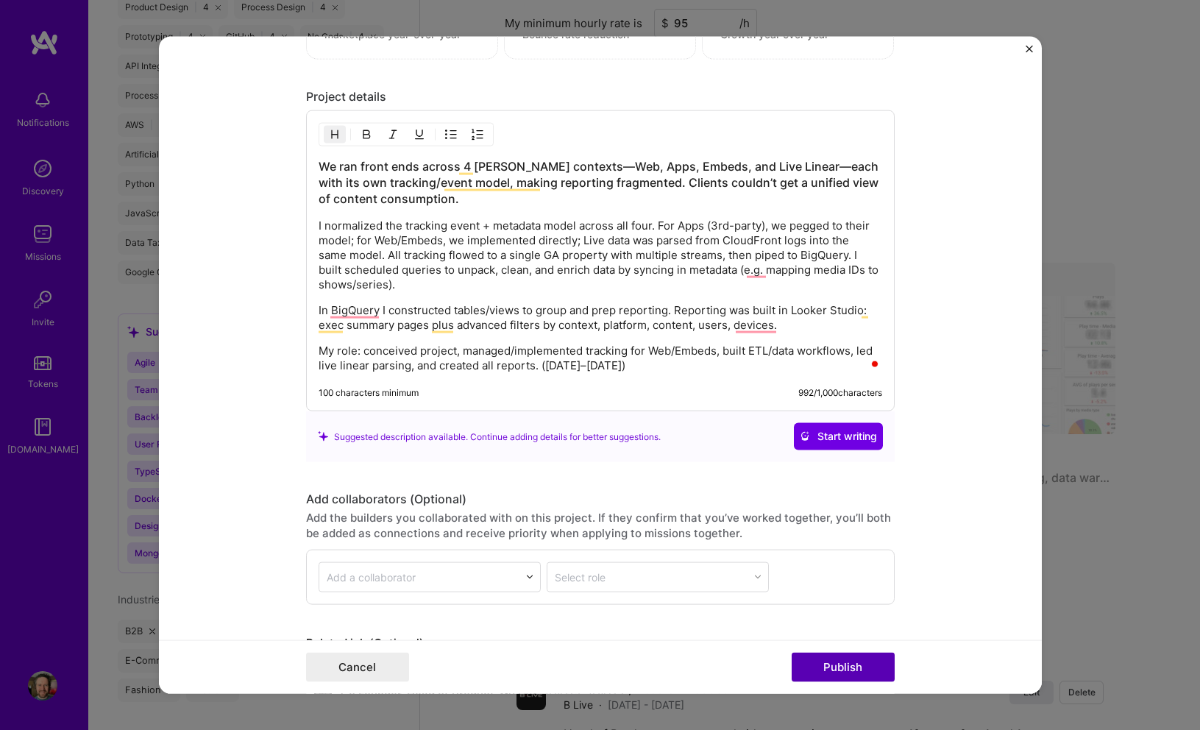
click at [838, 661] on button "Publish" at bounding box center [843, 666] width 103 height 29
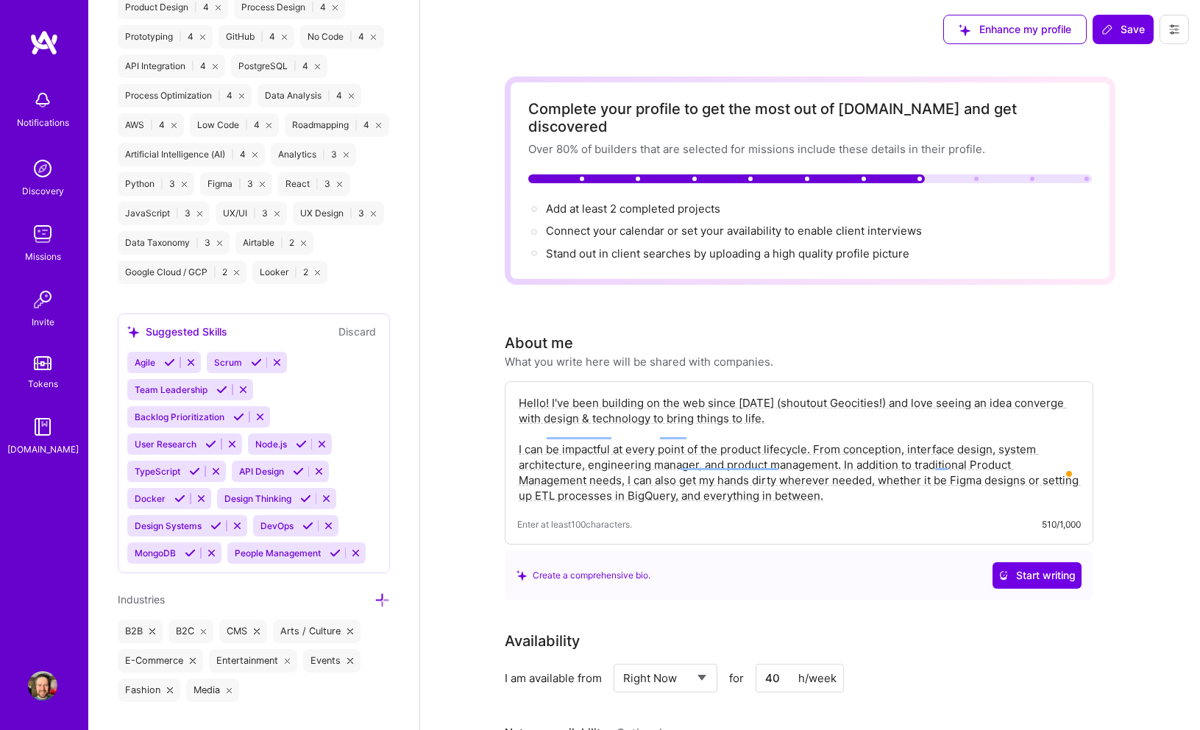
click at [45, 173] on img at bounding box center [42, 168] width 29 height 29
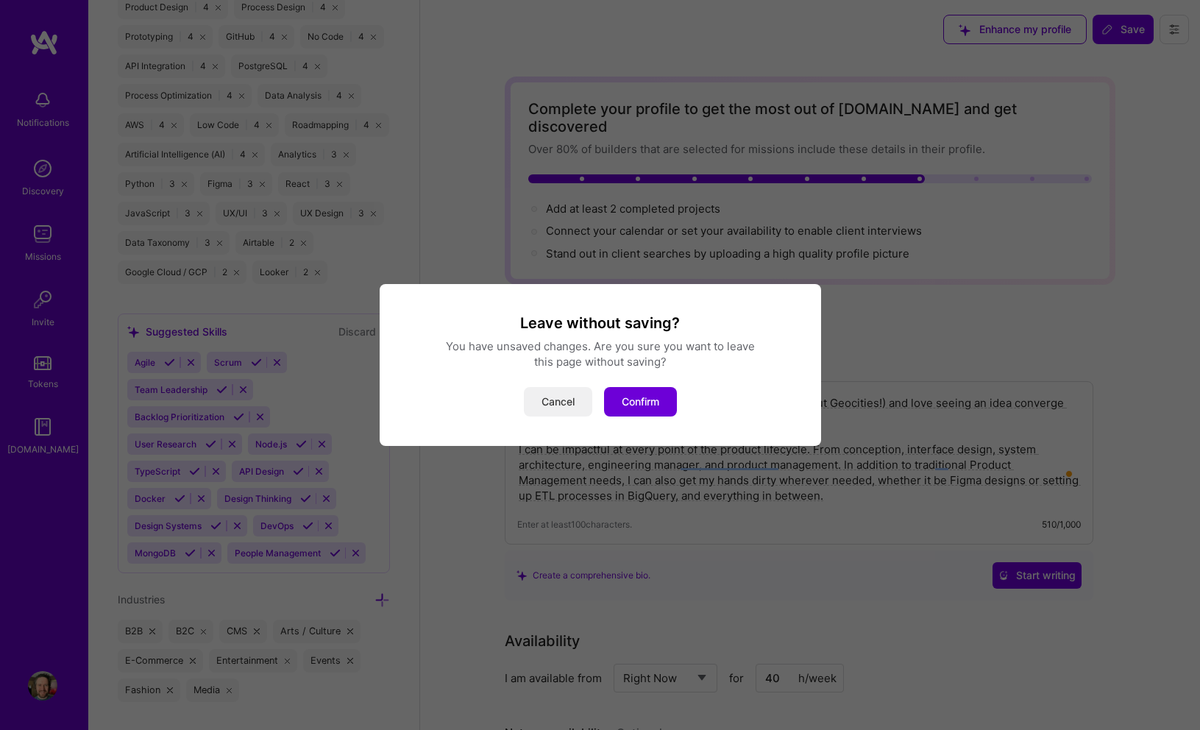
click at [543, 403] on button "Cancel" at bounding box center [558, 401] width 68 height 29
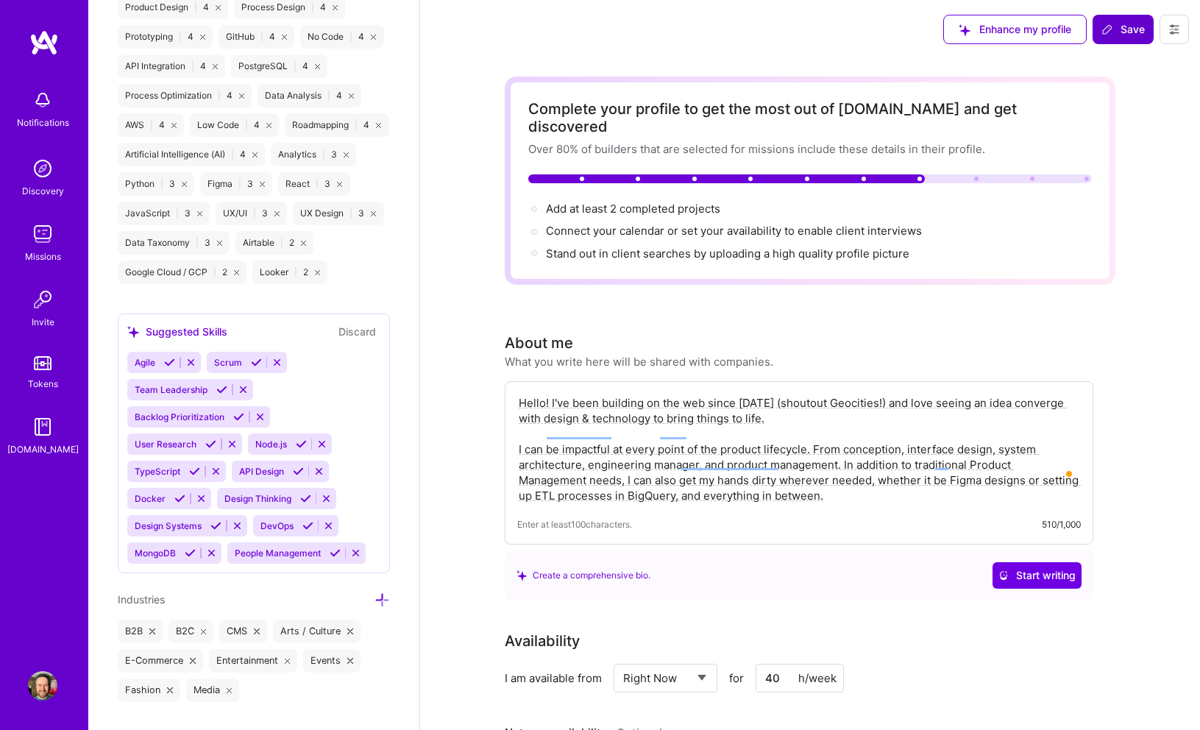
click at [1110, 27] on icon at bounding box center [1108, 30] width 12 height 12
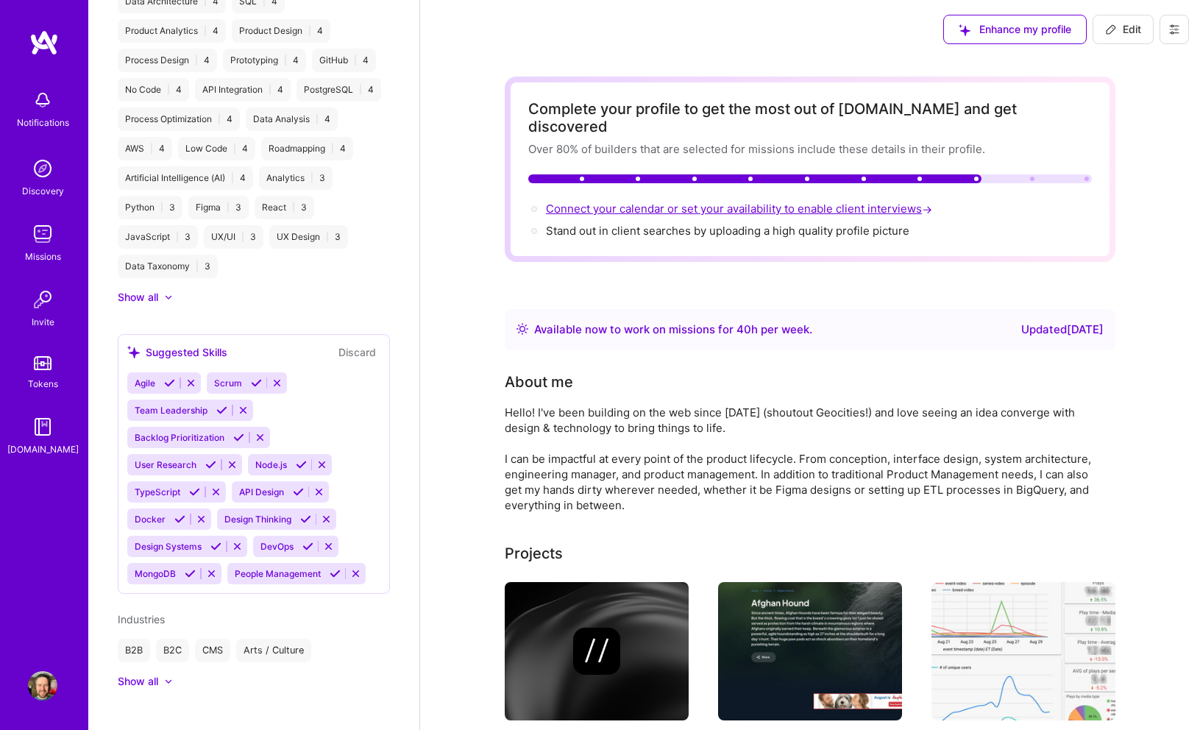
click at [845, 202] on span "Connect your calendar or set your availability to enable client interviews →" at bounding box center [740, 209] width 389 height 14
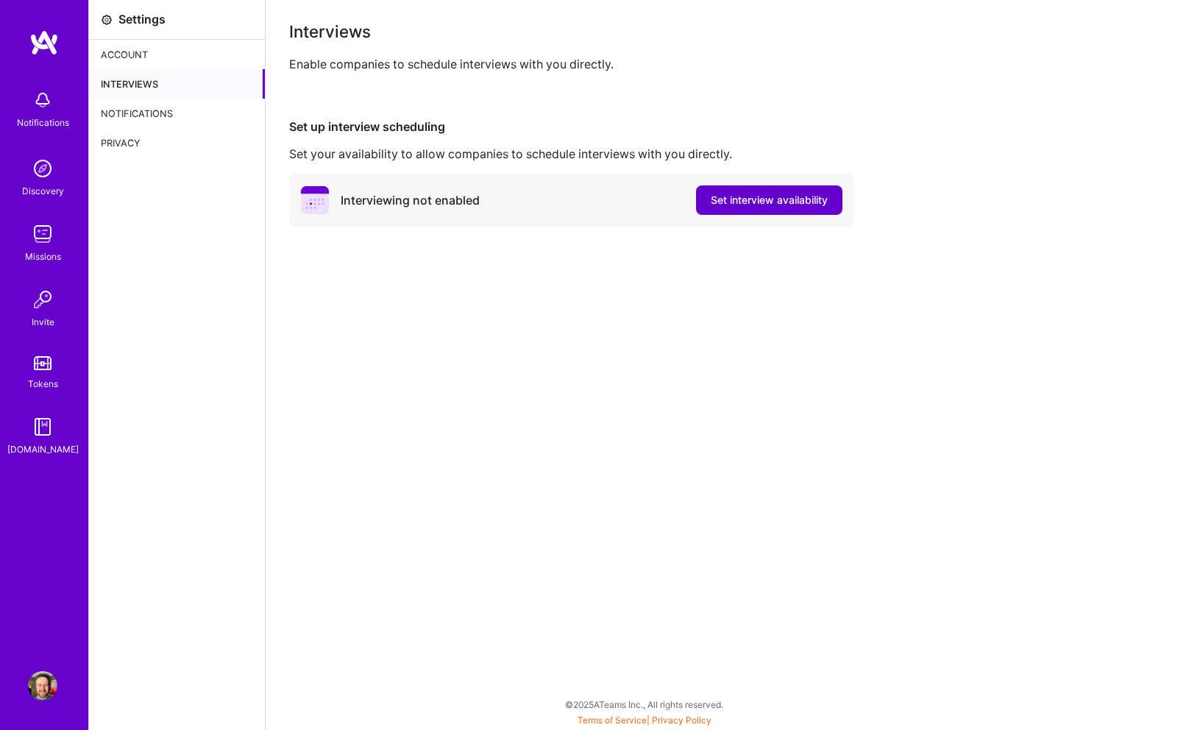
click at [776, 207] on span "Set interview availability" at bounding box center [769, 200] width 117 height 15
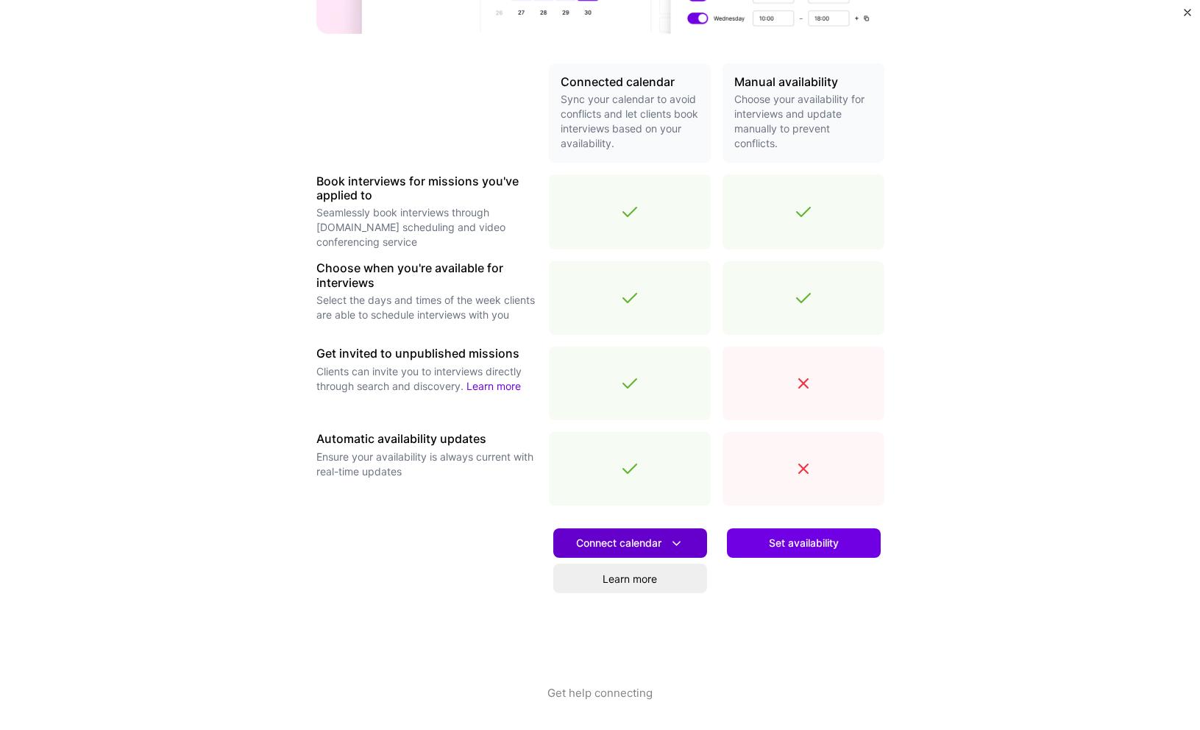
click at [679, 538] on icon at bounding box center [676, 543] width 15 height 15
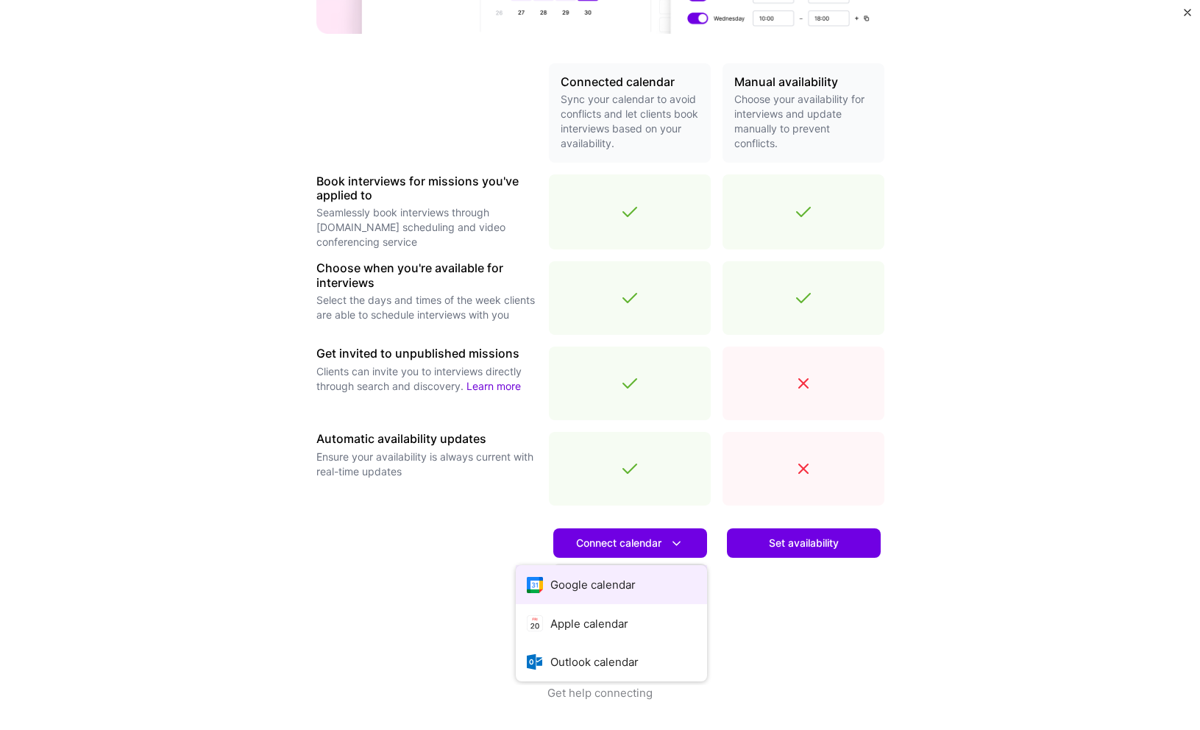
click at [587, 592] on button "Google calendar" at bounding box center [611, 584] width 191 height 39
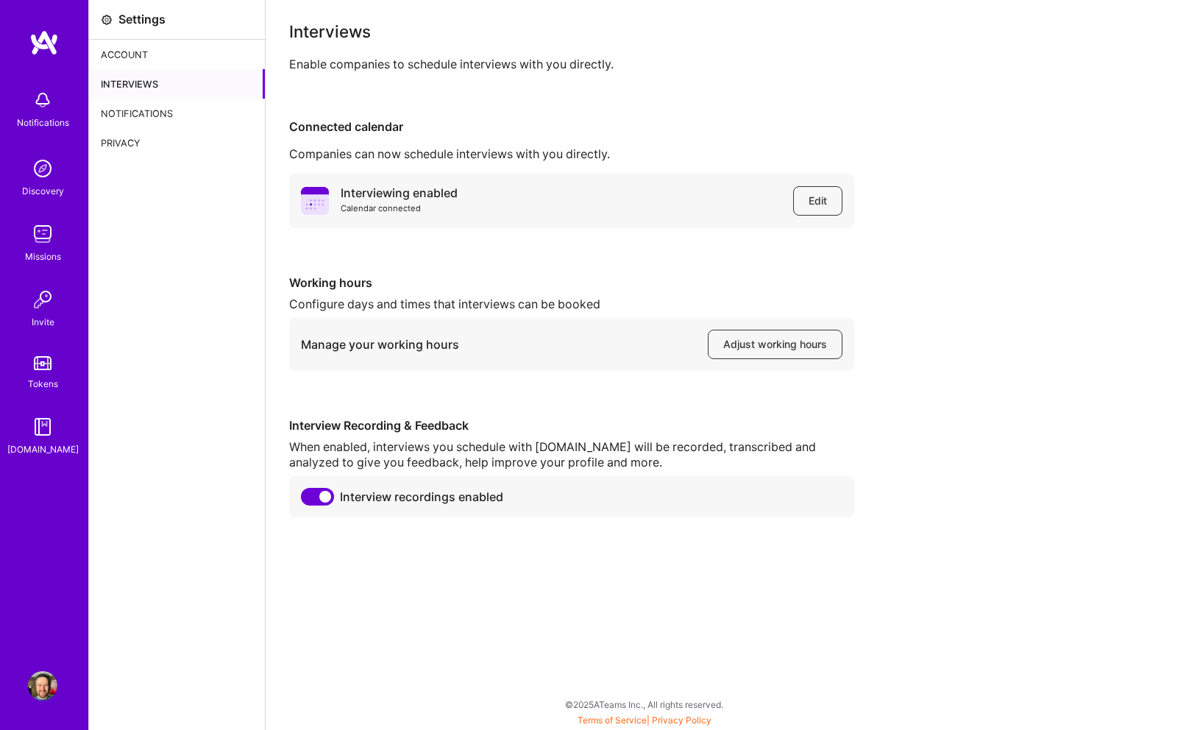
click at [46, 678] on img at bounding box center [42, 685] width 29 height 29
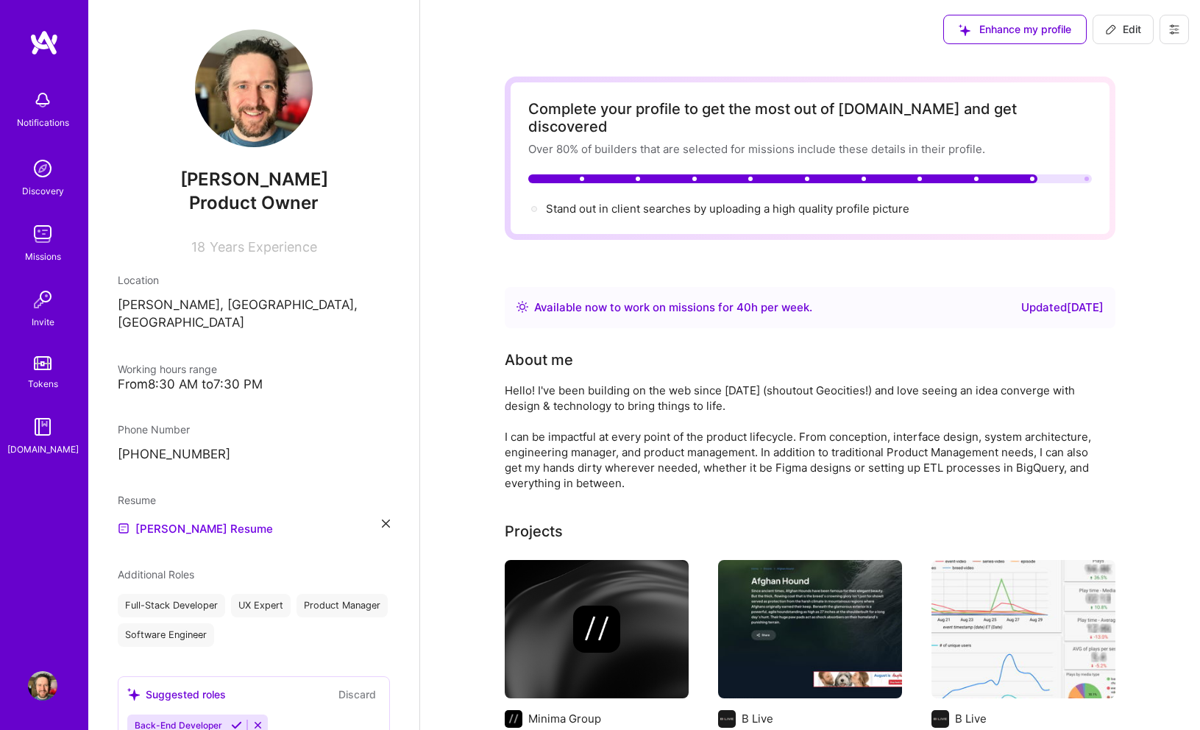
click at [866, 201] on div "Stand out in client searches by uploading a high quality profile picture" at bounding box center [728, 208] width 364 height 15
click at [247, 87] on img at bounding box center [254, 88] width 118 height 118
click at [646, 201] on div "Stand out in client searches by uploading a high quality profile picture" at bounding box center [728, 208] width 364 height 15
click at [1086, 177] on div at bounding box center [1087, 179] width 4 height 4
click at [264, 122] on img at bounding box center [254, 88] width 118 height 118
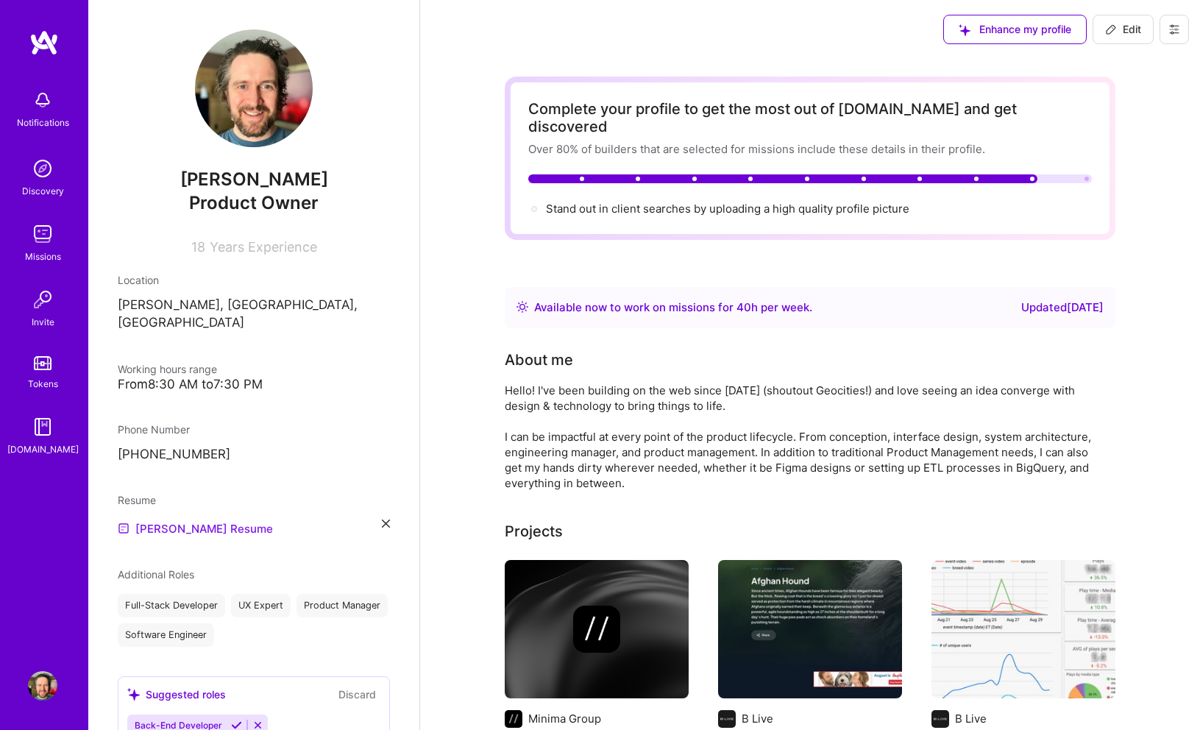
click at [184, 520] on link "[PERSON_NAME] Resume" at bounding box center [195, 529] width 155 height 18
click at [386, 520] on icon at bounding box center [386, 524] width 8 height 8
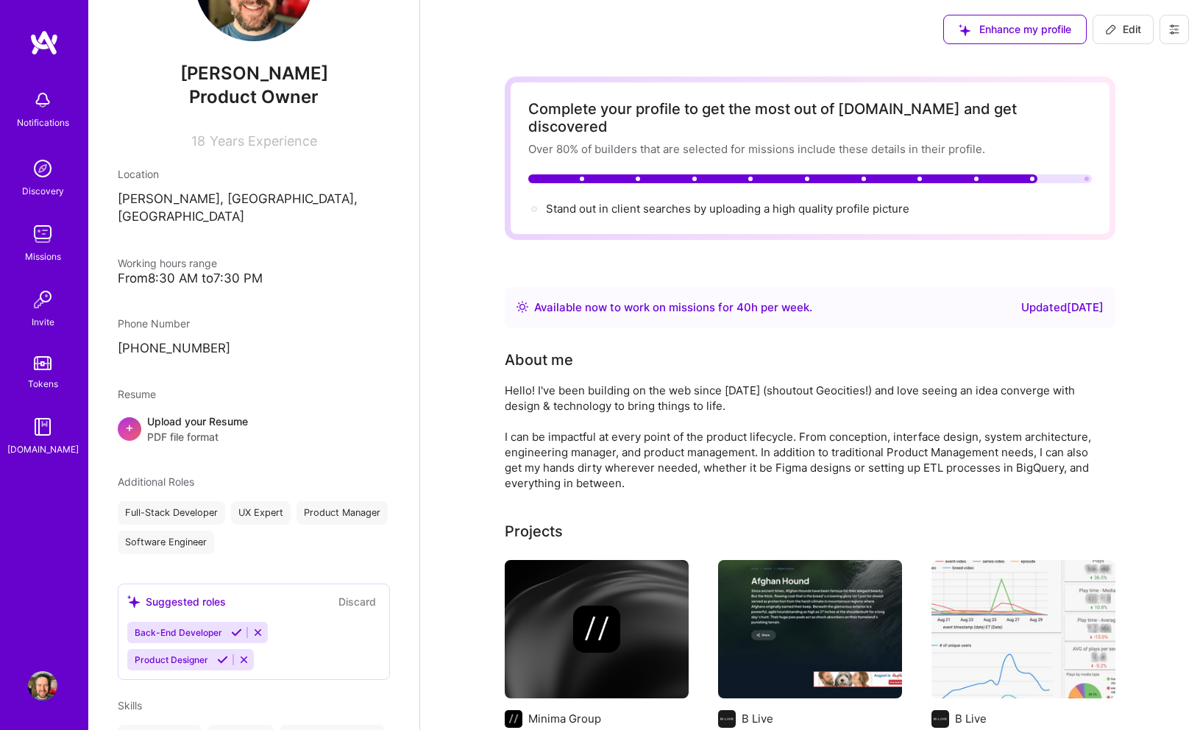
scroll to position [191, 0]
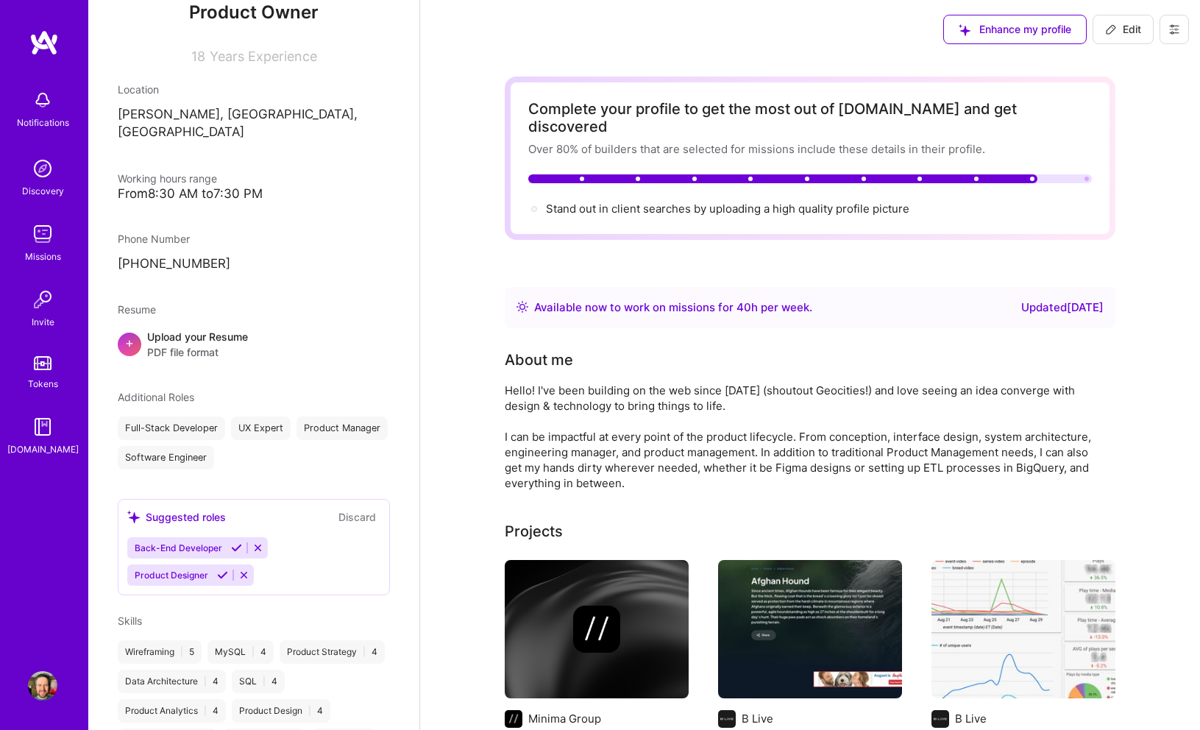
click at [175, 344] on span "PDF file format" at bounding box center [197, 351] width 101 height 15
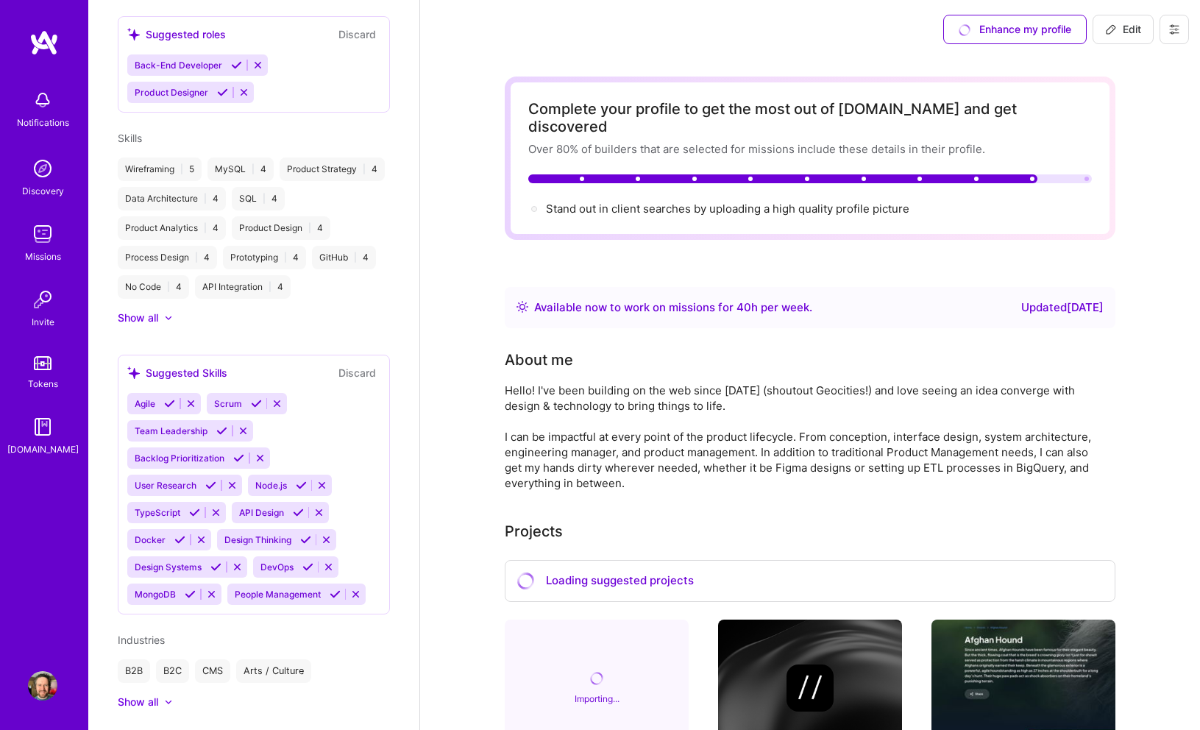
scroll to position [696, 0]
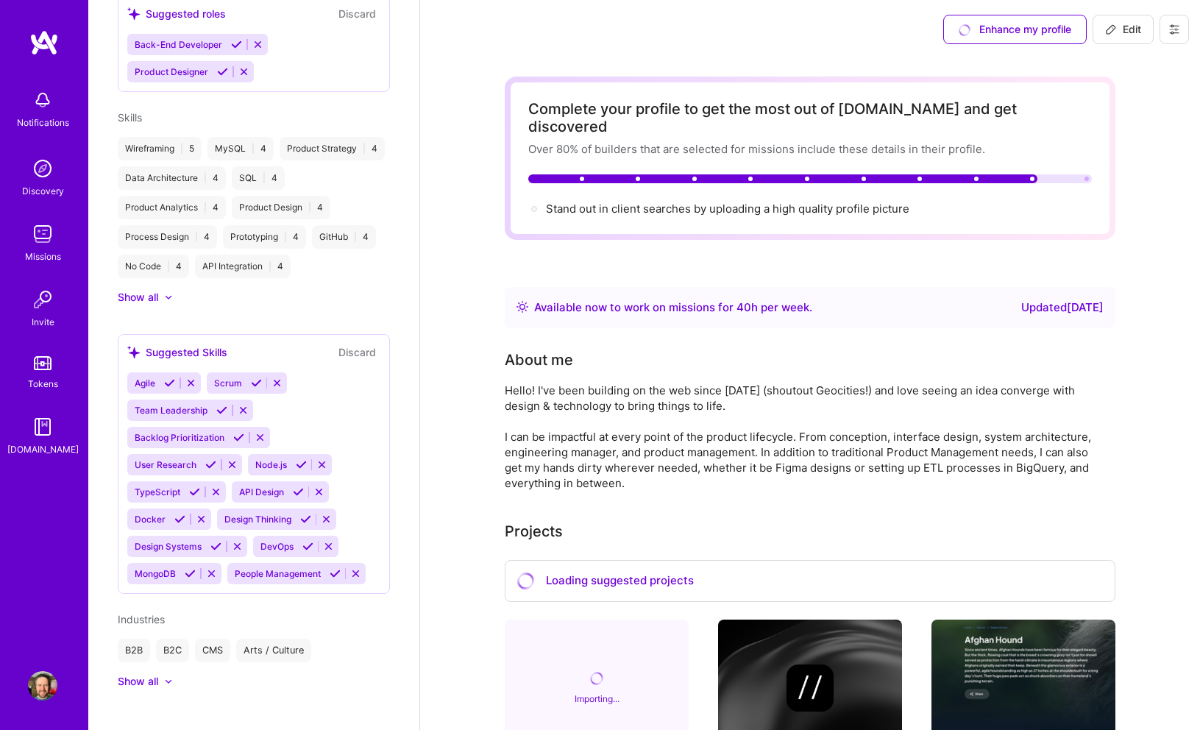
click at [1122, 37] on button "Edit" at bounding box center [1123, 29] width 61 height 29
select select "US"
select select "Right Now"
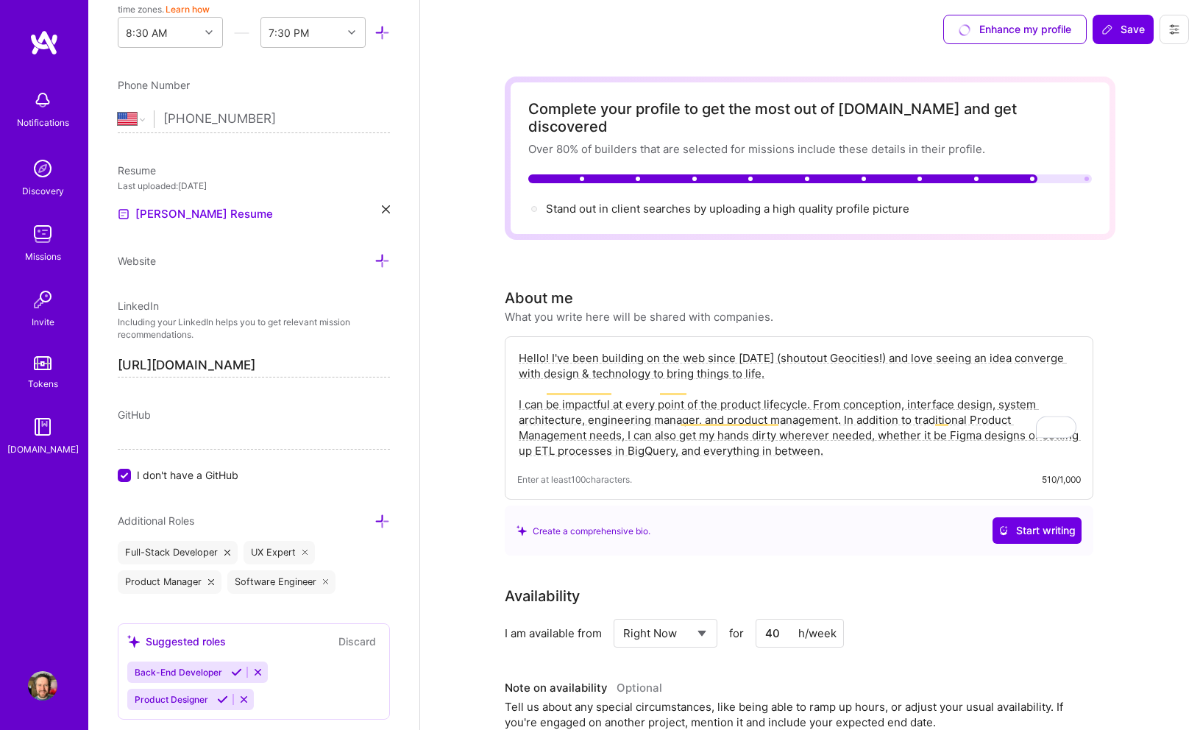
scroll to position [0, 0]
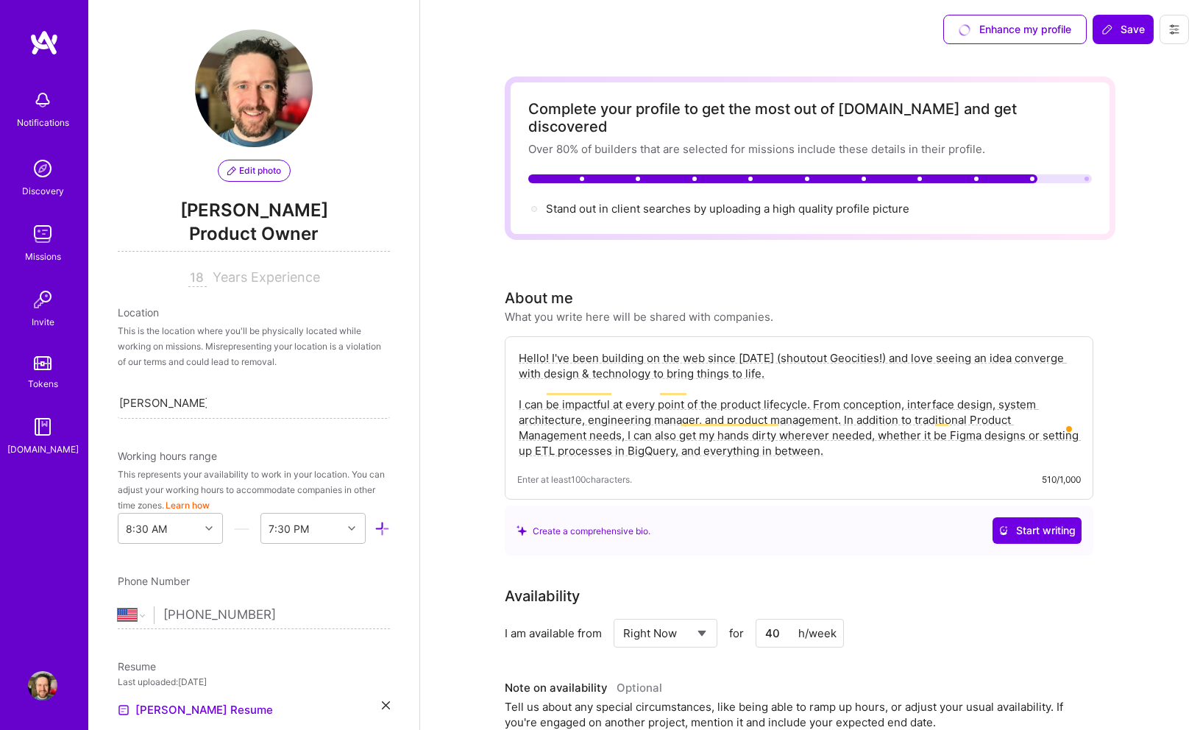
click at [266, 94] on img at bounding box center [254, 88] width 118 height 118
click at [247, 172] on span "Edit photo" at bounding box center [254, 170] width 54 height 13
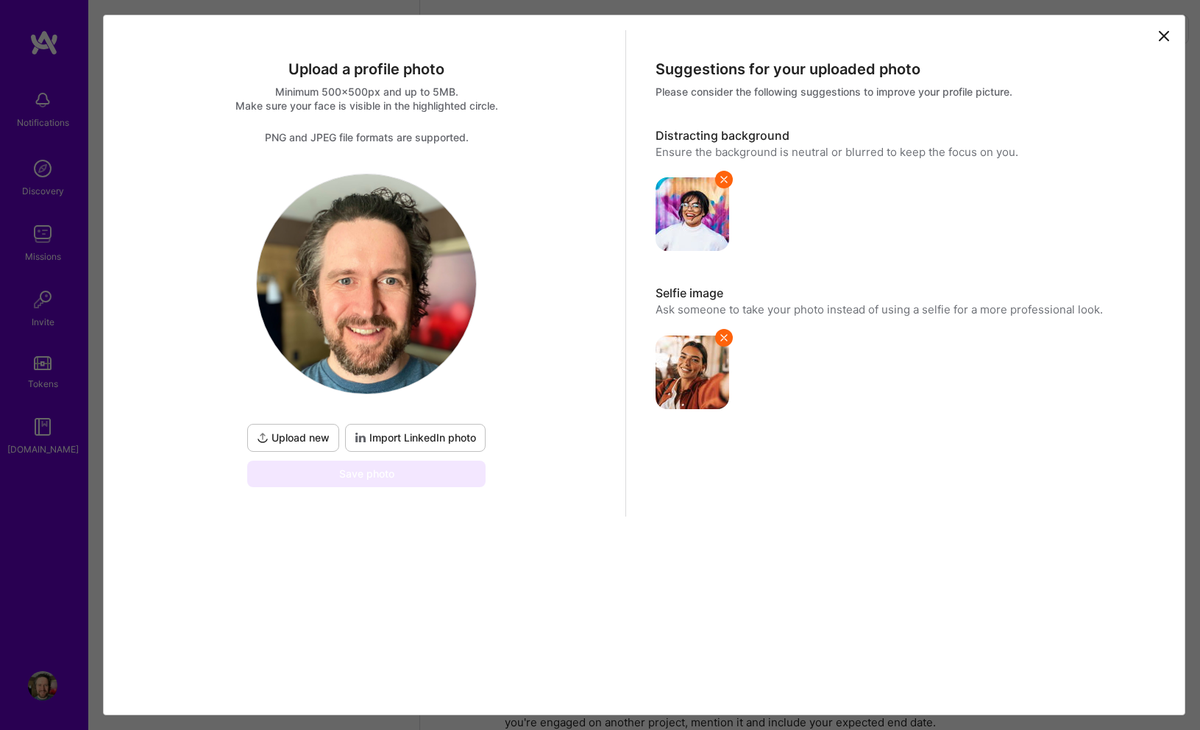
click at [1167, 32] on icon at bounding box center [1164, 36] width 9 height 9
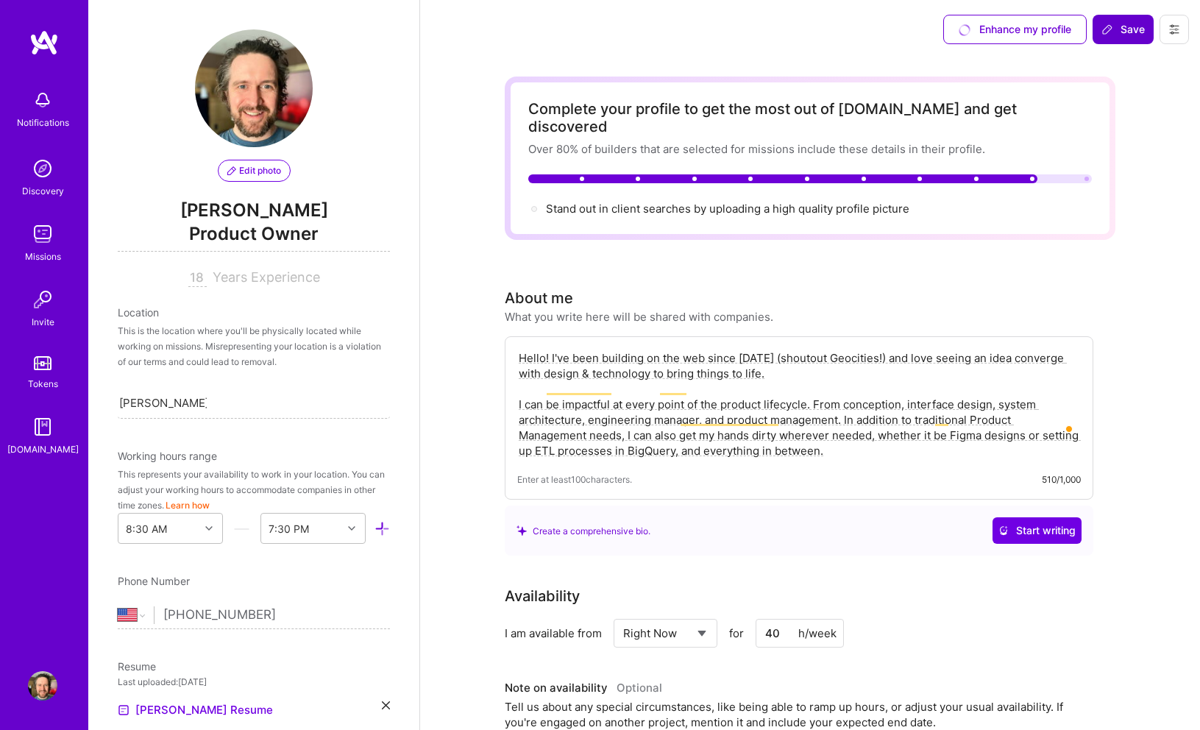
click at [1126, 26] on span "Save" at bounding box center [1123, 29] width 43 height 15
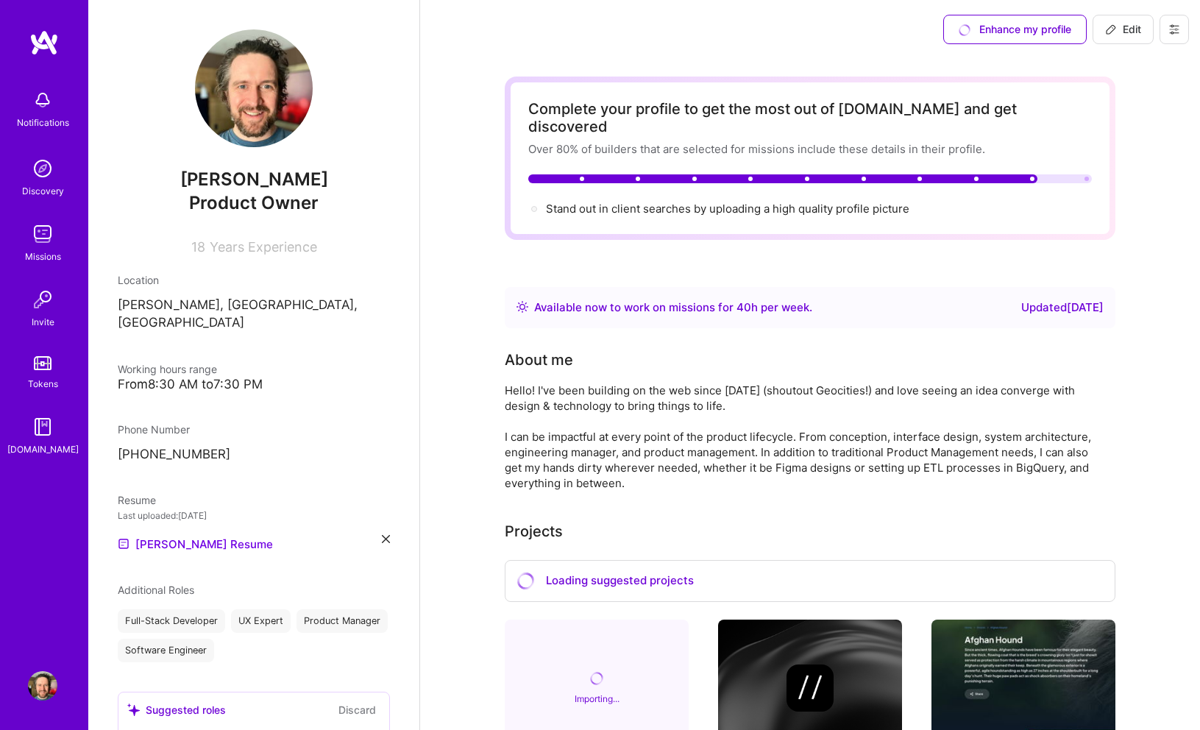
drag, startPoint x: 262, startPoint y: 99, endPoint x: 245, endPoint y: 4, distance: 95.7
click at [1125, 32] on span "Edit" at bounding box center [1124, 29] width 36 height 15
select select "US"
select select "Right Now"
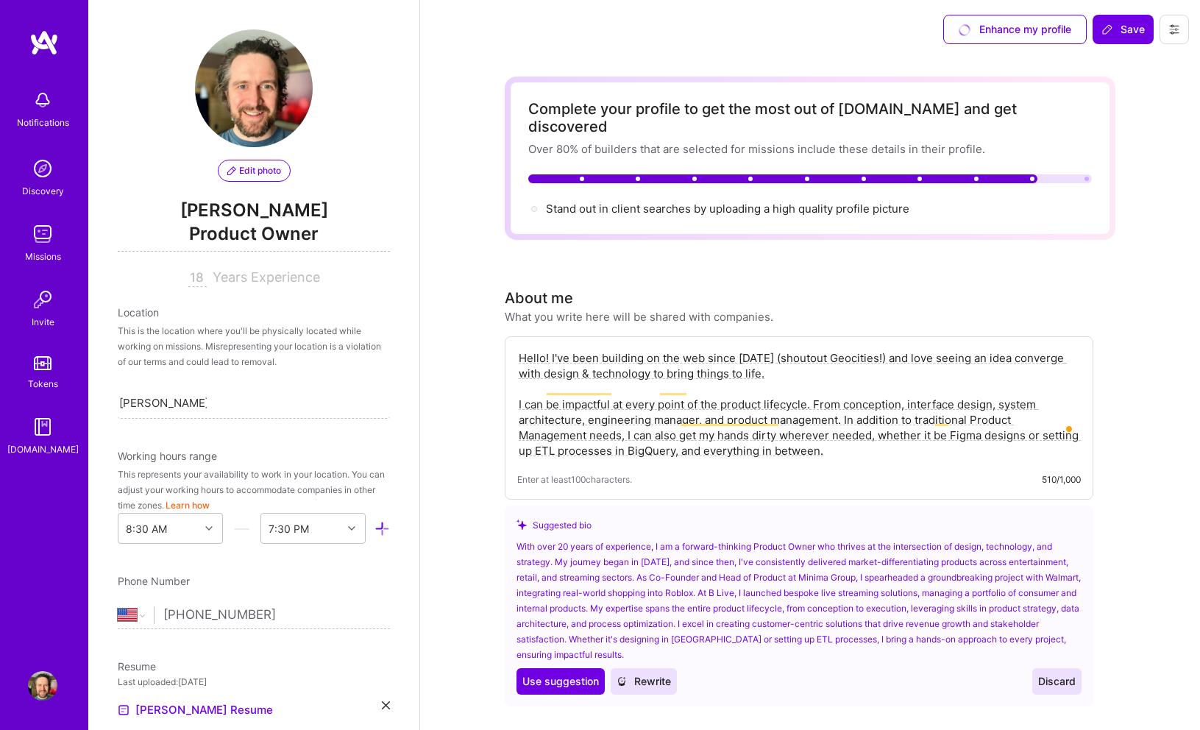
click at [266, 169] on span "Edit photo" at bounding box center [254, 170] width 54 height 13
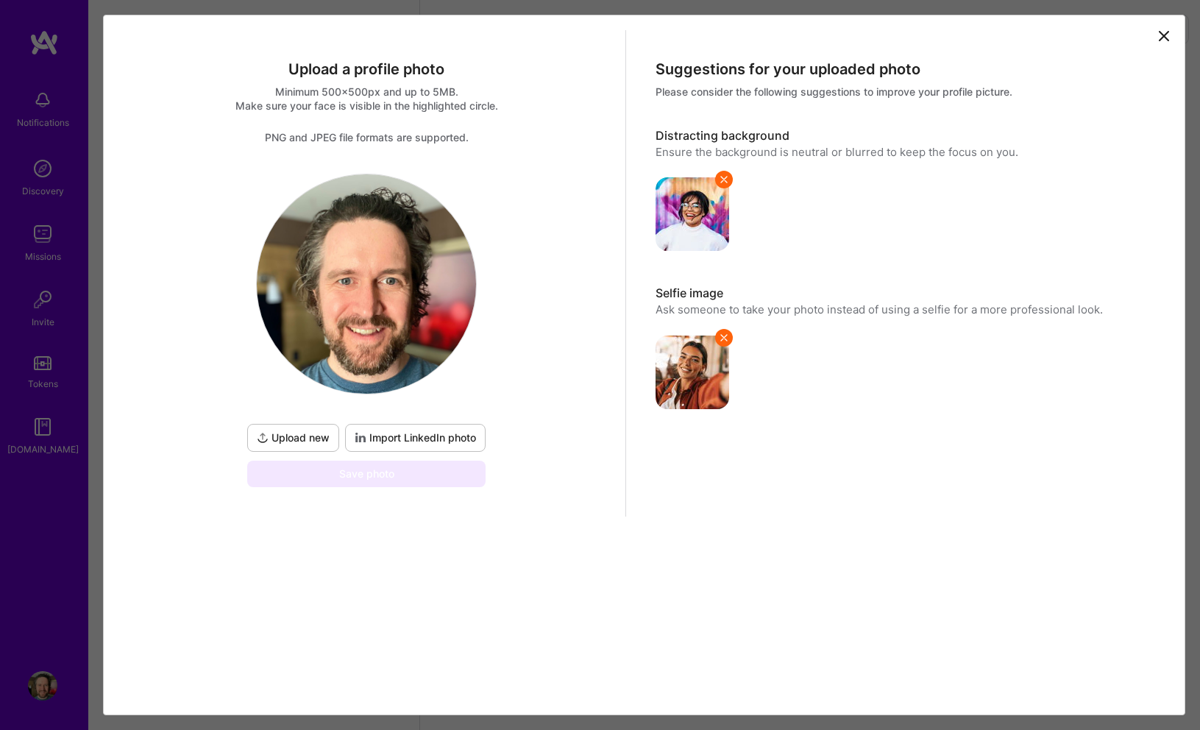
click at [309, 433] on span "Upload new" at bounding box center [293, 438] width 73 height 15
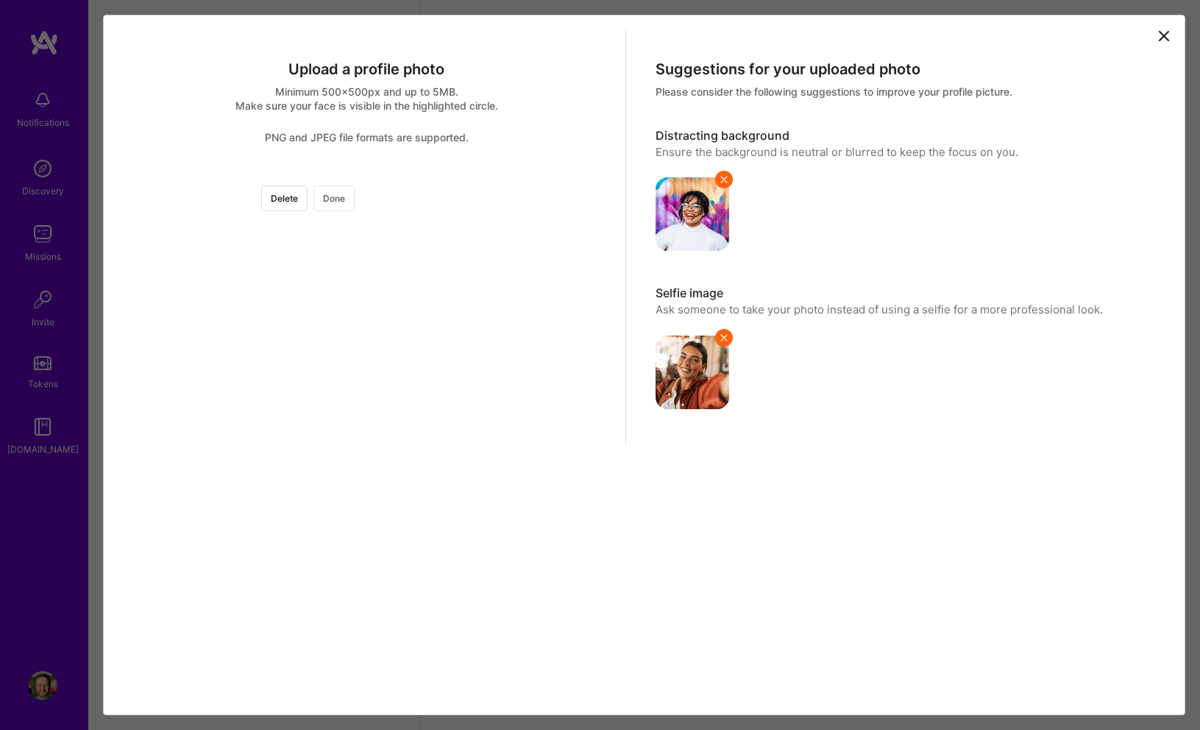
click at [355, 199] on button "Done" at bounding box center [334, 198] width 41 height 26
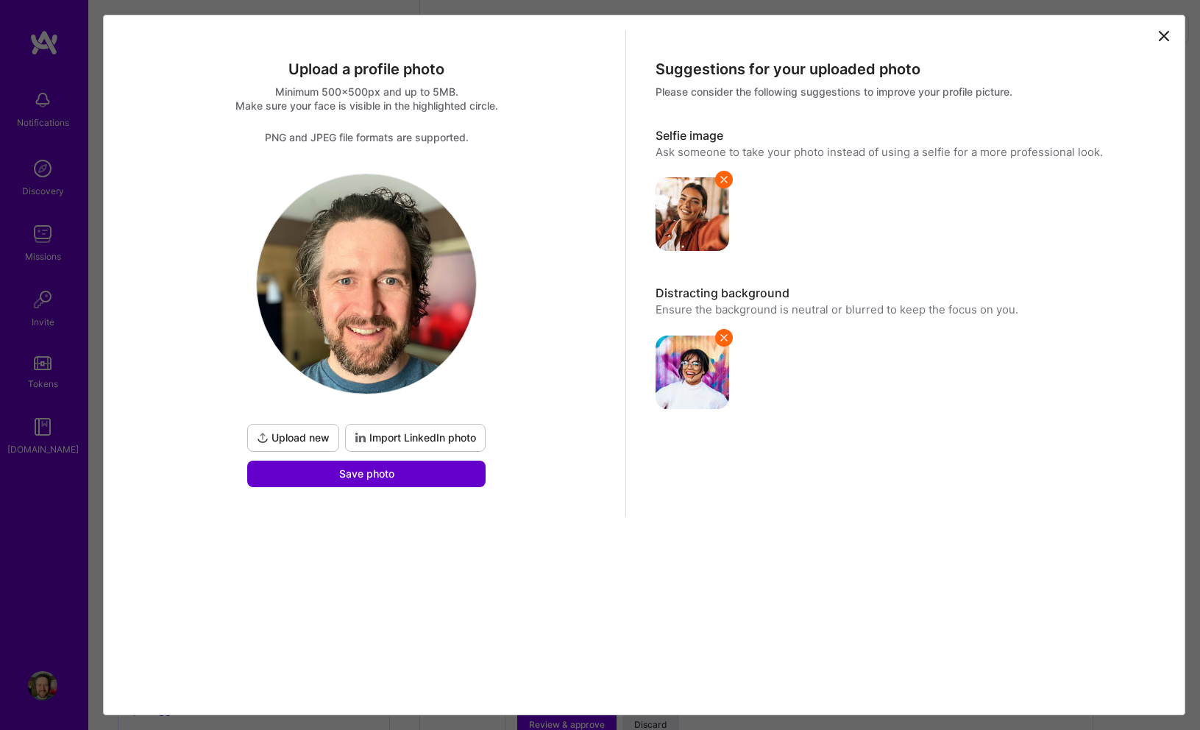
click at [353, 479] on span "Save photo" at bounding box center [366, 474] width 55 height 15
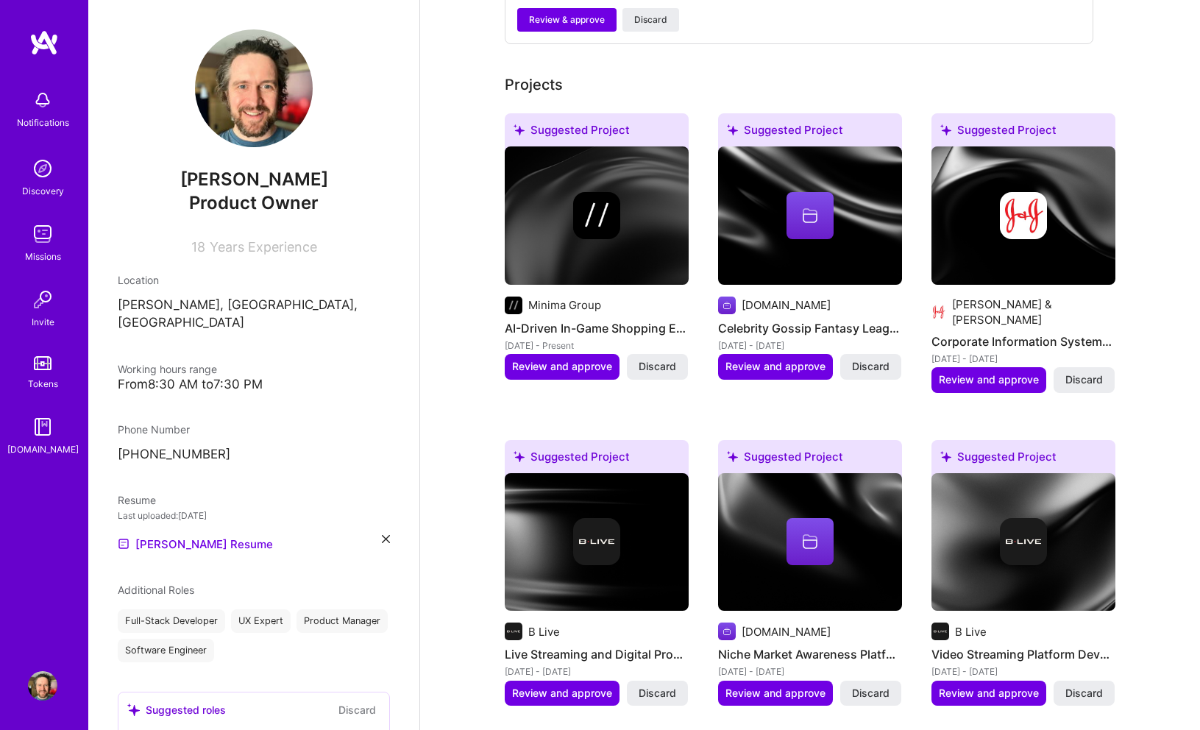
scroll to position [687, 0]
